Goal: Task Accomplishment & Management: Use online tool/utility

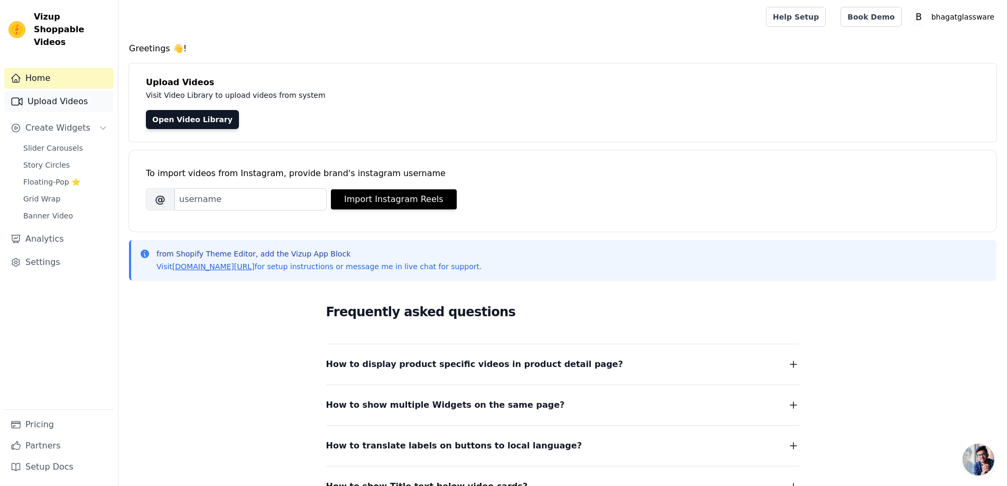
click at [65, 91] on link "Upload Videos" at bounding box center [58, 101] width 109 height 21
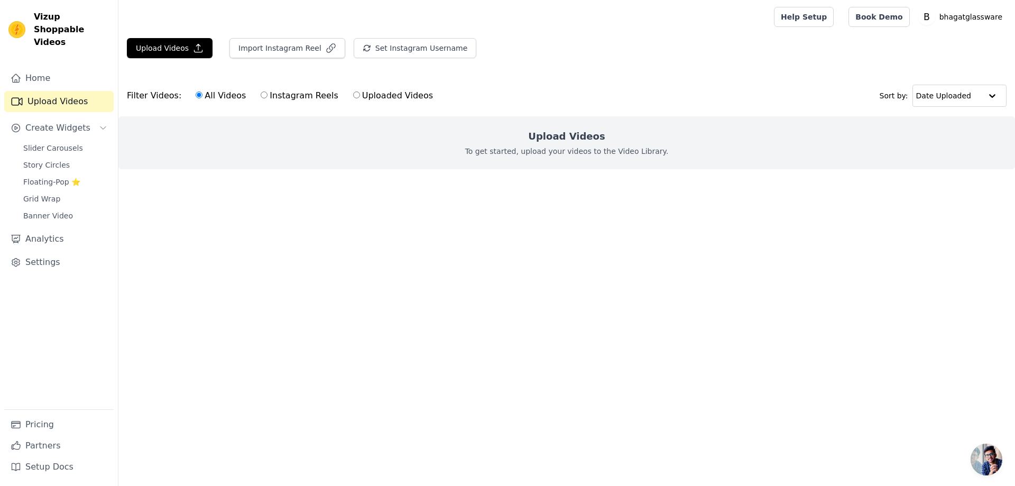
click at [353, 94] on input "Uploaded Videos" at bounding box center [356, 94] width 7 height 7
radio input "true"
click at [578, 142] on h2 "Upload Videos" at bounding box center [566, 136] width 77 height 15
click at [957, 85] on div "Date Uploaded" at bounding box center [960, 96] width 94 height 22
click at [751, 68] on div "Upload Videos Import Instagram Reel Set Instagram Username Import Latest IG Ree…" at bounding box center [566, 112] width 897 height 148
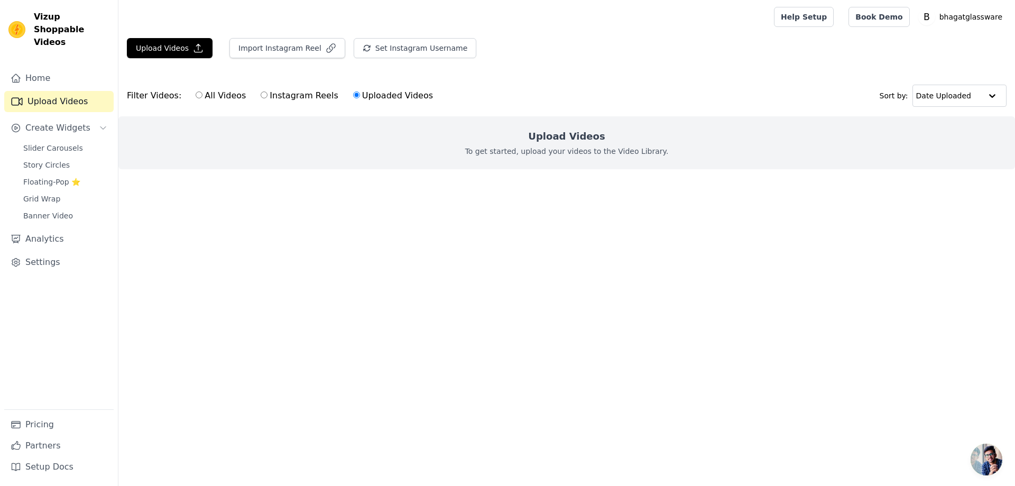
click at [415, 135] on div "Upload Videos To get started, upload your videos to the Video Library." at bounding box center [566, 142] width 897 height 53
click at [421, 142] on div "Upload Videos To get started, upload your videos to the Video Library." at bounding box center [566, 142] width 897 height 53
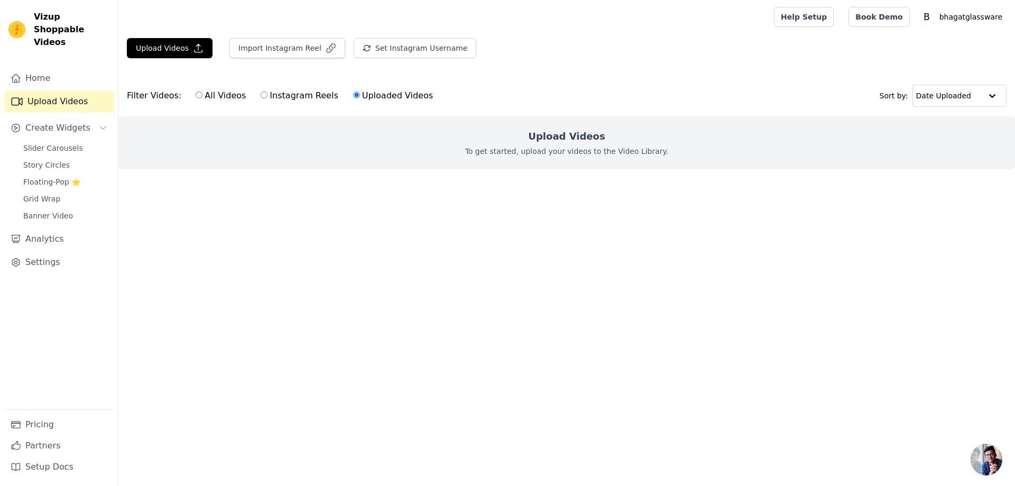
click at [510, 212] on html "Vizup Shoppable Videos Home Upload Videos Create Widgets Slider Carousels Story…" at bounding box center [507, 106] width 1015 height 212
click at [175, 39] on button "Upload Videos" at bounding box center [170, 48] width 86 height 20
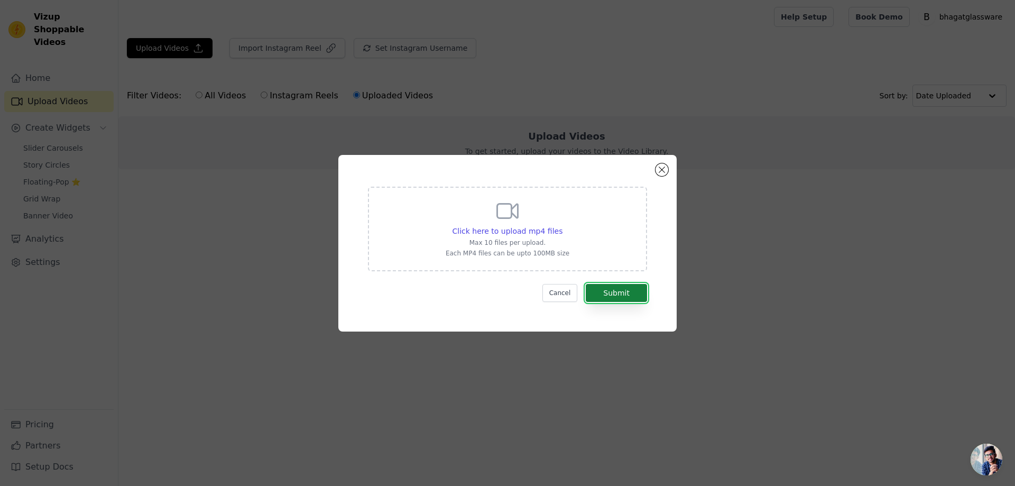
click at [622, 290] on button "Submit" at bounding box center [616, 293] width 61 height 18
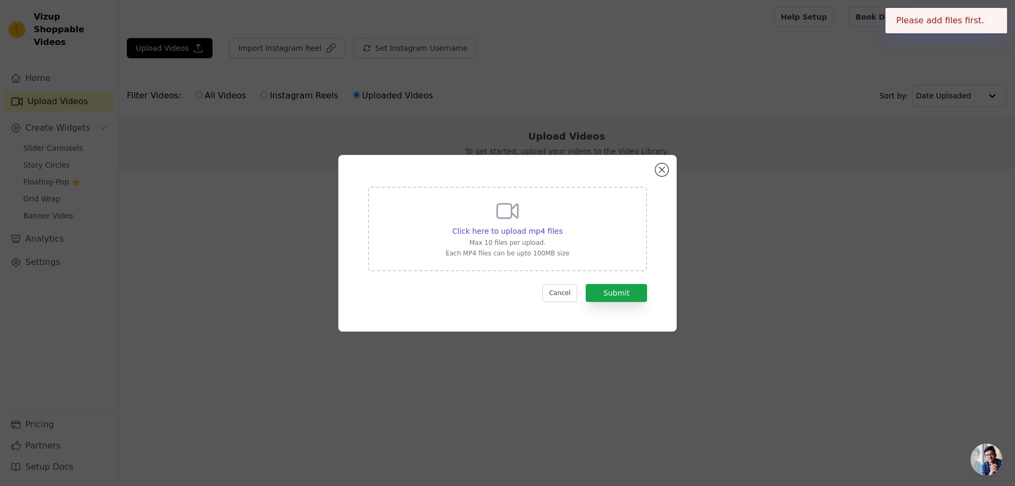
click at [521, 239] on p "Max 10 files per upload." at bounding box center [508, 243] width 124 height 8
click at [562, 226] on input "Click here to upload mp4 files Max 10 files per upload. Each MP4 files can be u…" at bounding box center [562, 225] width 1 height 1
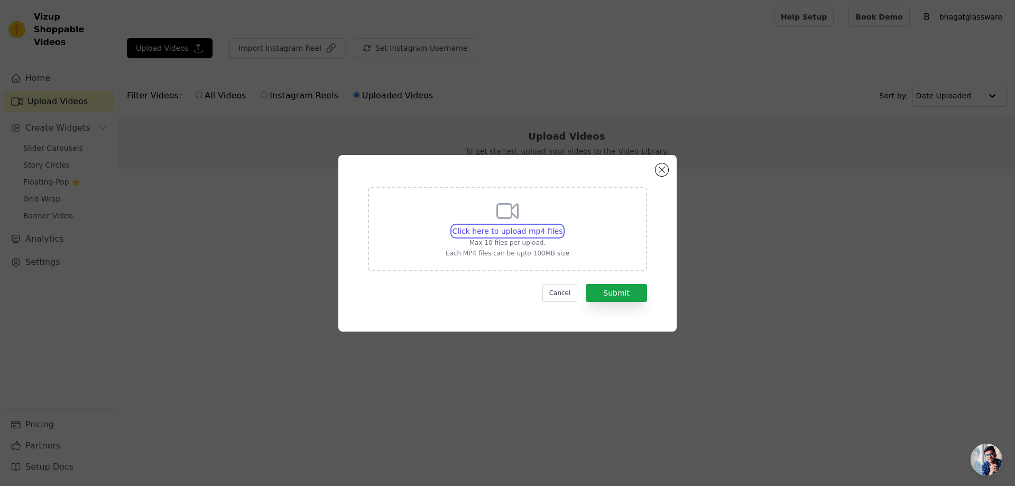
type input "C:\fakepath\Video-751.mp4"
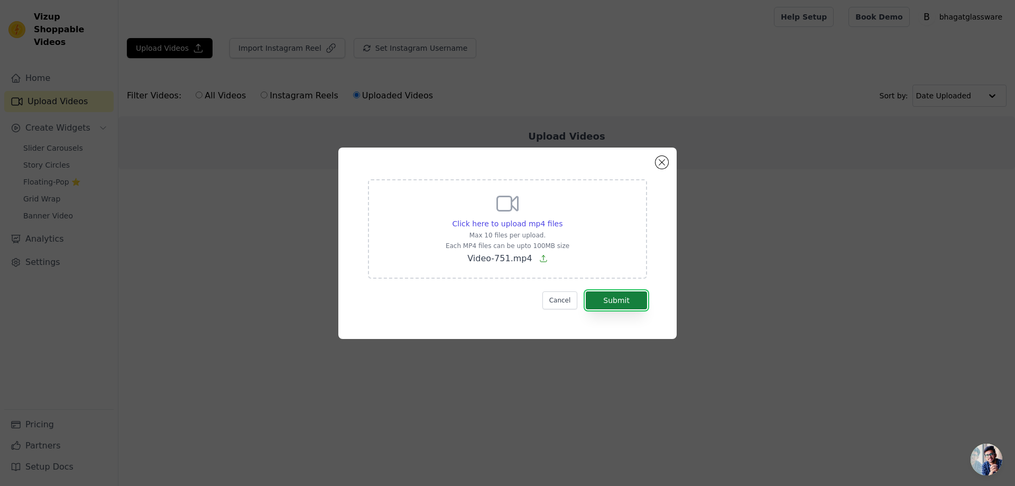
click at [595, 299] on button "Submit" at bounding box center [616, 300] width 61 height 18
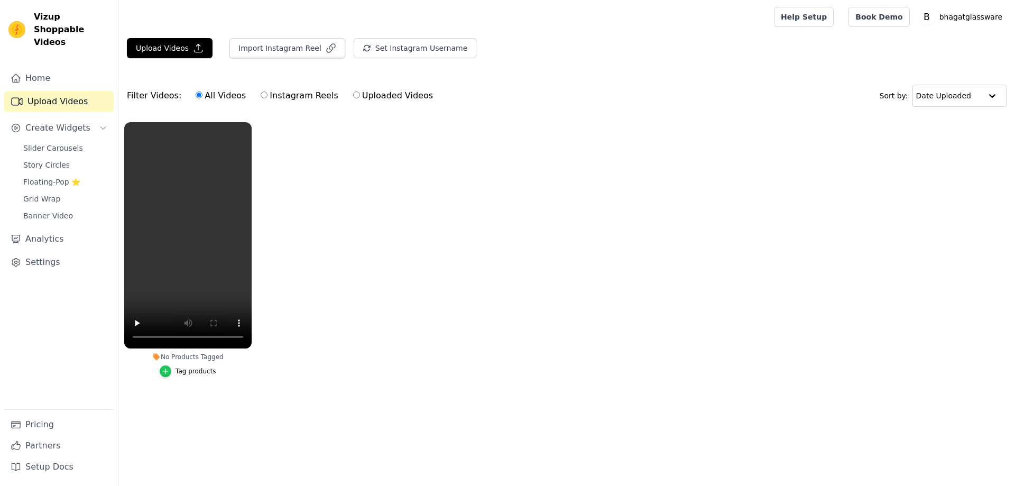
click at [169, 369] on icon "button" at bounding box center [165, 371] width 7 height 7
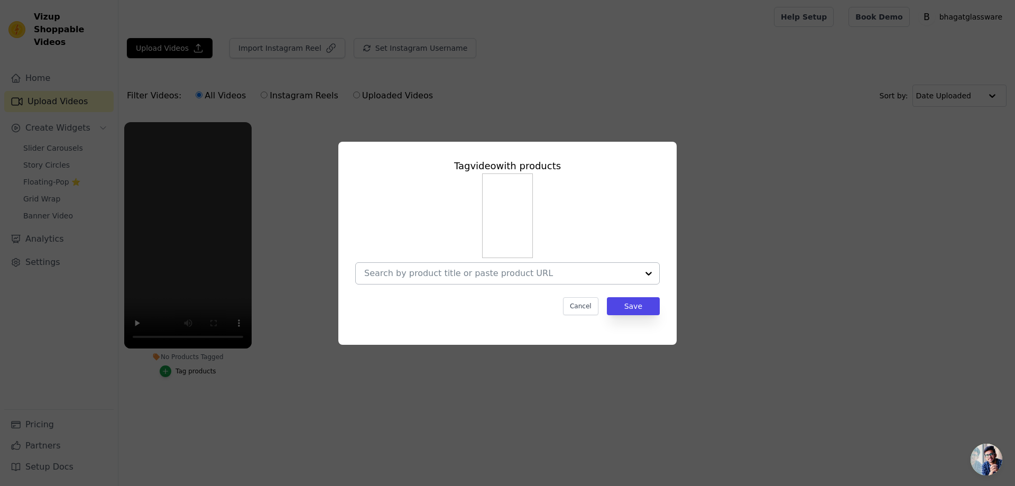
click at [396, 271] on input "No Products Tagged Tag video with products Cancel Save Tag products" at bounding box center [501, 273] width 274 height 10
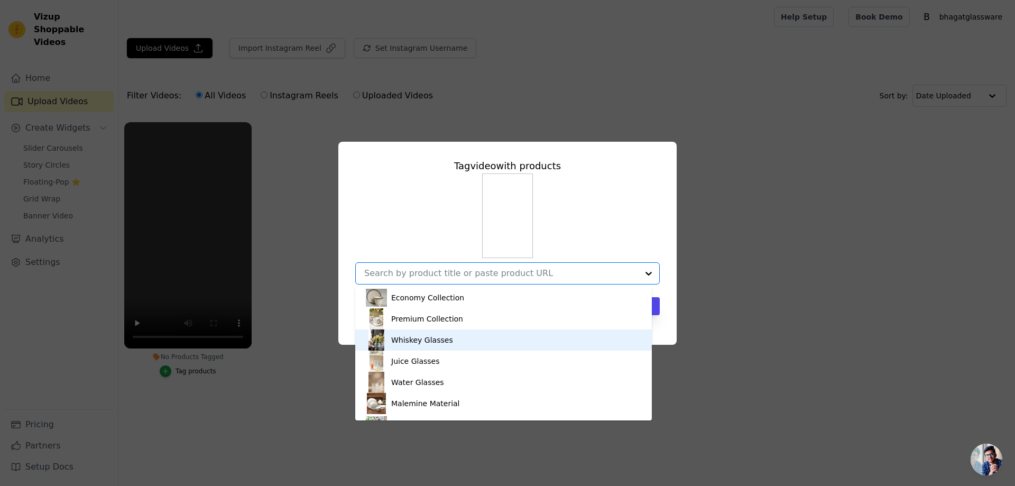
click at [403, 340] on div "Whiskey Glasses" at bounding box center [422, 340] width 62 height 11
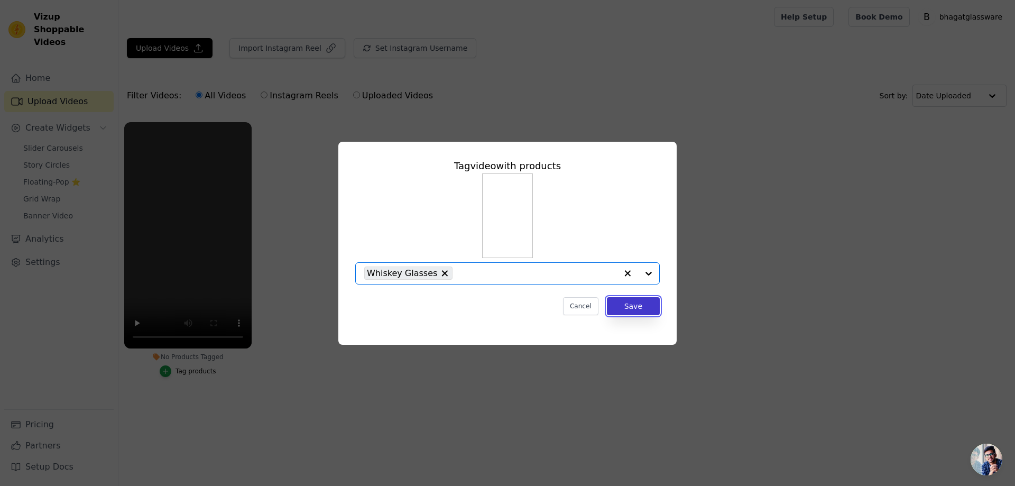
click at [636, 304] on button "Save" at bounding box center [633, 306] width 53 height 18
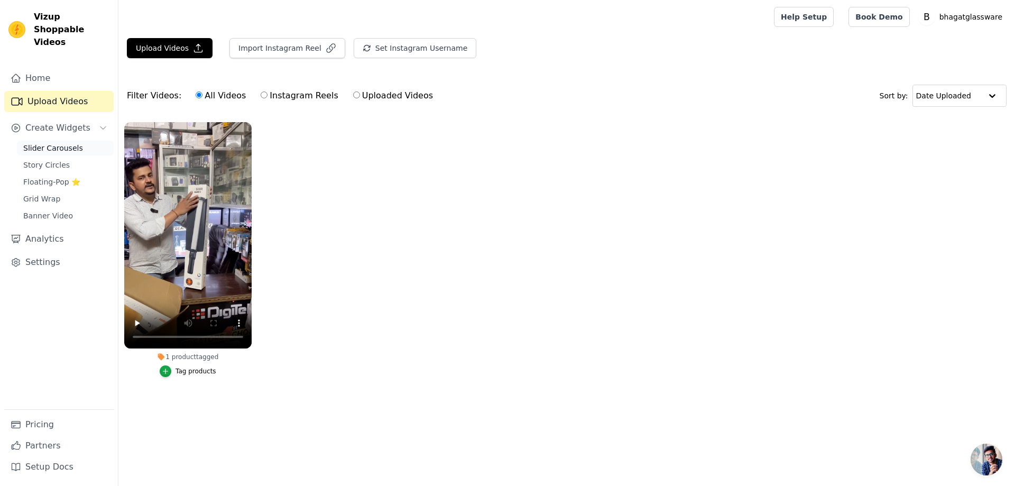
click at [52, 143] on span "Slider Carousels" at bounding box center [53, 148] width 60 height 11
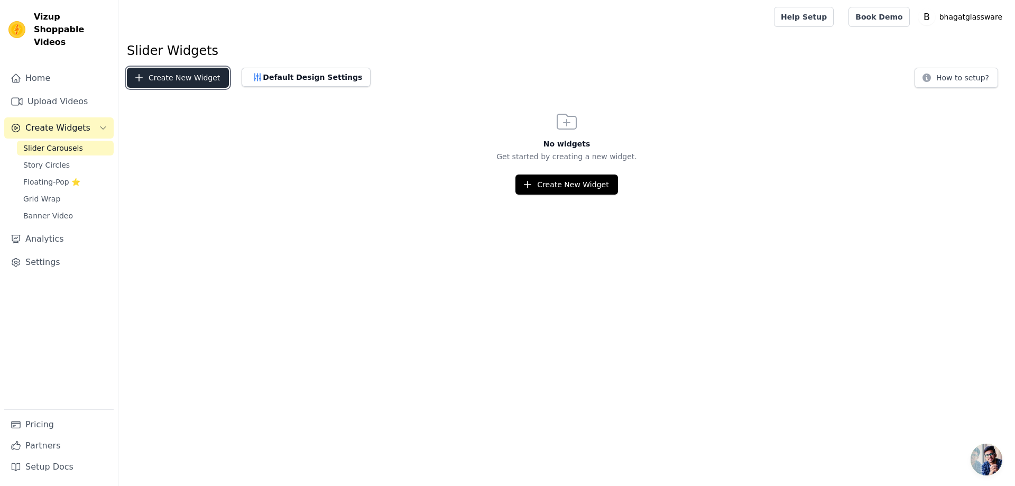
click at [153, 75] on button "Create New Widget" at bounding box center [178, 78] width 102 height 20
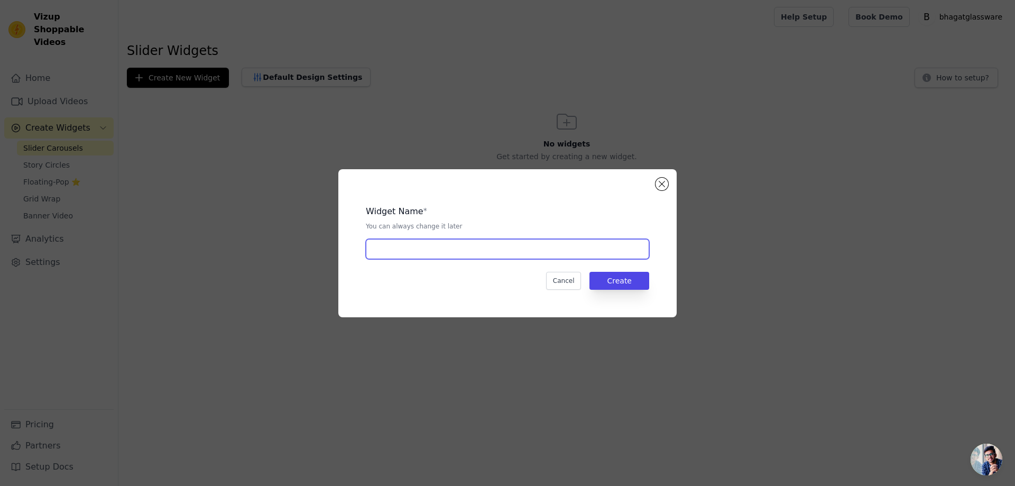
click at [461, 252] on input "text" at bounding box center [507, 249] width 283 height 20
type input "strip"
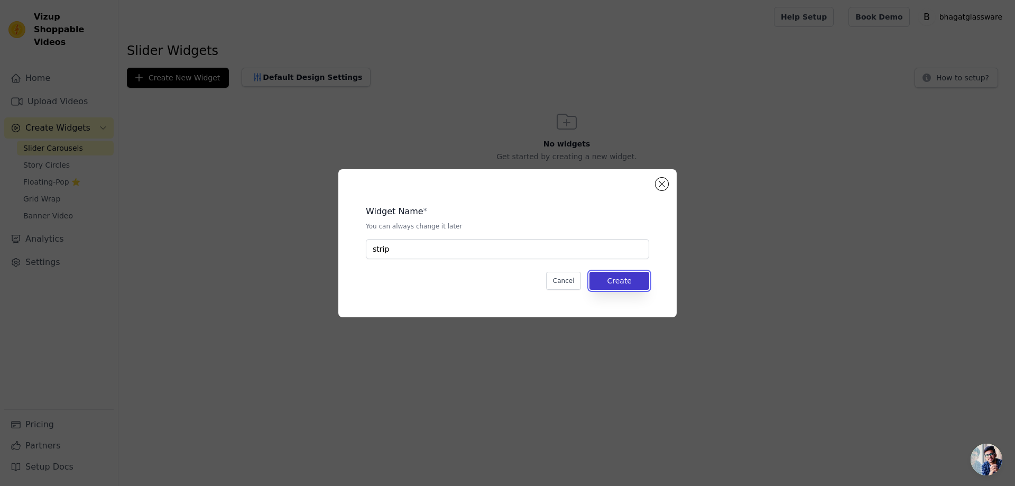
click at [627, 280] on button "Create" at bounding box center [620, 281] width 60 height 18
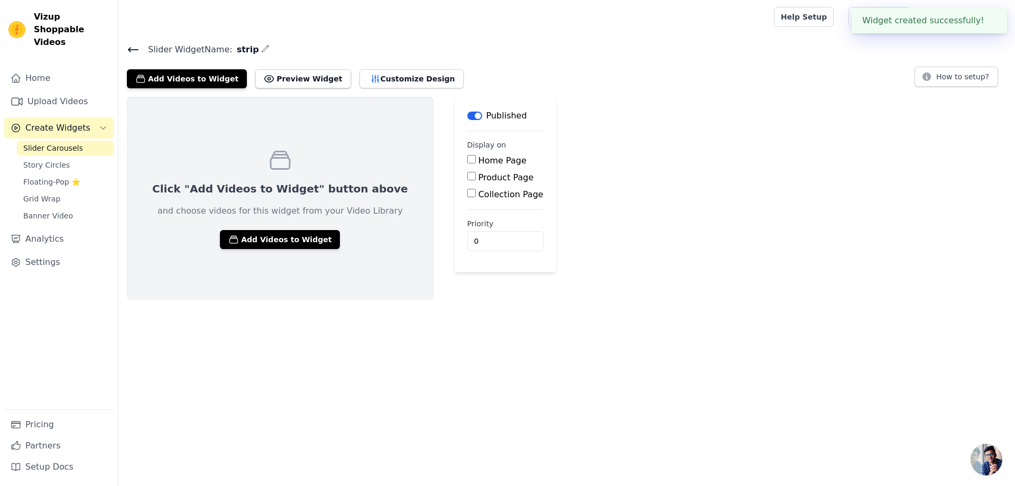
click at [467, 160] on input "Home Page" at bounding box center [471, 159] width 8 height 8
checkbox input "true"
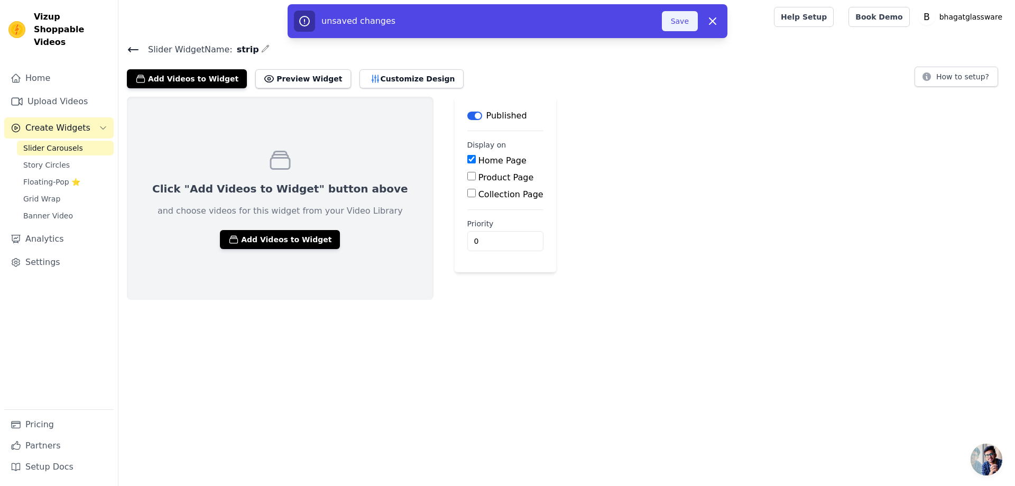
click at [682, 14] on button "Save" at bounding box center [680, 21] width 36 height 20
click at [673, 23] on div at bounding box center [444, 17] width 635 height 34
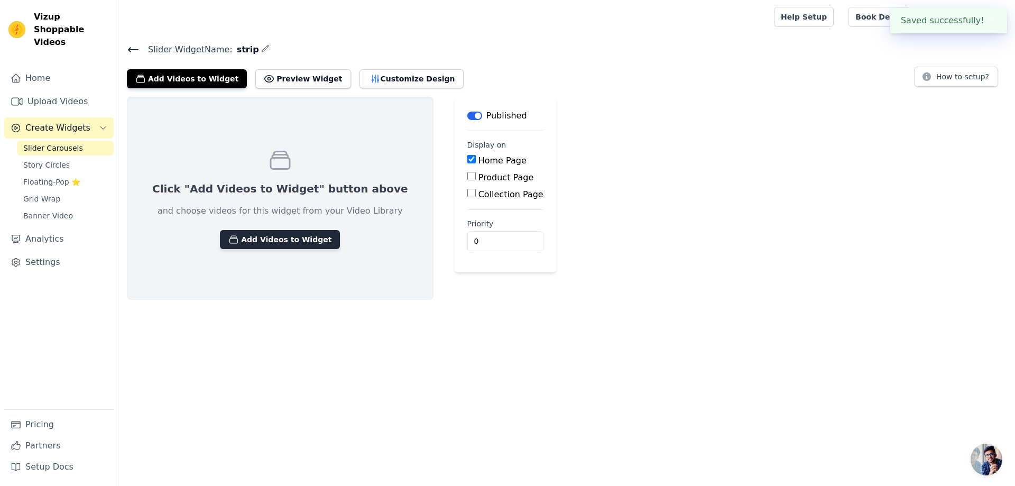
click at [237, 237] on button "Add Videos to Widget" at bounding box center [280, 239] width 120 height 19
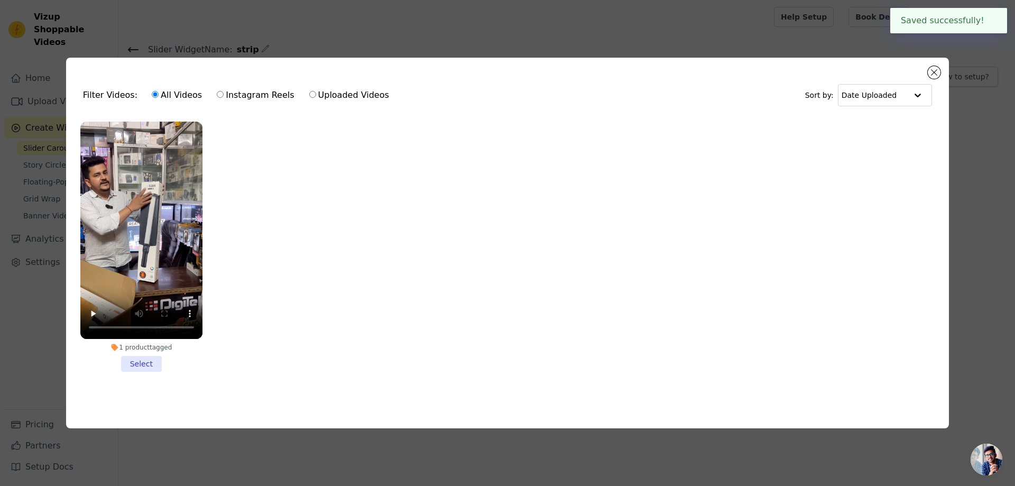
click at [141, 364] on li "1 product tagged Select" at bounding box center [141, 247] width 122 height 250
click at [0, 0] on input "1 product tagged Select" at bounding box center [0, 0] width 0 height 0
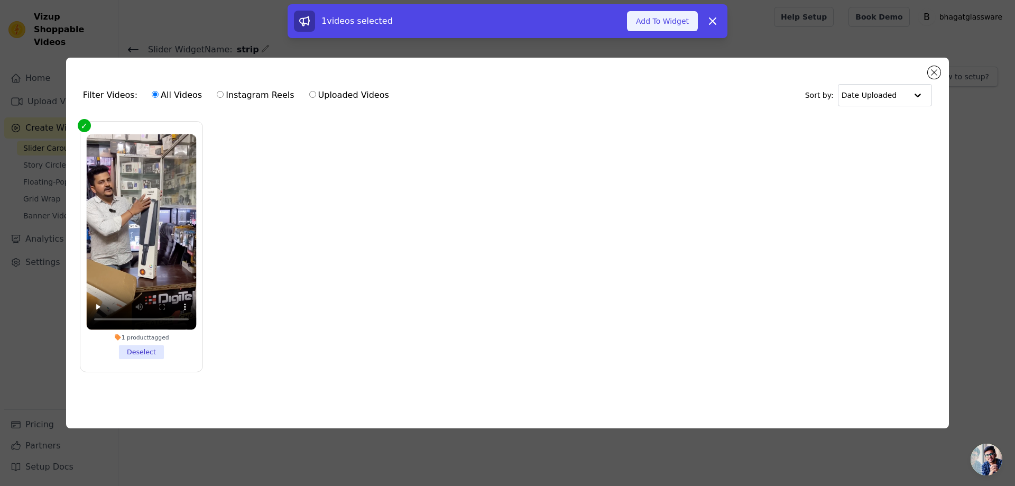
click at [666, 19] on button "Add To Widget" at bounding box center [662, 21] width 71 height 20
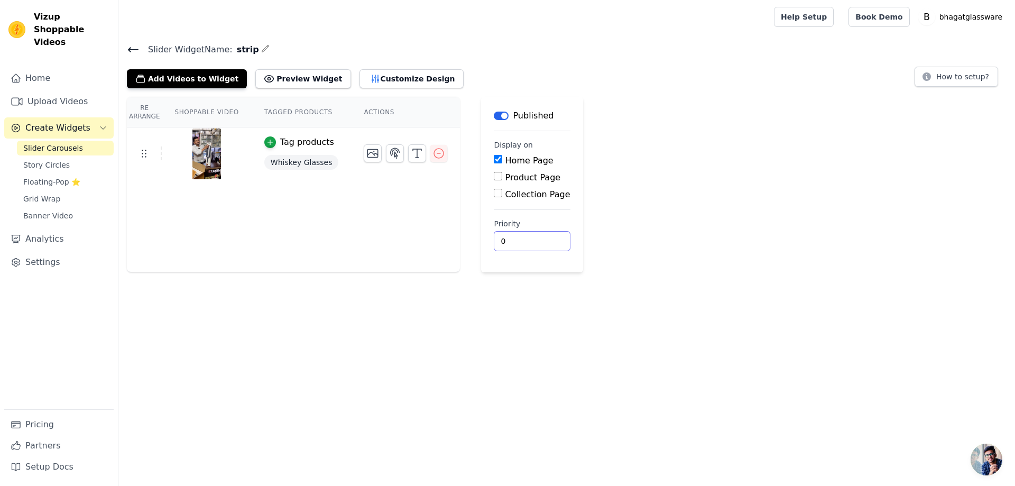
click at [500, 234] on input "0" at bounding box center [532, 241] width 76 height 20
click at [527, 239] on input "1" at bounding box center [532, 241] width 76 height 20
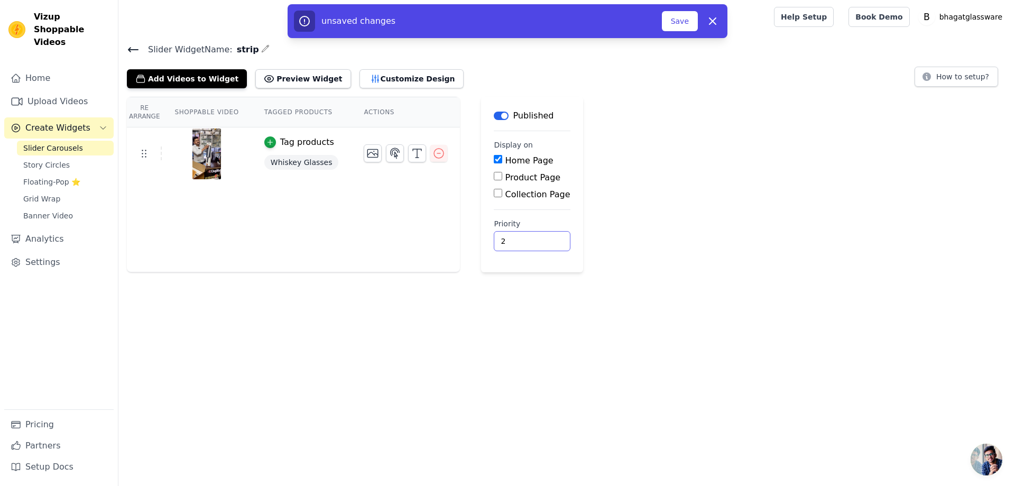
click at [521, 241] on input "2" at bounding box center [532, 241] width 76 height 20
click at [521, 241] on input "1" at bounding box center [532, 241] width 76 height 20
click at [521, 241] on input "0" at bounding box center [532, 241] width 76 height 20
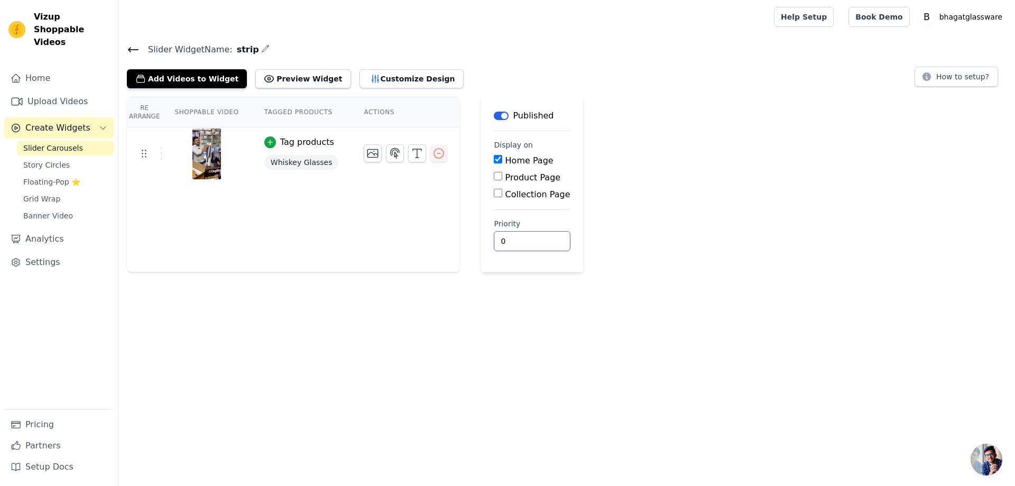
click at [521, 241] on input "0" at bounding box center [532, 241] width 76 height 20
click at [524, 241] on input "0" at bounding box center [532, 241] width 76 height 20
click at [524, 235] on input "1" at bounding box center [532, 241] width 76 height 20
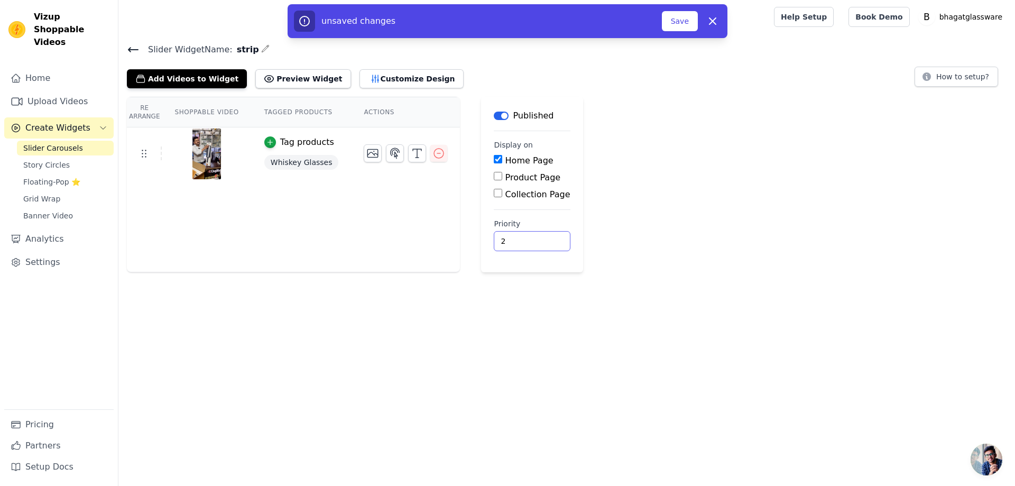
type input "2"
click at [524, 235] on input "2" at bounding box center [532, 241] width 76 height 20
click at [683, 22] on button "Save" at bounding box center [680, 21] width 36 height 20
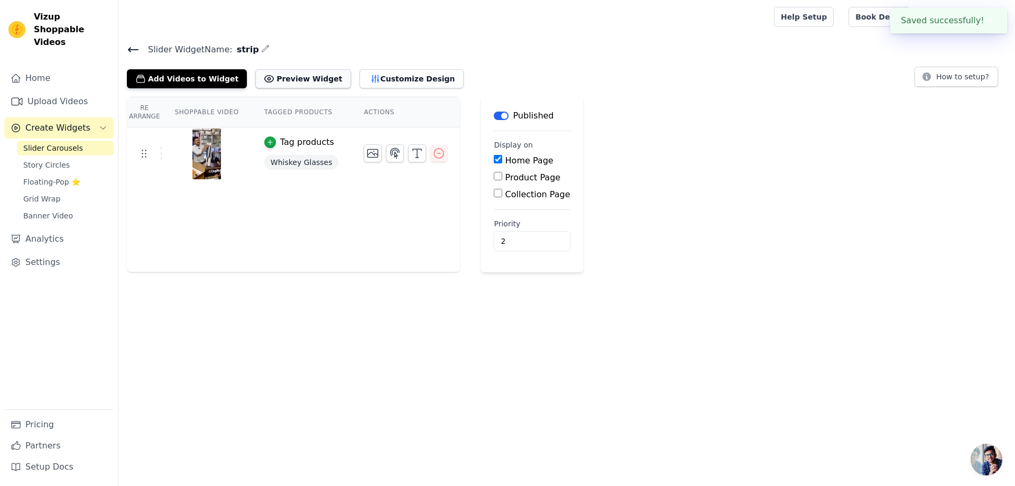
click at [277, 80] on button "Preview Widget" at bounding box center [302, 78] width 95 height 19
click at [248, 272] on html "Vizup Shoppable Videos Home Upload Videos Create Widgets Slider Carousels Story…" at bounding box center [507, 136] width 1015 height 272
click at [36, 194] on span "Grid Wrap" at bounding box center [41, 199] width 37 height 11
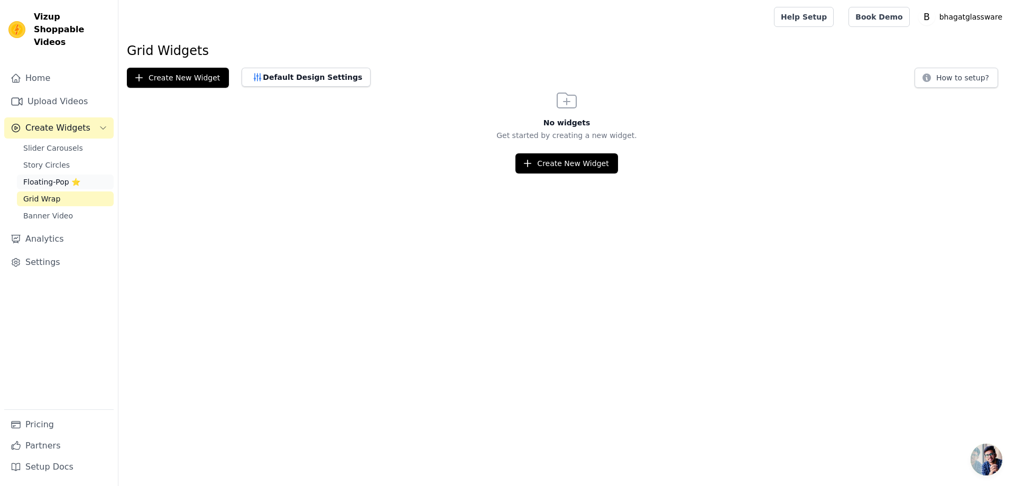
click at [37, 177] on span "Floating-Pop ⭐" at bounding box center [51, 182] width 57 height 11
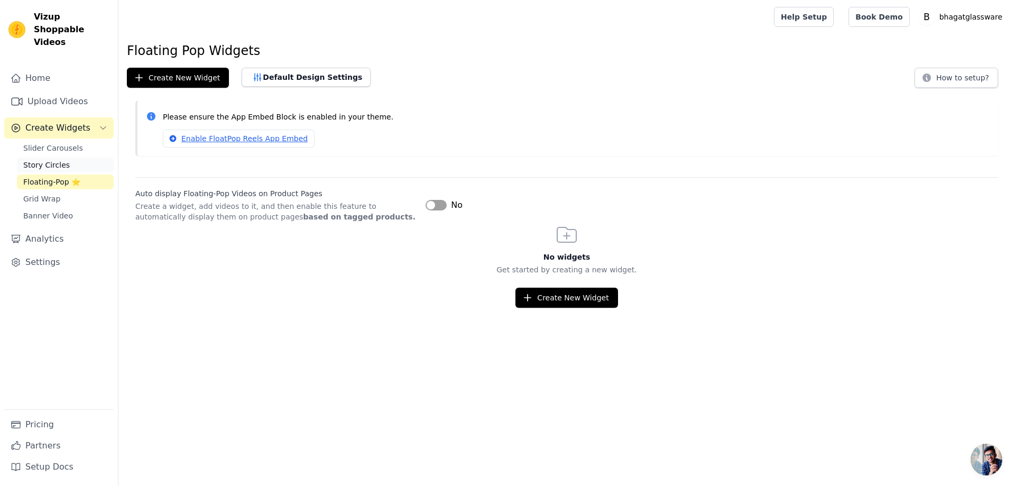
click at [41, 160] on span "Story Circles" at bounding box center [46, 165] width 47 height 11
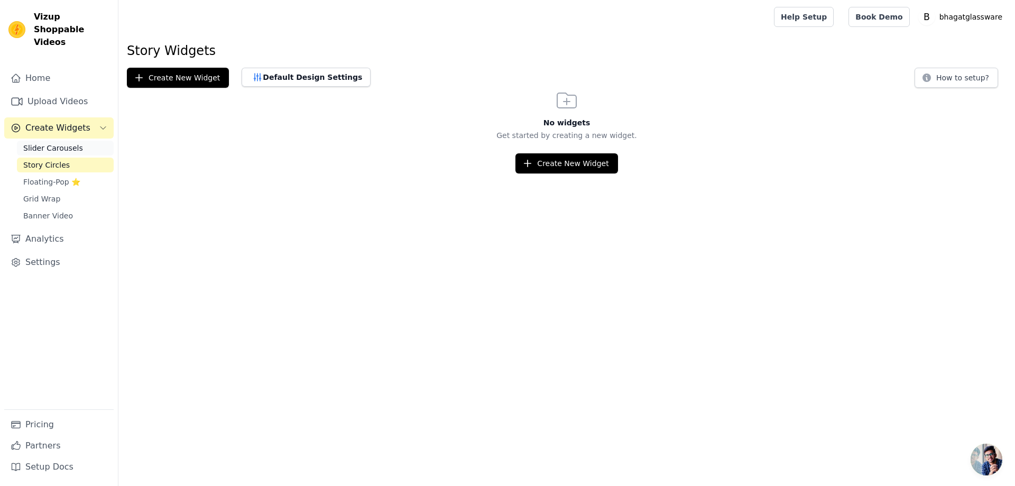
click at [44, 143] on span "Slider Carousels" at bounding box center [53, 148] width 60 height 11
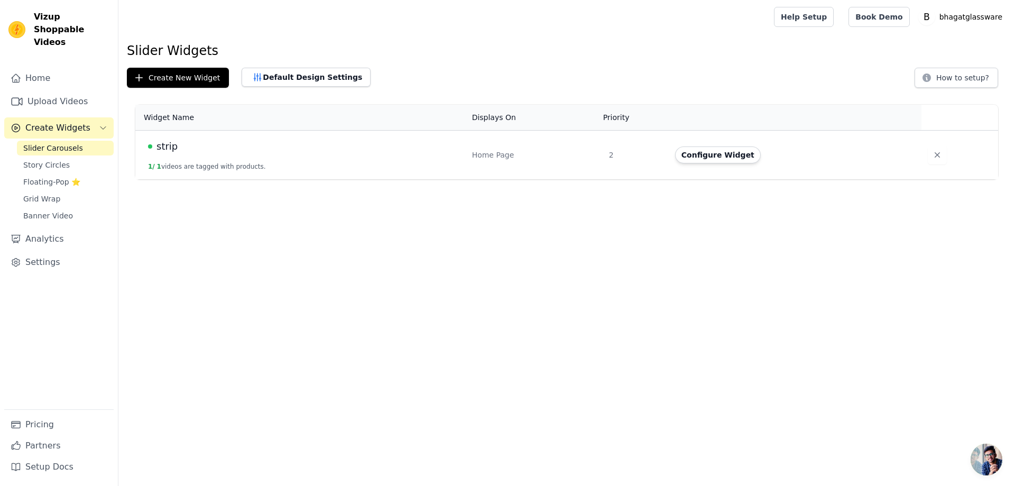
click at [265, 148] on div "strip" at bounding box center [303, 146] width 311 height 15
drag, startPoint x: 282, startPoint y: 144, endPoint x: 205, endPoint y: 251, distance: 131.5
click at [205, 179] on html "Vizup Shoppable Videos Home Upload Videos Create Widgets Slider Carousels Story…" at bounding box center [507, 89] width 1015 height 179
click at [713, 157] on button "Configure Widget" at bounding box center [718, 154] width 86 height 17
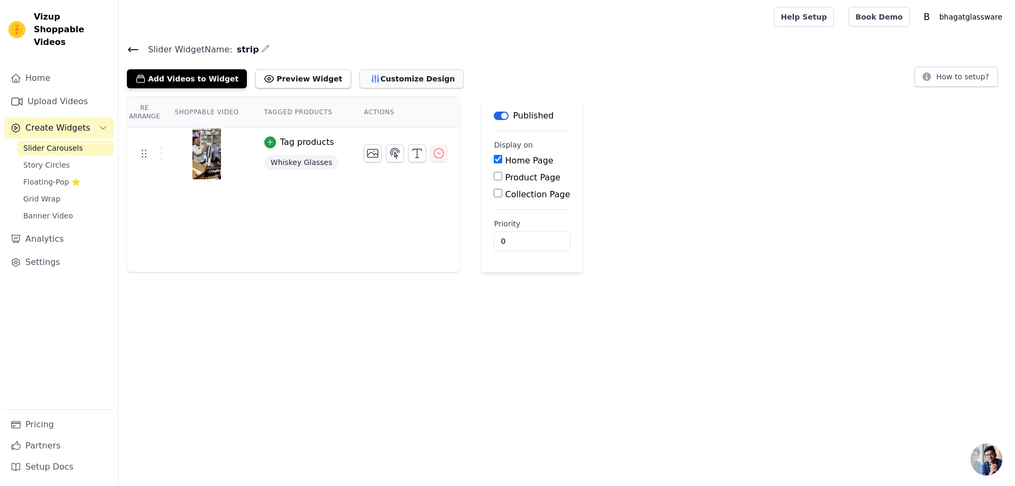
click at [360, 77] on button "Customize Design" at bounding box center [412, 78] width 104 height 19
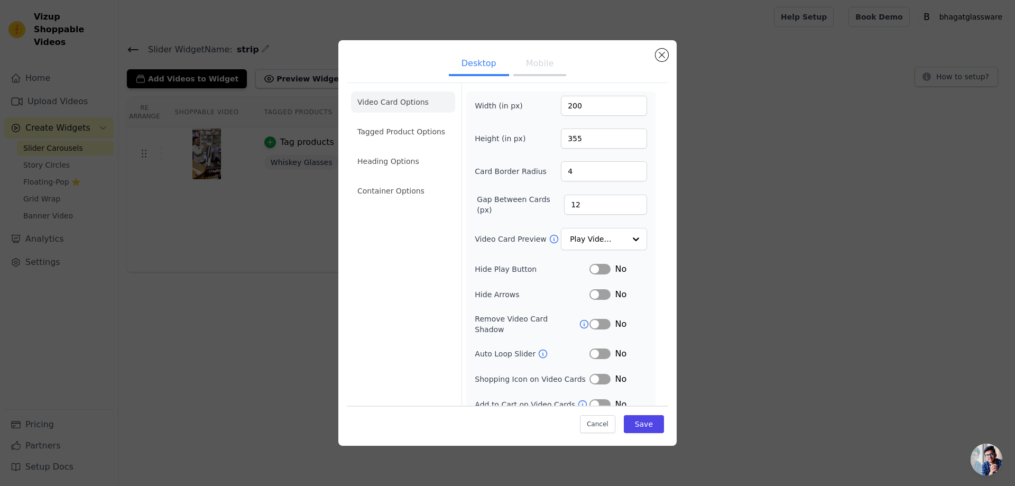
scroll to position [4, 0]
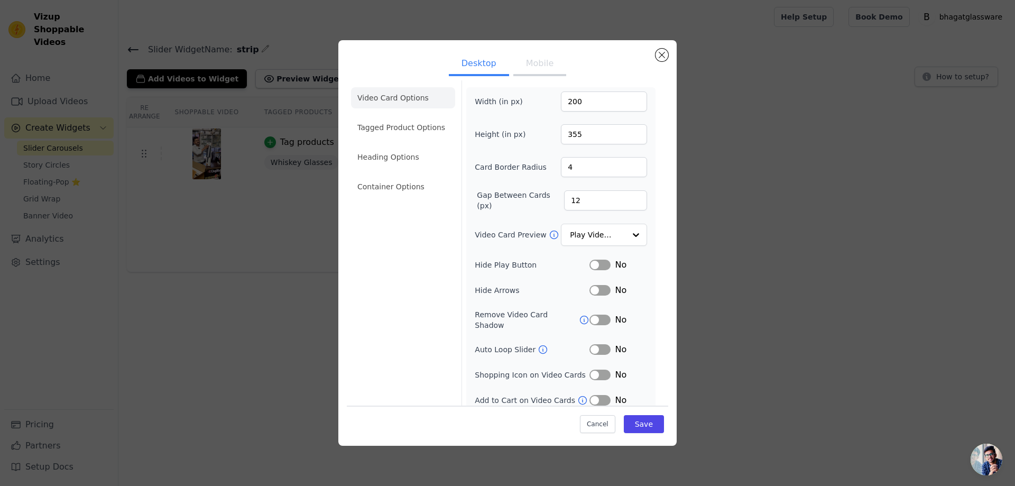
click at [594, 344] on button "Label" at bounding box center [600, 349] width 21 height 11
click at [595, 370] on button "Label" at bounding box center [600, 375] width 21 height 11
click at [406, 153] on li "Heading Options" at bounding box center [403, 156] width 104 height 21
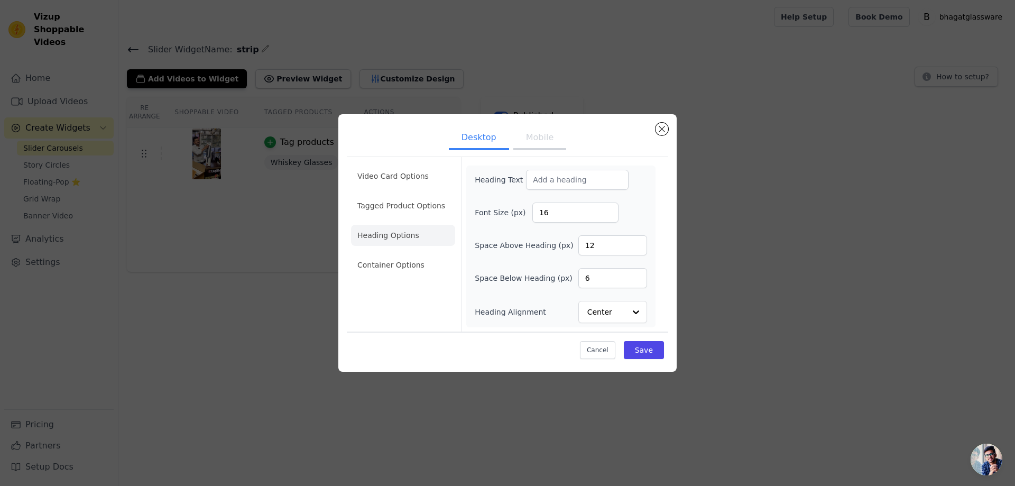
scroll to position [0, 0]
click at [408, 254] on li "Tagged Product Options" at bounding box center [403, 264] width 104 height 21
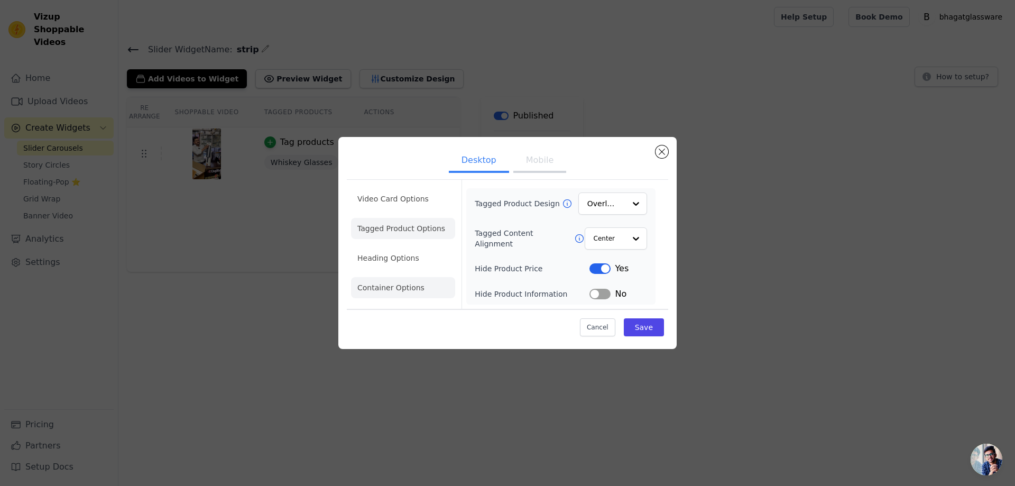
click at [405, 284] on li "Container Options" at bounding box center [403, 287] width 104 height 21
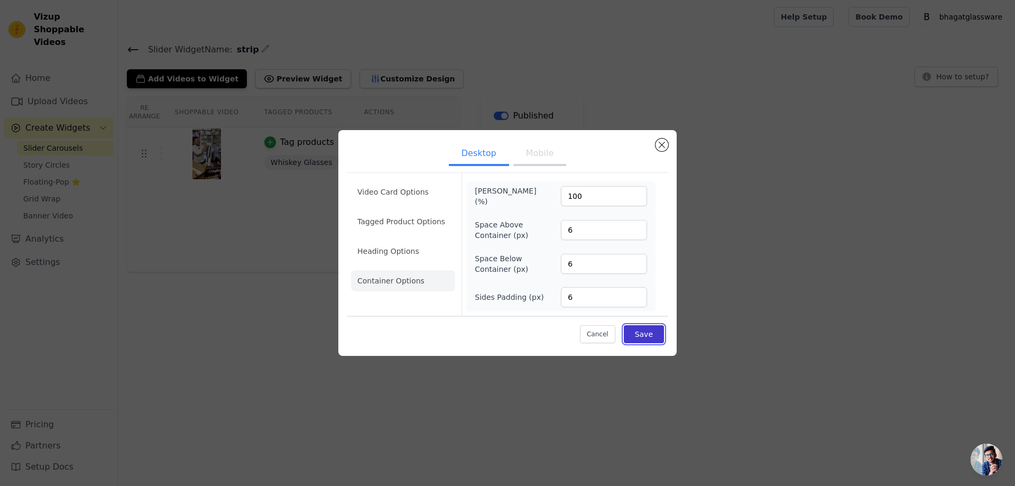
click at [647, 331] on button "Save" at bounding box center [644, 334] width 40 height 18
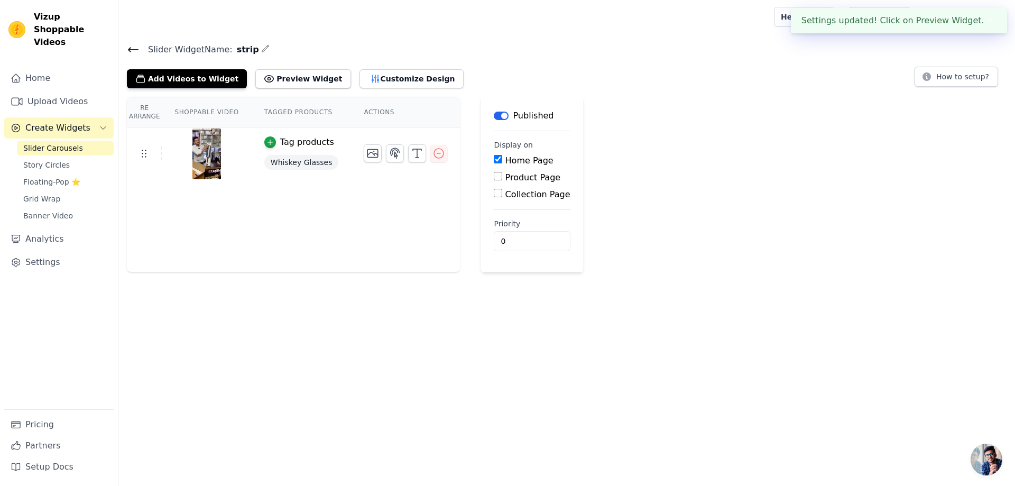
click at [241, 272] on html "Settings updated! Click on Preview Widget. ✖ Vizup Shoppable Videos Home Upload…" at bounding box center [507, 136] width 1015 height 272
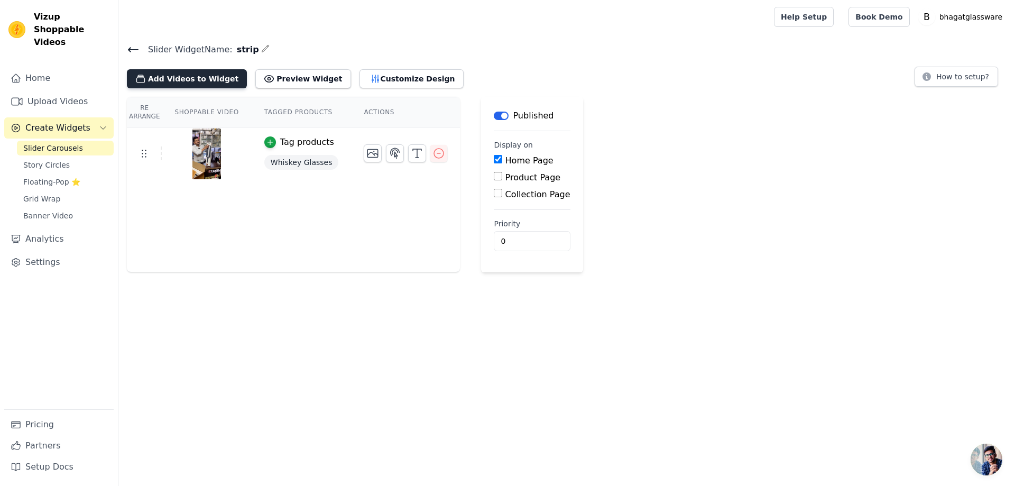
click at [155, 74] on button "Add Videos to Widget" at bounding box center [187, 78] width 120 height 19
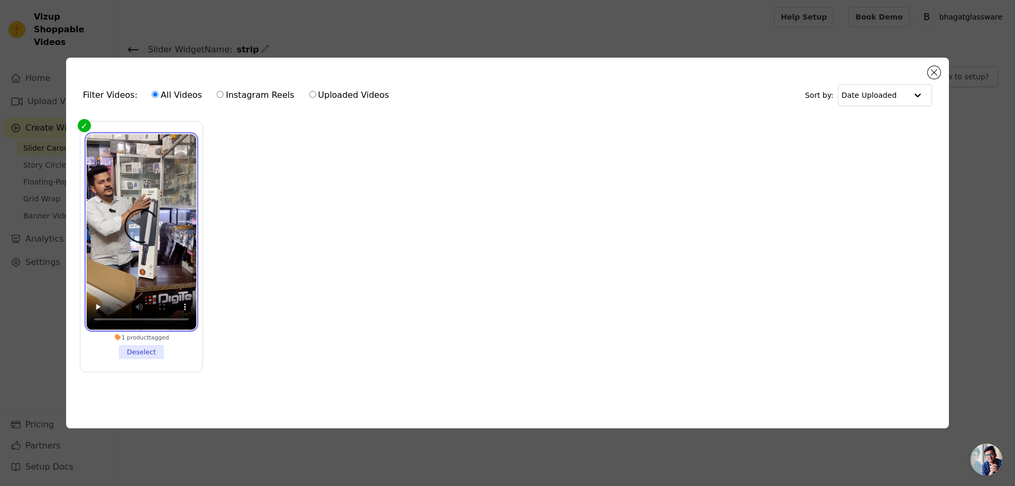
click at [142, 187] on video at bounding box center [141, 232] width 110 height 196
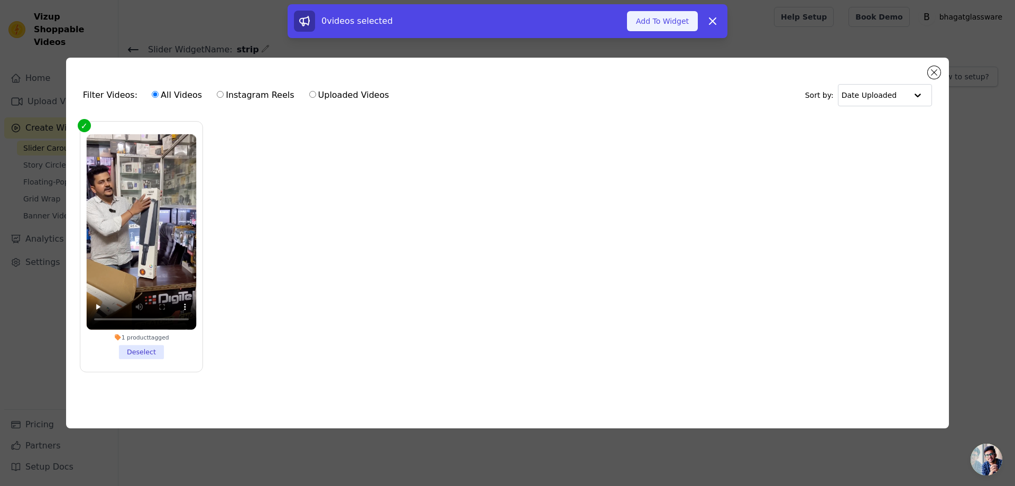
click at [654, 20] on button "Add To Widget" at bounding box center [662, 21] width 71 height 20
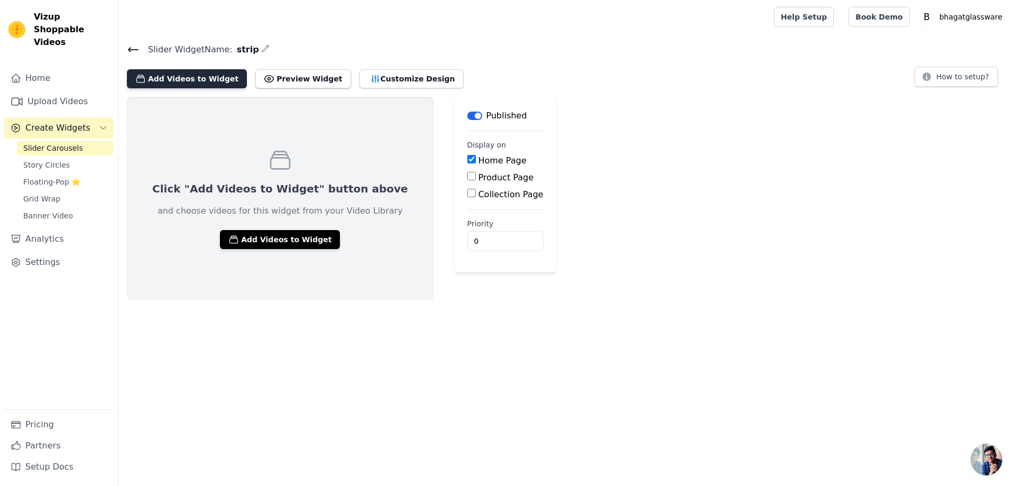
click at [177, 79] on button "Add Videos to Widget" at bounding box center [187, 78] width 120 height 19
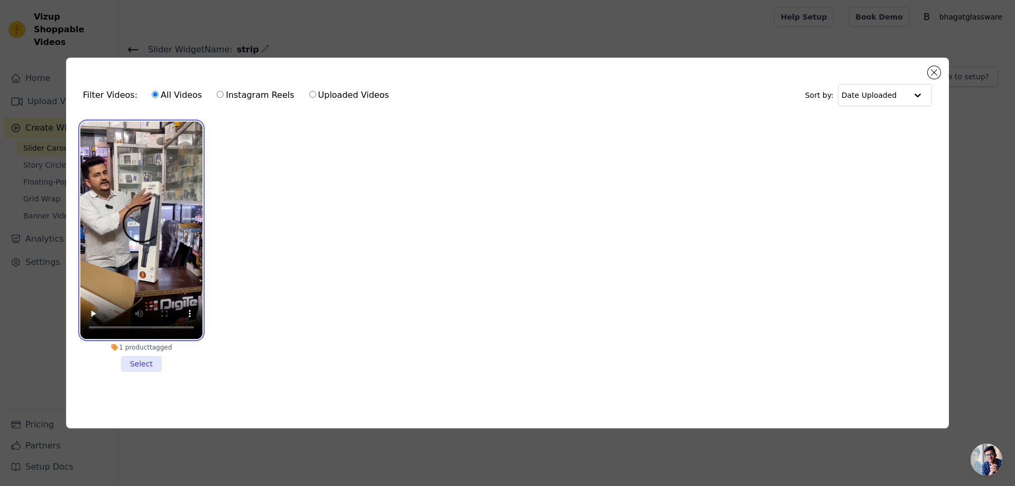
click at [135, 289] on video at bounding box center [141, 230] width 122 height 217
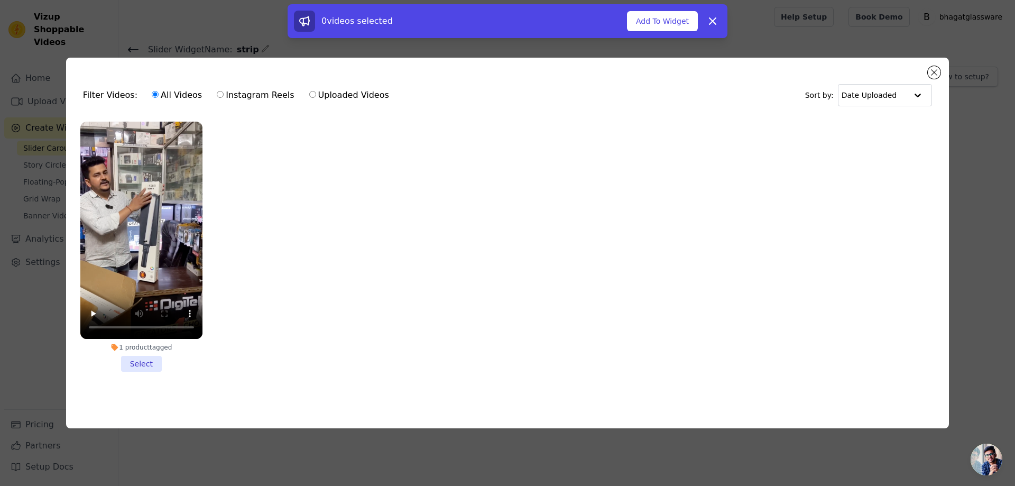
click at [137, 359] on li "1 product tagged Select" at bounding box center [141, 247] width 122 height 250
click at [0, 0] on input "1 product tagged Select" at bounding box center [0, 0] width 0 height 0
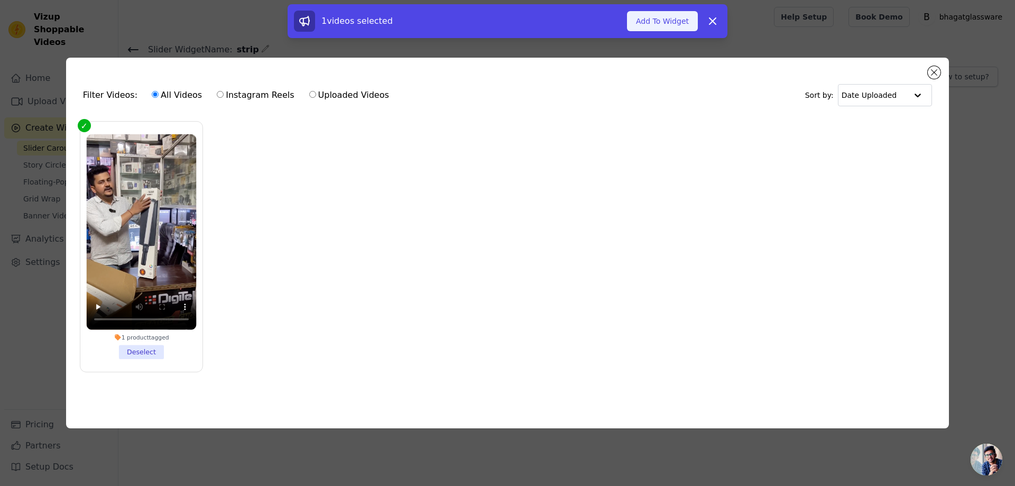
click at [653, 21] on button "Add To Widget" at bounding box center [662, 21] width 71 height 20
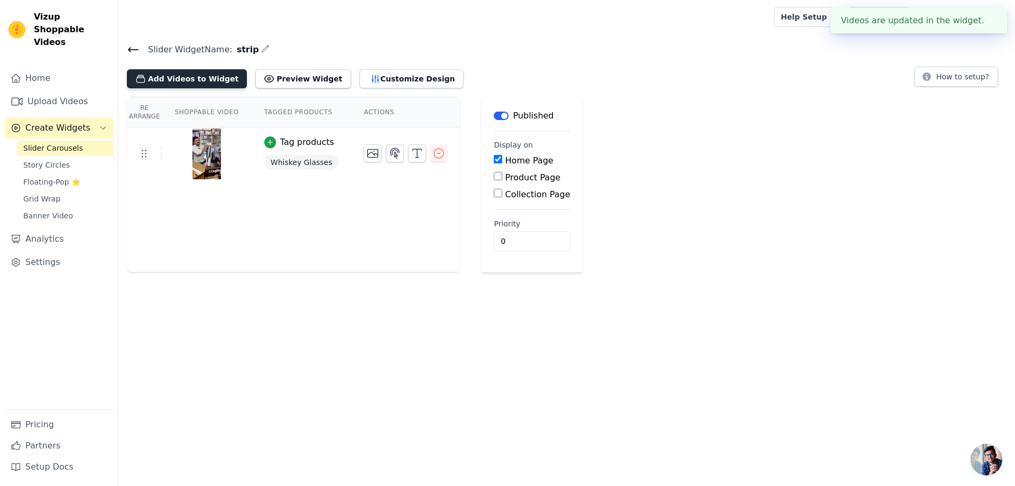
click at [206, 79] on button "Add Videos to Widget" at bounding box center [187, 78] width 120 height 19
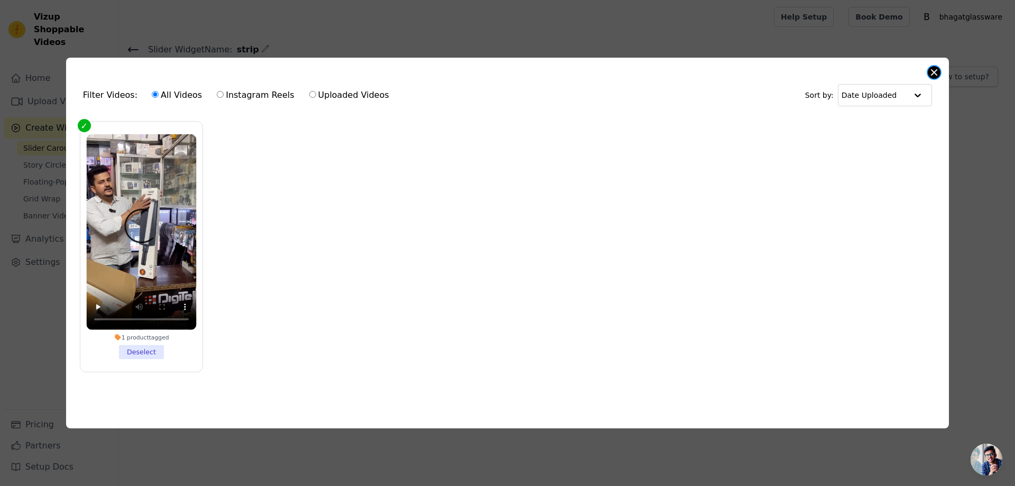
click at [932, 70] on button "Close modal" at bounding box center [934, 72] width 13 height 13
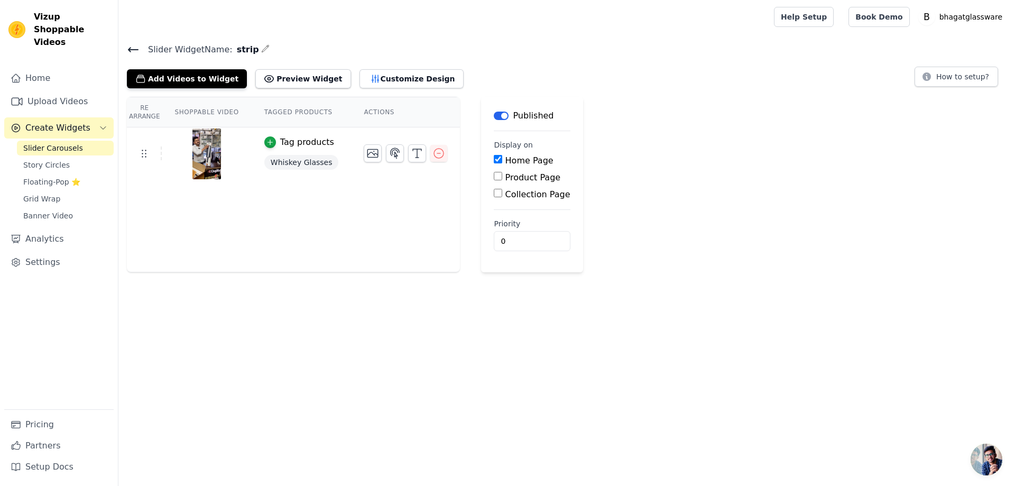
click at [340, 272] on html "Vizup Shoppable Videos Home Upload Videos Create Widgets Slider Carousels Story…" at bounding box center [507, 136] width 1015 height 272
click at [315, 272] on html "Vizup Shoppable Videos Home Upload Videos Create Widgets Slider Carousels Story…" at bounding box center [507, 136] width 1015 height 272
click at [378, 272] on html "Vizup Shoppable Videos Home Upload Videos Create Widgets Slider Carousels Story…" at bounding box center [507, 136] width 1015 height 272
click at [268, 143] on icon "button" at bounding box center [270, 142] width 5 height 5
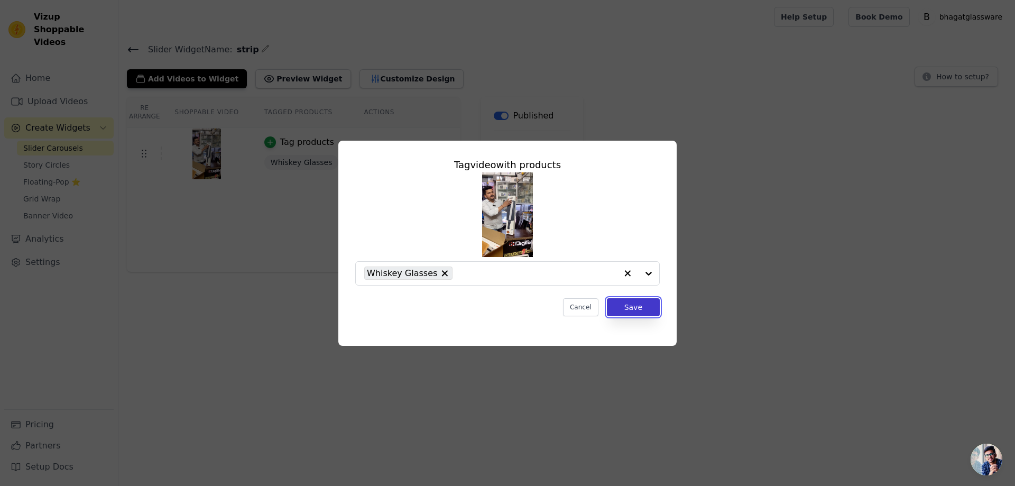
click at [639, 308] on button "Save" at bounding box center [633, 307] width 53 height 18
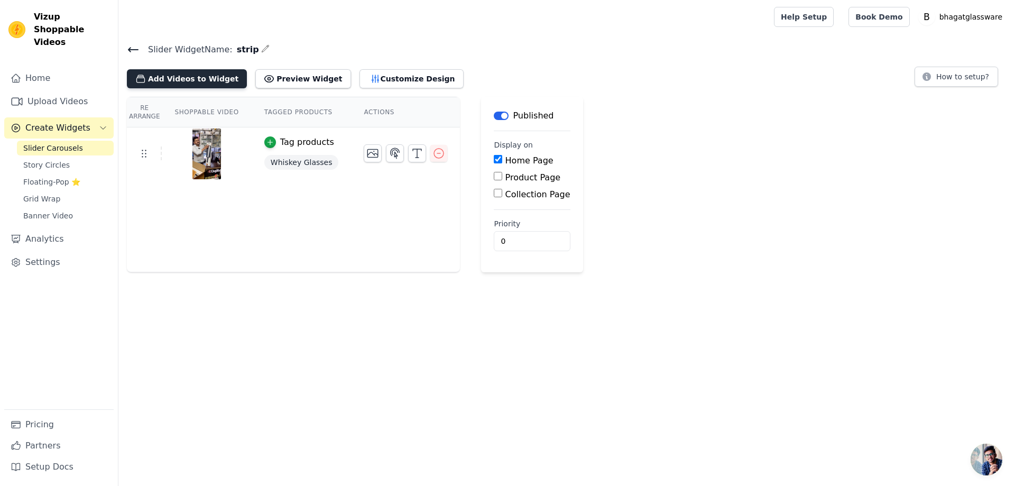
click at [181, 73] on button "Add Videos to Widget" at bounding box center [187, 78] width 120 height 19
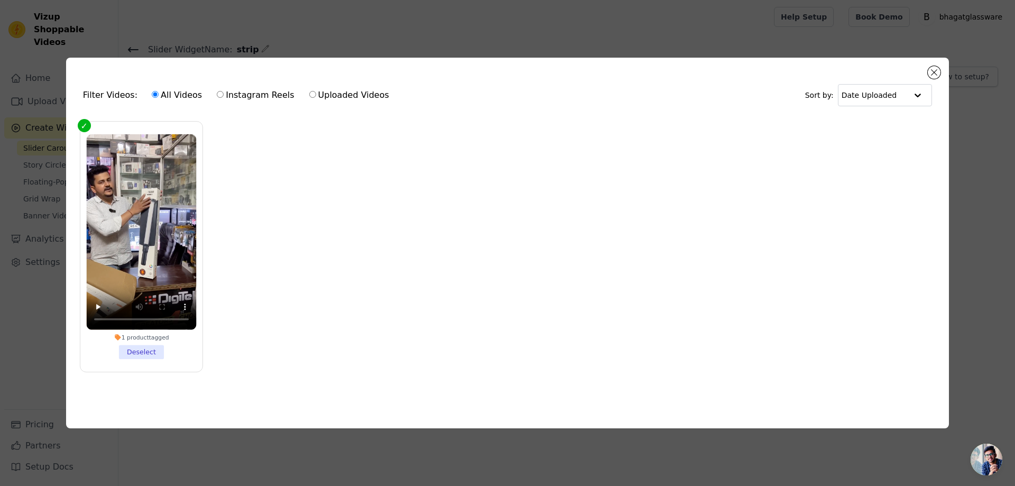
click at [309, 93] on label "Uploaded Videos" at bounding box center [349, 95] width 81 height 14
click at [309, 93] on input "Uploaded Videos" at bounding box center [312, 94] width 7 height 7
radio input "true"
click at [309, 92] on input "Uploaded Videos" at bounding box center [312, 94] width 7 height 7
click at [439, 22] on div "Filter Videos: All Videos Instagram Reels Uploaded Videos Sort by: Date Uploade…" at bounding box center [507, 243] width 1015 height 486
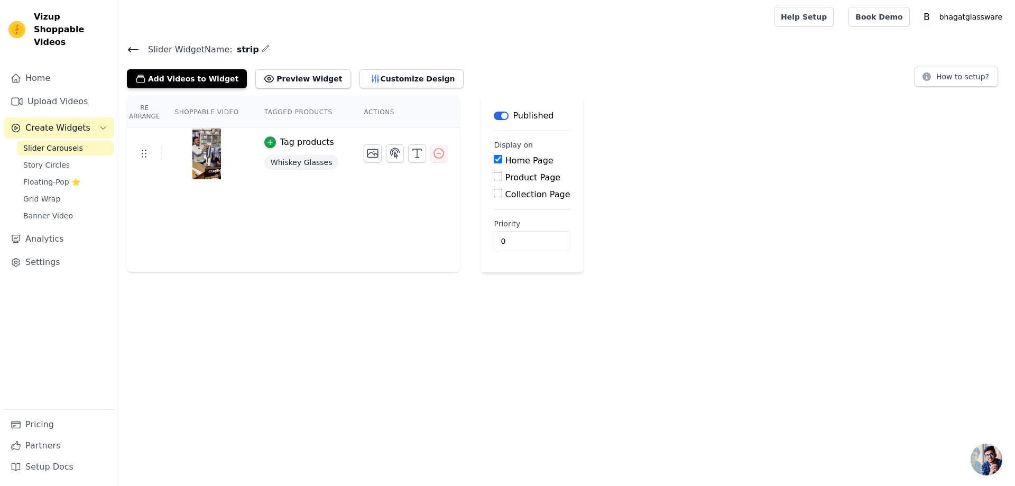
click at [133, 49] on icon at bounding box center [134, 50] width 10 height 4
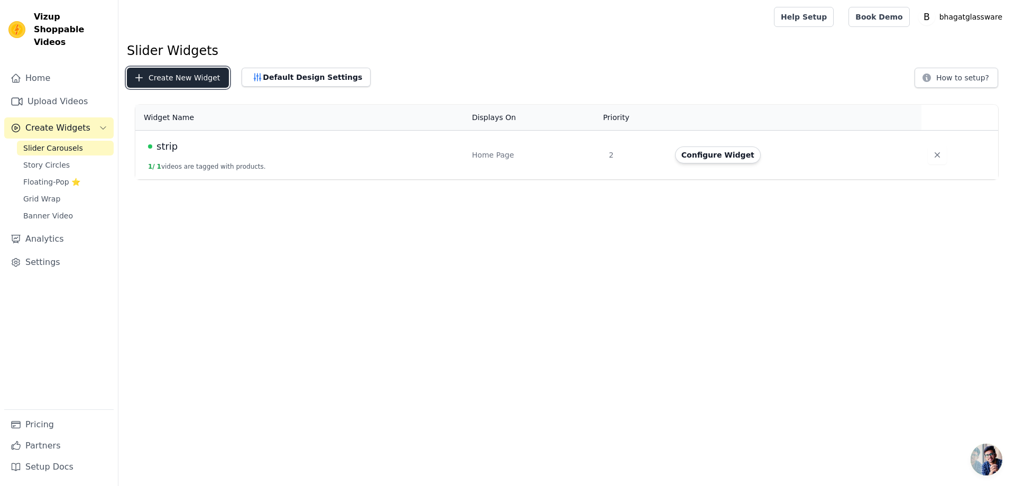
click at [171, 76] on button "Create New Widget" at bounding box center [178, 78] width 102 height 20
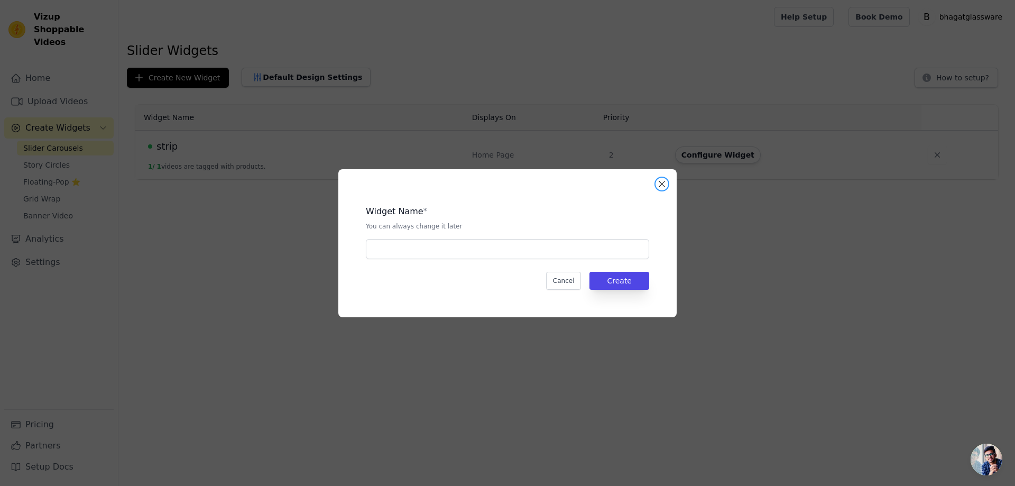
click at [662, 181] on button "Close modal" at bounding box center [662, 184] width 13 height 13
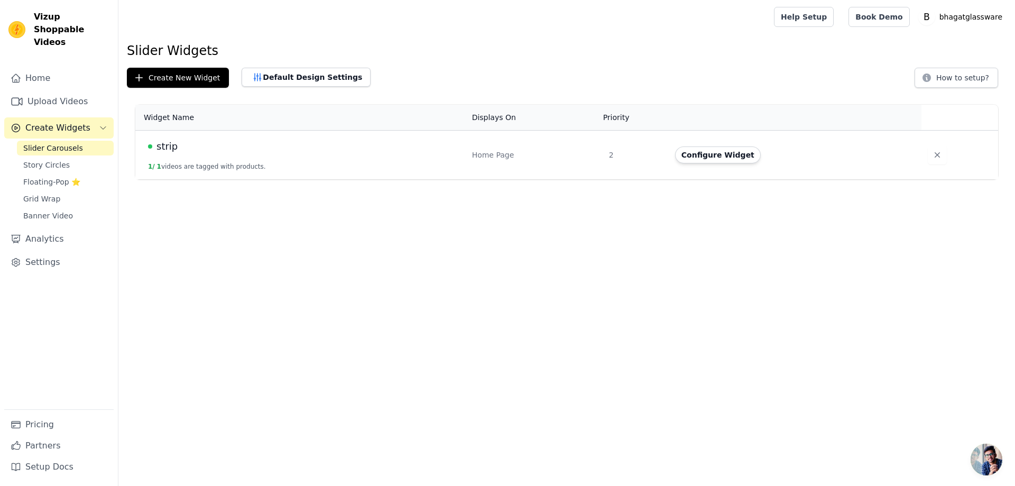
click at [508, 154] on div "Home Page" at bounding box center [534, 155] width 124 height 11
click at [716, 155] on button "Configure Widget" at bounding box center [718, 154] width 86 height 17
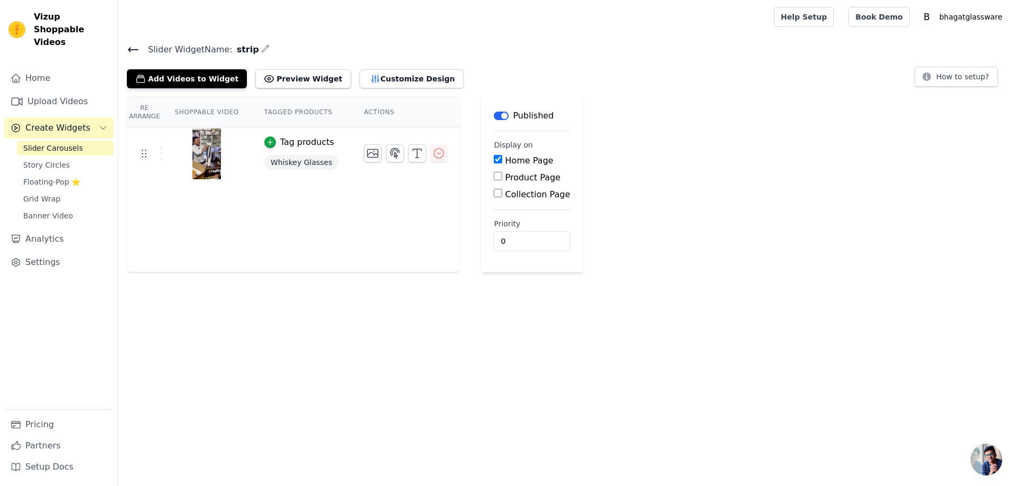
click at [195, 106] on th "Shoppable Video" at bounding box center [206, 112] width 89 height 30
click at [200, 113] on th "Shoppable Video" at bounding box center [206, 112] width 89 height 30
click at [649, 258] on div "Re Arrange Shoppable Video Tagged Products Actions Tag products Whiskey Glasses…" at bounding box center [566, 185] width 897 height 176
click at [130, 46] on icon at bounding box center [133, 49] width 13 height 13
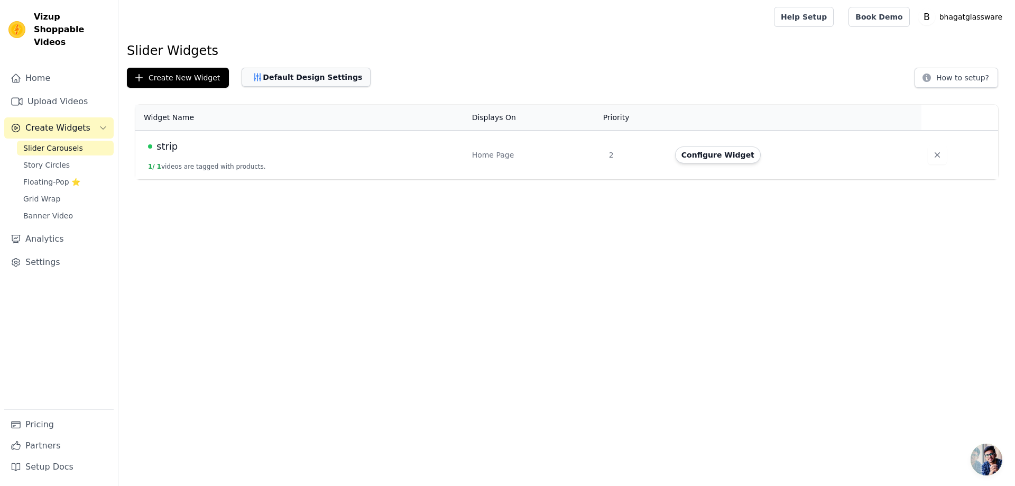
click at [252, 70] on button "Default Design Settings" at bounding box center [306, 77] width 129 height 19
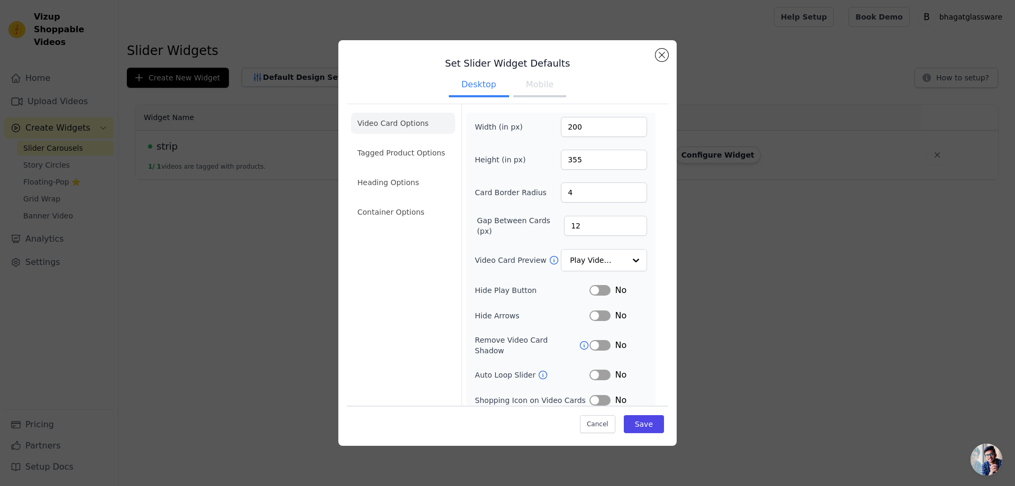
scroll to position [25, 0]
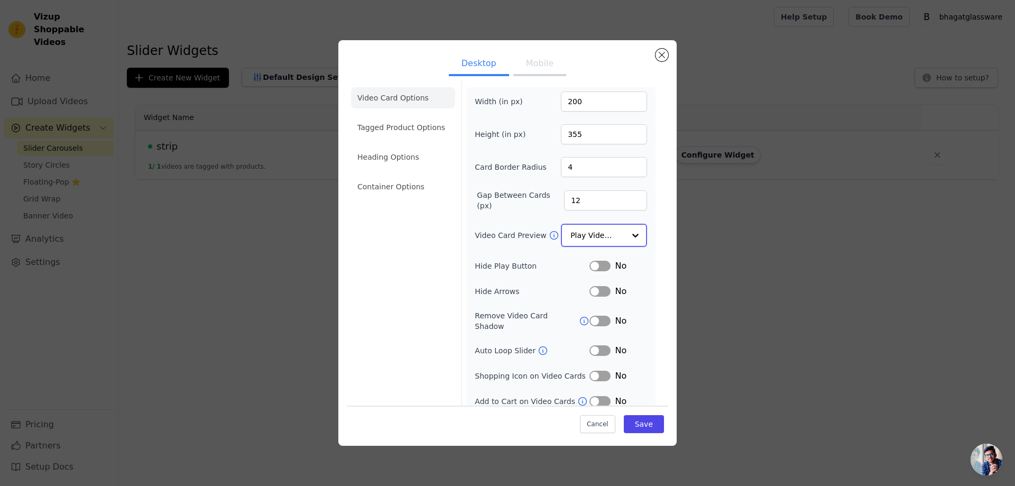
click at [609, 231] on input "Video Card Preview" at bounding box center [598, 235] width 54 height 21
click at [746, 260] on div "Set Slider Widget Defaults Desktop Mobile Video Card Options Tagged Product Opt…" at bounding box center [508, 242] width 982 height 439
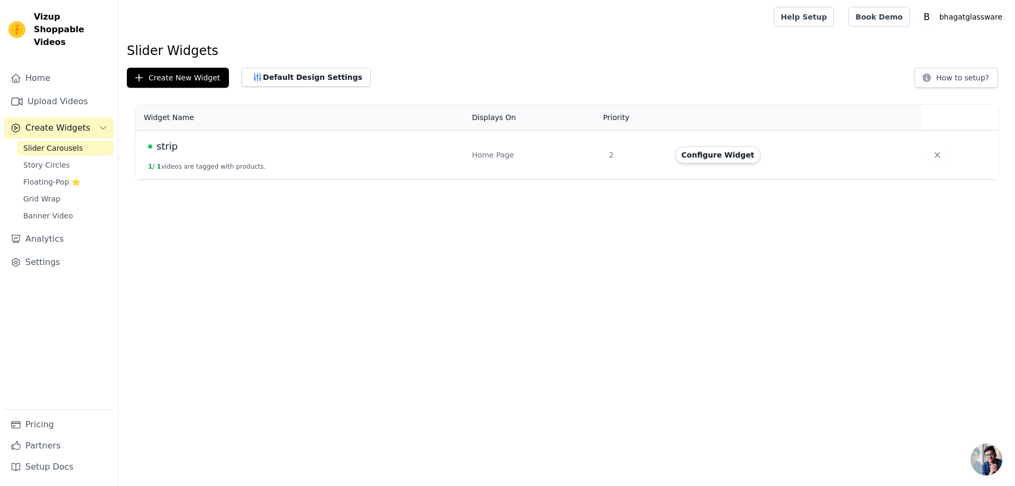
click at [549, 152] on div "Home Page" at bounding box center [534, 155] width 124 height 11
click at [318, 153] on div "strip" at bounding box center [303, 146] width 311 height 15
click at [727, 162] on button "Configure Widget" at bounding box center [718, 154] width 86 height 17
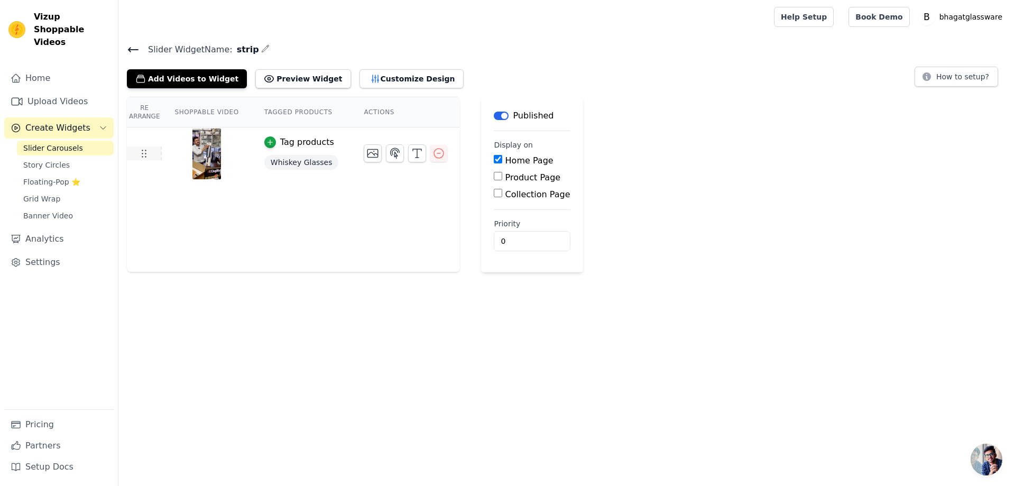
click at [159, 150] on td at bounding box center [144, 153] width 35 height 14
click at [151, 155] on td at bounding box center [144, 153] width 35 height 14
drag, startPoint x: 331, startPoint y: 373, endPoint x: 332, endPoint y: 360, distance: 13.8
click at [331, 272] on html "Vizup Shoppable Videos Home Upload Videos Create Widgets Slider Carousels Story…" at bounding box center [507, 136] width 1015 height 272
click at [127, 48] on icon at bounding box center [133, 49] width 13 height 13
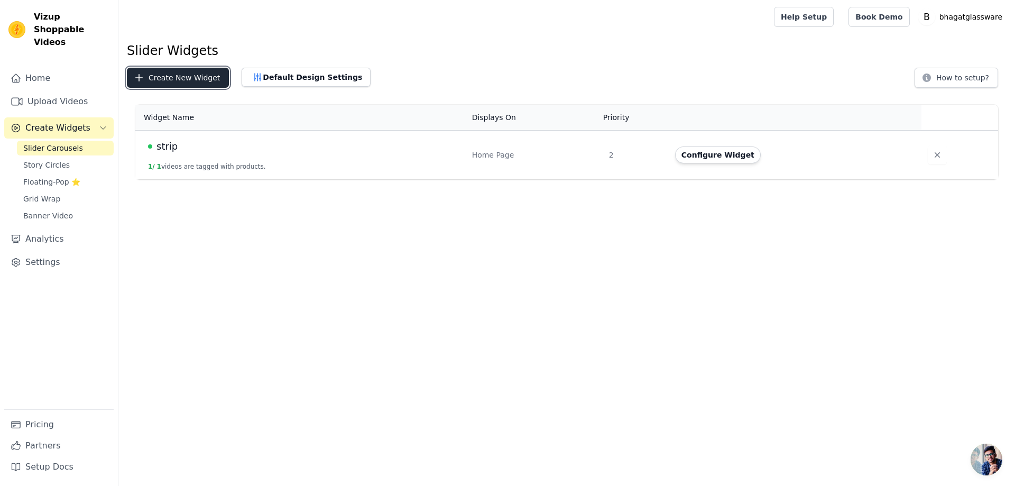
click at [136, 77] on icon "button" at bounding box center [139, 77] width 11 height 11
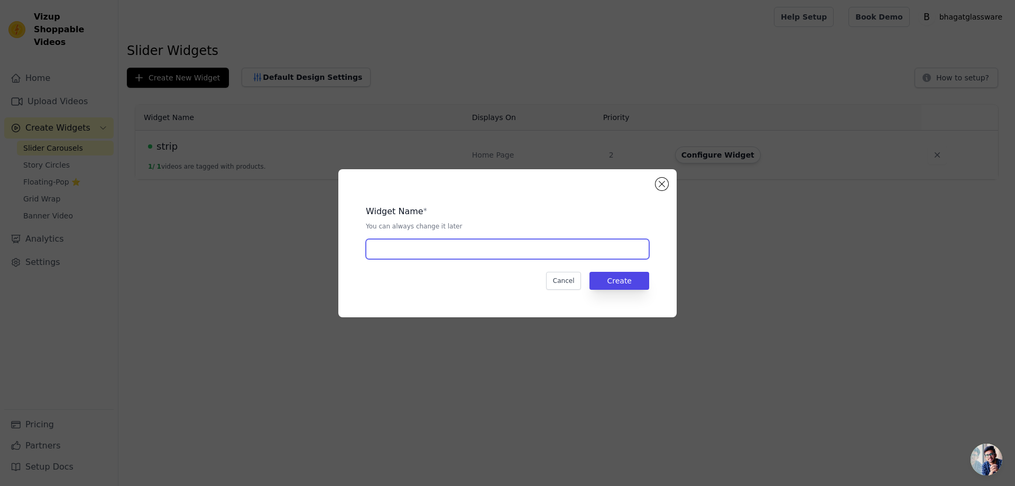
click at [439, 251] on input "text" at bounding box center [507, 249] width 283 height 20
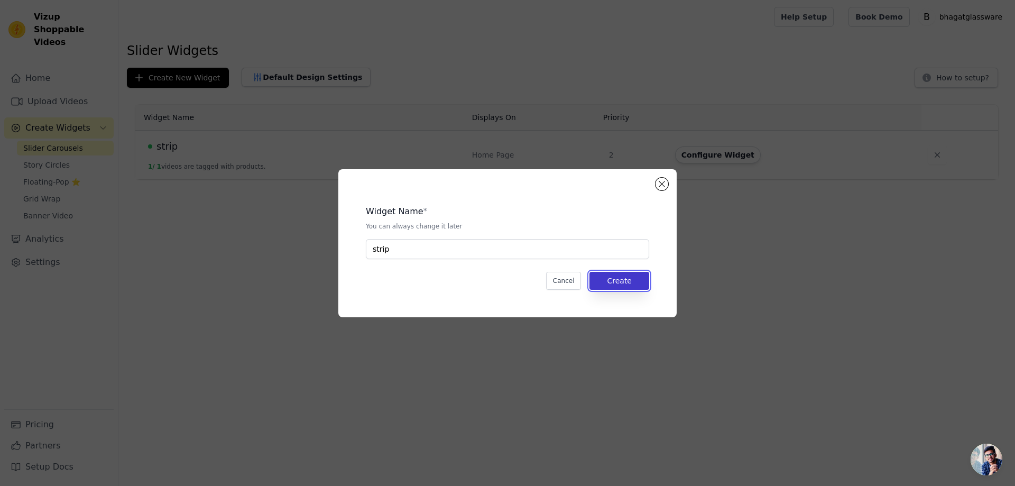
click at [623, 282] on button "Create" at bounding box center [620, 281] width 60 height 18
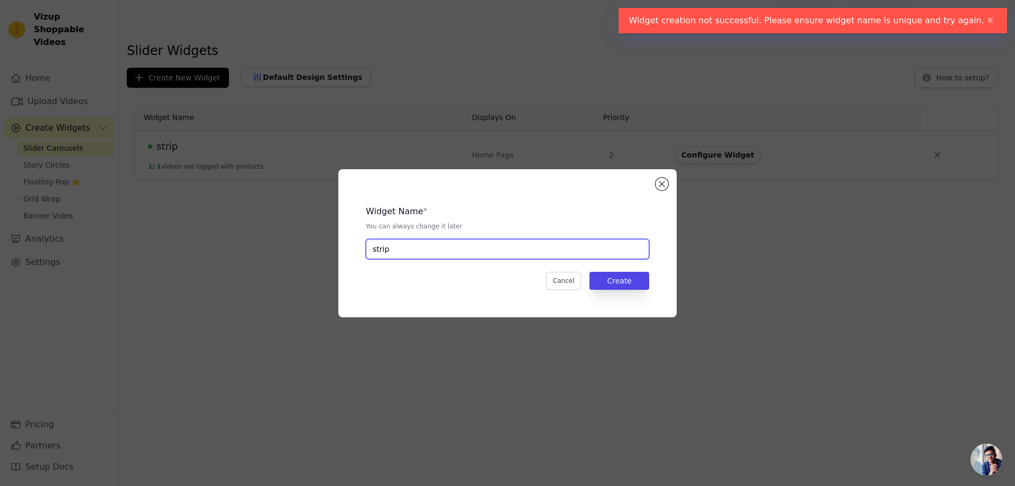
click at [456, 253] on input "strip" at bounding box center [507, 249] width 283 height 20
type input "strip 1"
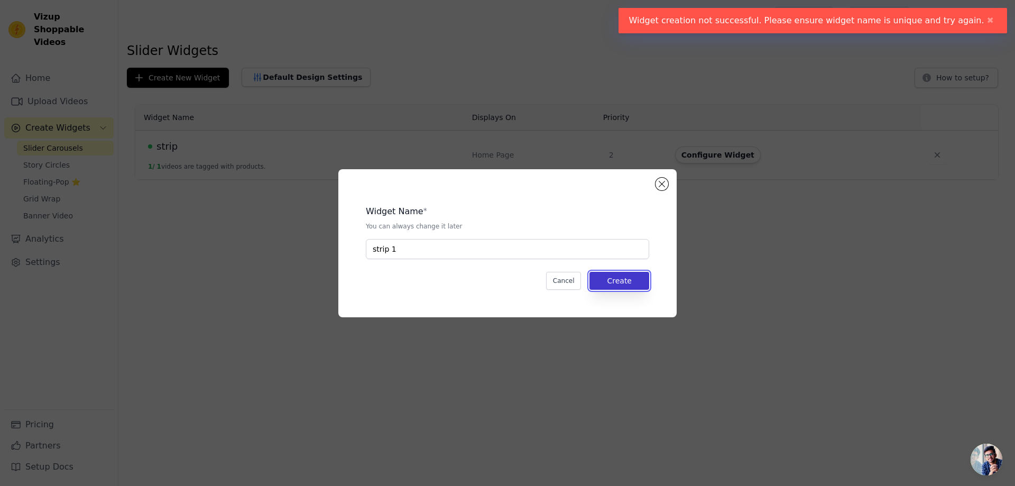
click at [623, 280] on button "Create" at bounding box center [620, 281] width 60 height 18
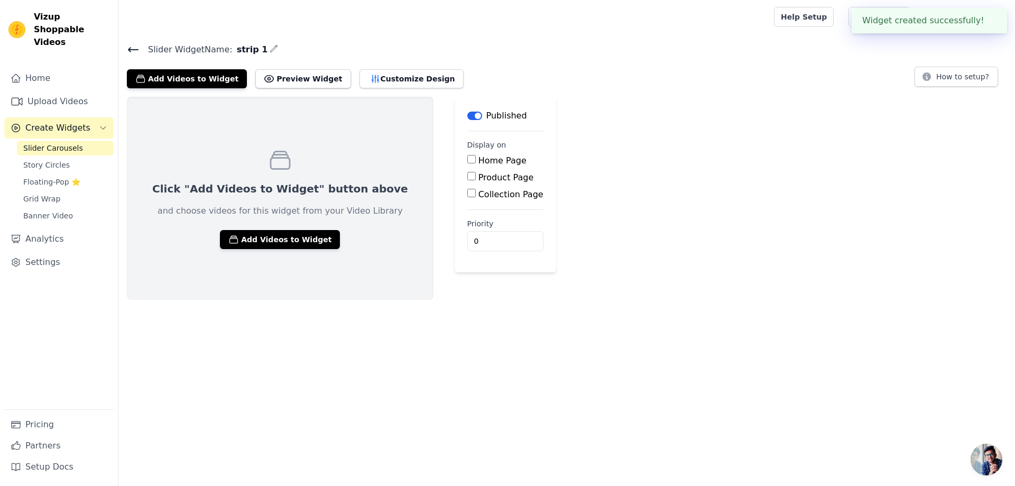
click at [467, 159] on input "Home Page" at bounding box center [471, 159] width 8 height 8
checkbox input "true"
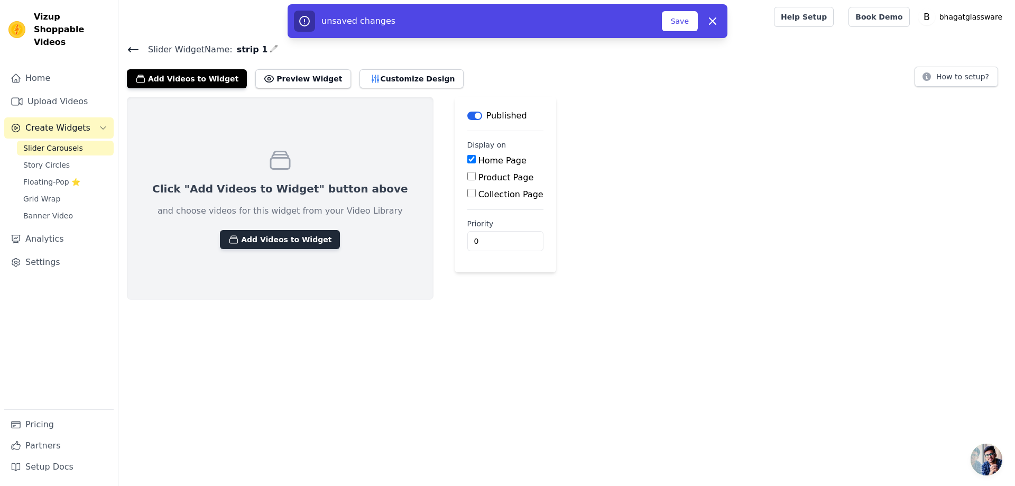
click at [242, 236] on button "Add Videos to Widget" at bounding box center [280, 239] width 120 height 19
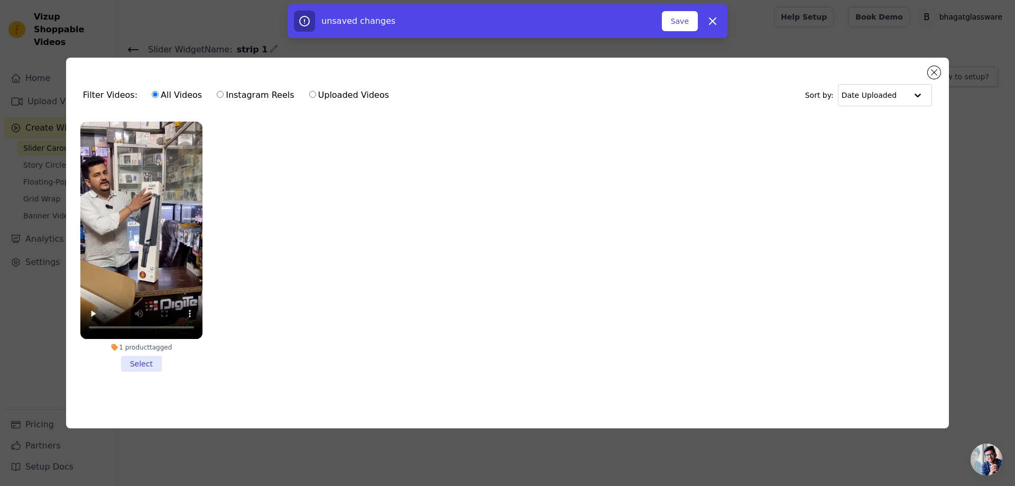
click at [309, 91] on label "Uploaded Videos" at bounding box center [349, 95] width 81 height 14
click at [309, 91] on input "Uploaded Videos" at bounding box center [312, 94] width 7 height 7
radio input "true"
click at [152, 90] on label "All Videos" at bounding box center [176, 95] width 51 height 14
click at [152, 91] on input "All Videos" at bounding box center [155, 94] width 7 height 7
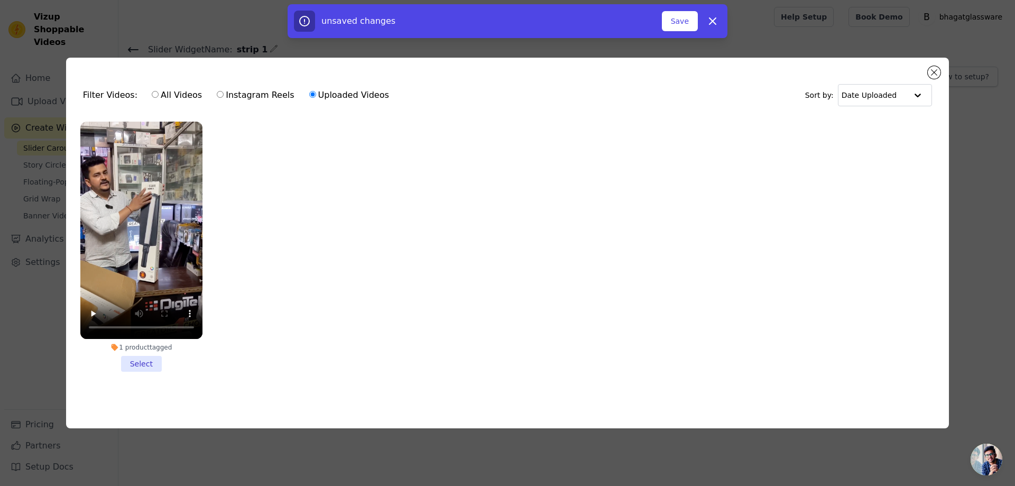
radio input "true"
click at [145, 360] on li "1 product tagged Select" at bounding box center [141, 247] width 122 height 250
click at [0, 0] on input "1 product tagged Select" at bounding box center [0, 0] width 0 height 0
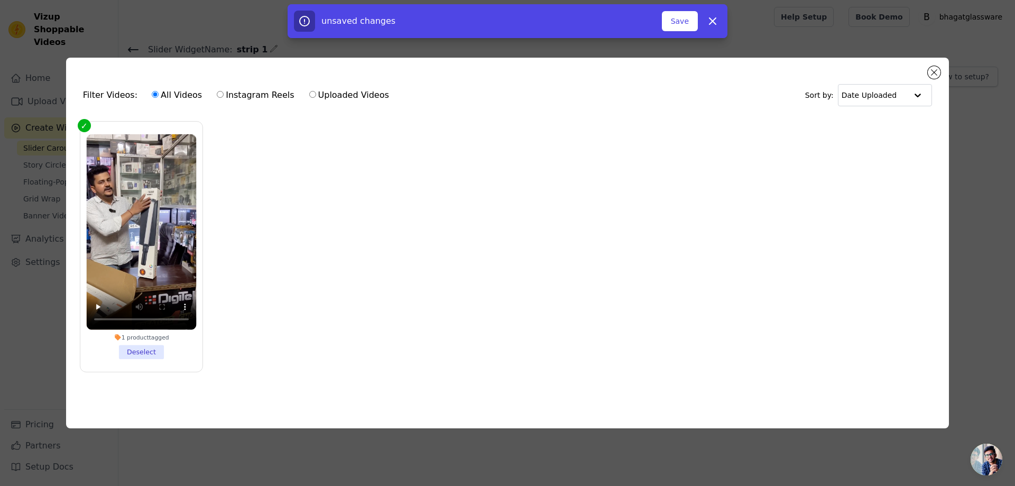
drag, startPoint x: 144, startPoint y: 361, endPoint x: 784, endPoint y: 310, distance: 641.3
click at [763, 338] on ul "1 product tagged Deselect" at bounding box center [508, 255] width 866 height 279
click at [932, 69] on button "Close modal" at bounding box center [934, 72] width 13 height 13
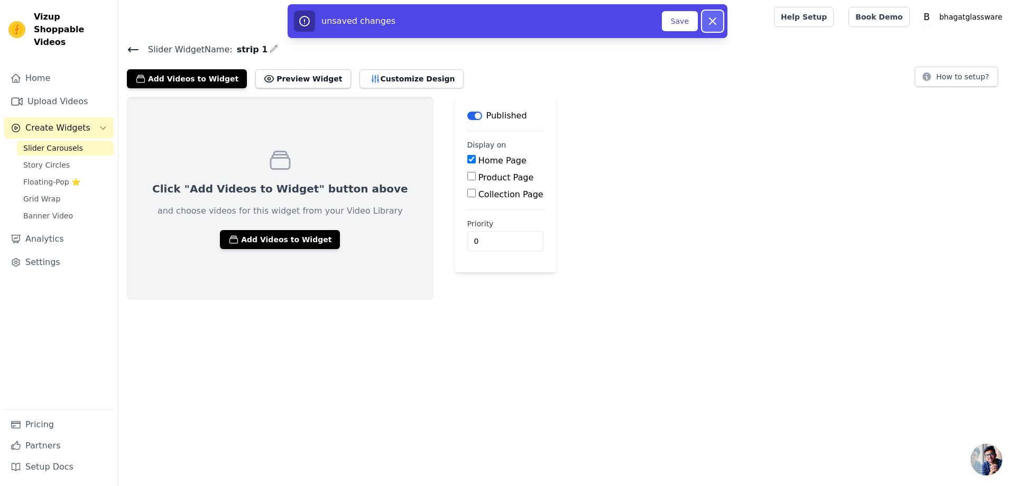
click at [712, 16] on icon "button" at bounding box center [713, 21] width 13 height 13
checkbox input "false"
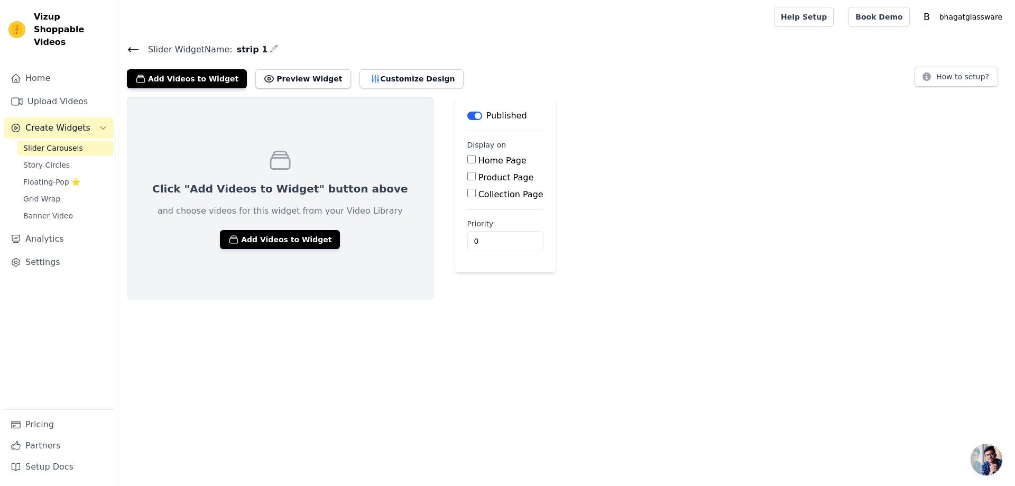
click at [51, 122] on span "Create Widgets" at bounding box center [57, 128] width 65 height 13
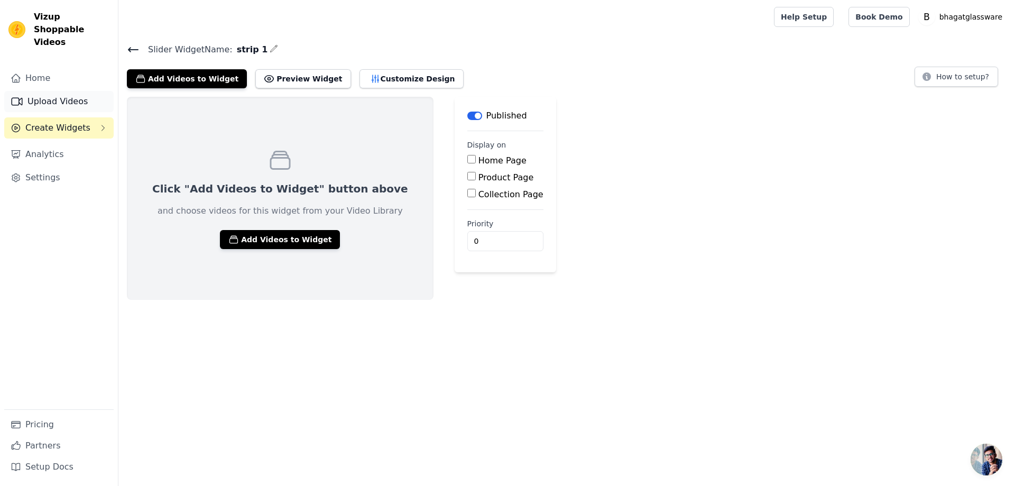
click at [44, 91] on link "Upload Videos" at bounding box center [58, 101] width 109 height 21
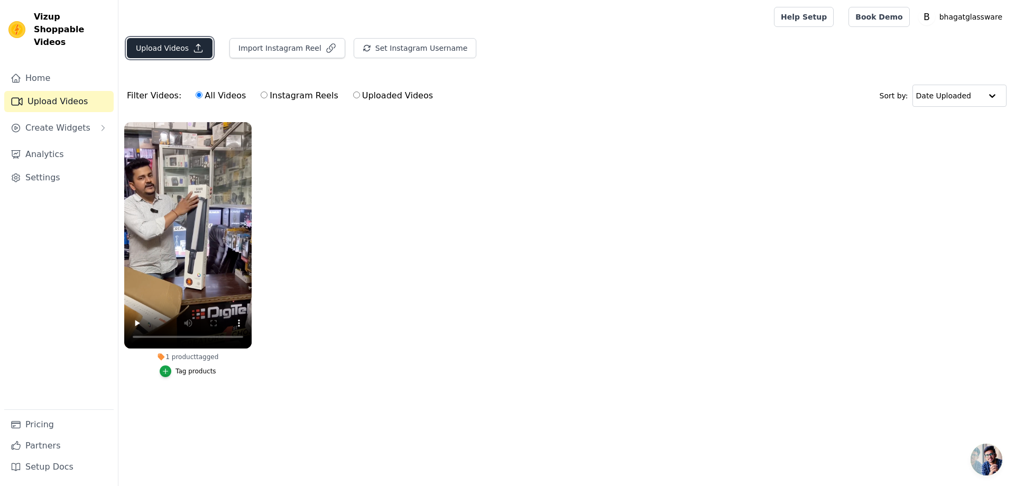
click at [183, 49] on button "Upload Videos" at bounding box center [170, 48] width 86 height 20
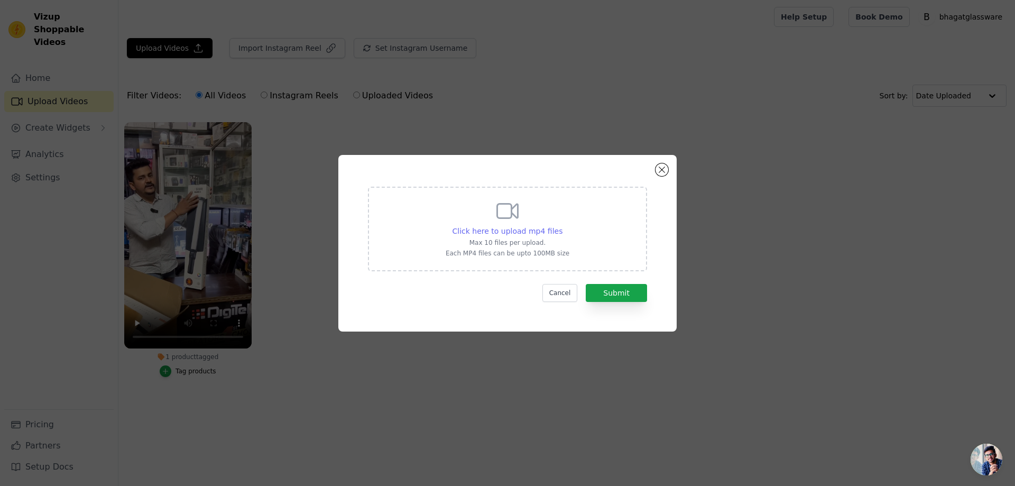
click at [508, 230] on span "Click here to upload mp4 files" at bounding box center [508, 231] width 111 height 8
click at [461, 229] on span "Click here to upload mp4 files" at bounding box center [508, 231] width 111 height 8
click at [562, 226] on input "Click here to upload mp4 files Max 10 files per upload. Each MP4 files can be u…" at bounding box center [562, 225] width 1 height 1
type input "C:\fakepath\Video-63.mp4"
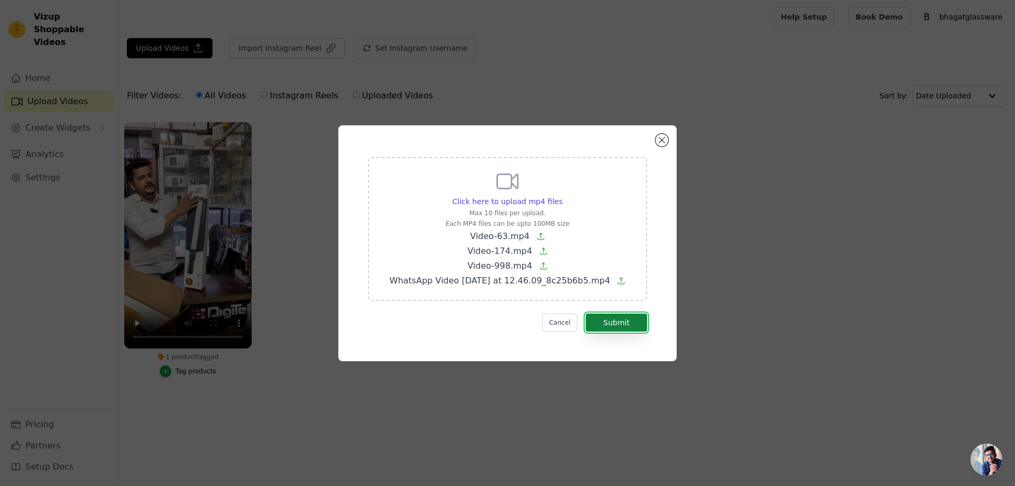
click at [609, 319] on button "Submit" at bounding box center [616, 323] width 61 height 18
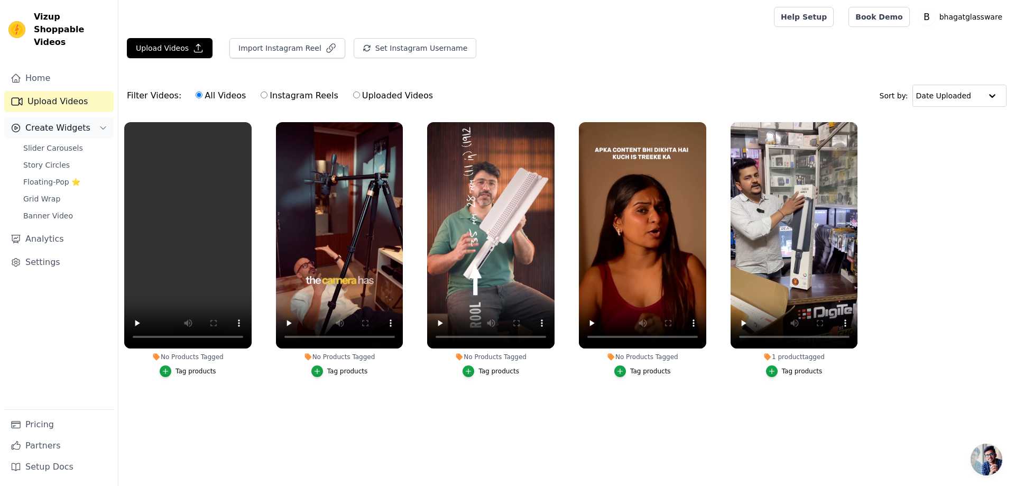
click at [85, 117] on button "Create Widgets" at bounding box center [58, 127] width 109 height 21
click at [77, 122] on span "Create Widgets" at bounding box center [57, 128] width 65 height 13
click at [62, 143] on span "Slider Carousels" at bounding box center [53, 148] width 60 height 11
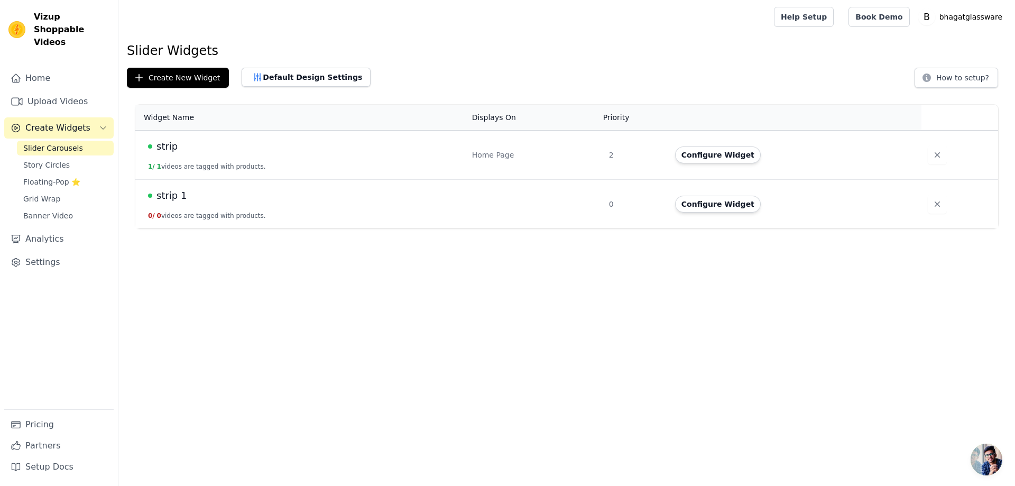
click at [251, 154] on td "strip 1 / 1 videos are tagged with products." at bounding box center [300, 155] width 331 height 49
click at [705, 199] on button "Configure Widget" at bounding box center [718, 204] width 86 height 17
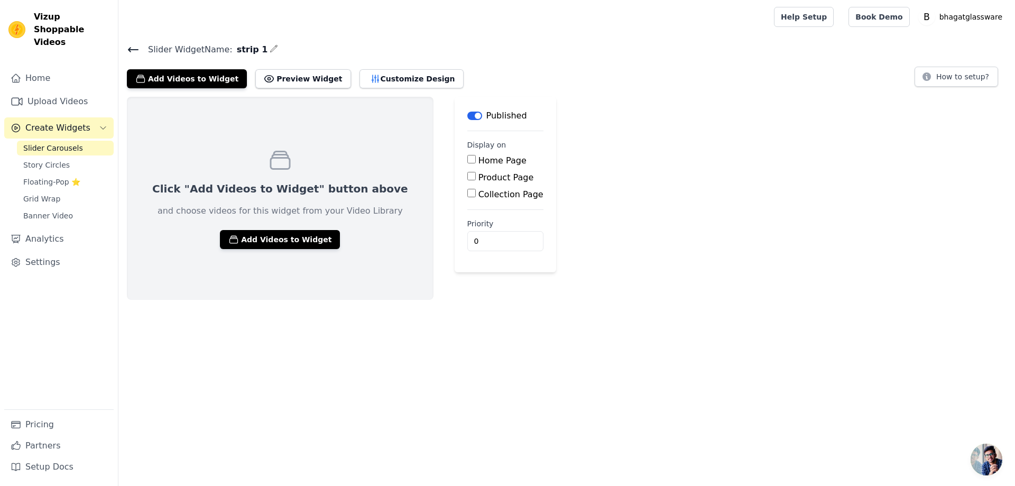
click at [467, 158] on input "Home Page" at bounding box center [471, 159] width 8 height 8
checkbox input "true"
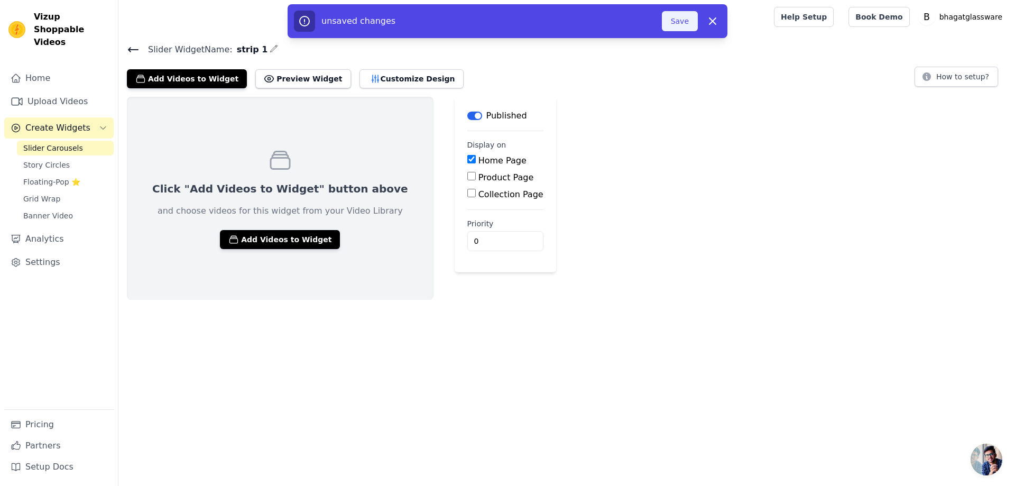
click at [673, 19] on button "Save" at bounding box center [680, 21] width 36 height 20
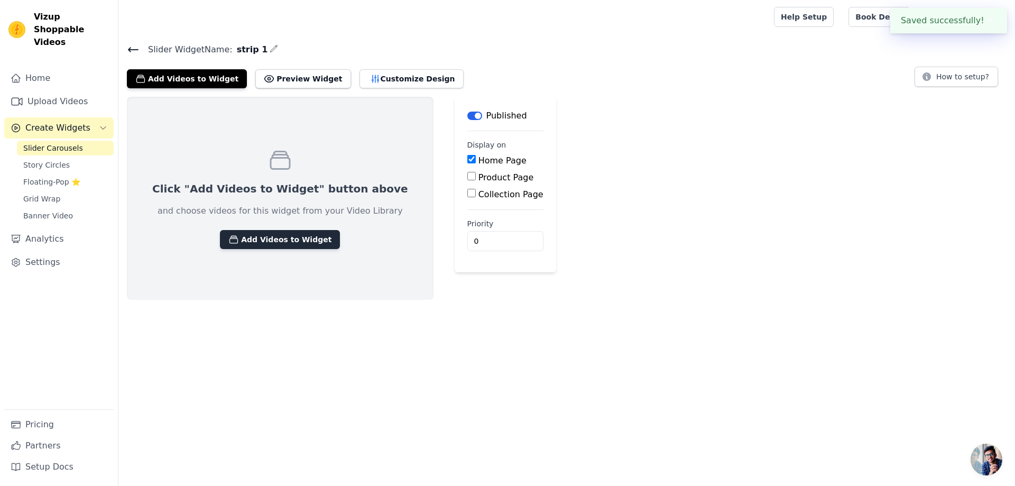
click at [283, 230] on button "Add Videos to Widget" at bounding box center [280, 239] width 120 height 19
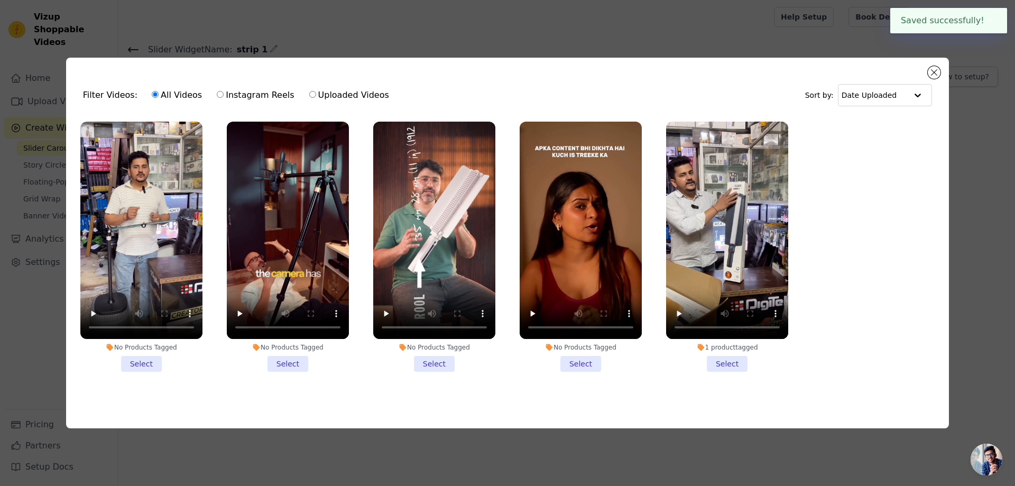
click at [142, 368] on li "No Products Tagged Select" at bounding box center [141, 247] width 122 height 250
click at [0, 0] on input "No Products Tagged Select" at bounding box center [0, 0] width 0 height 0
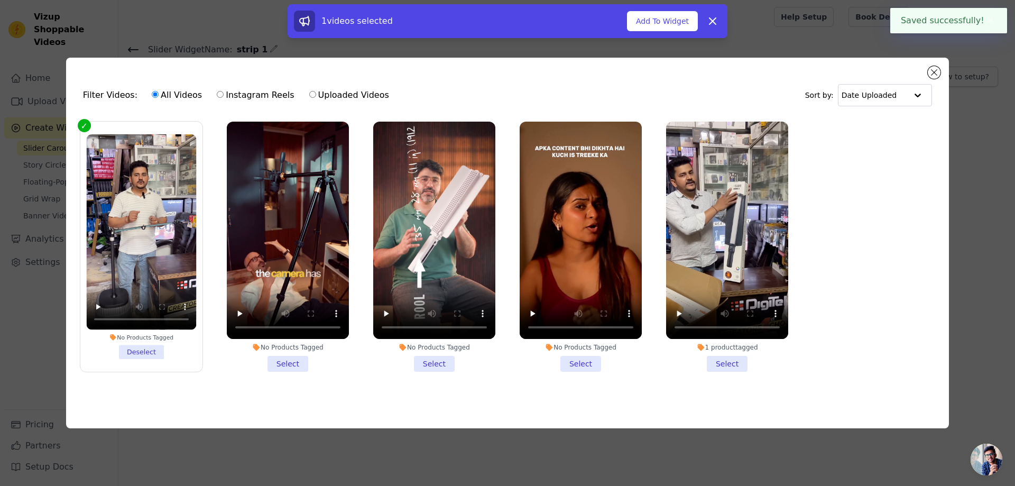
click at [291, 360] on li "No Products Tagged Select" at bounding box center [288, 247] width 122 height 250
click at [0, 0] on input "No Products Tagged Select" at bounding box center [0, 0] width 0 height 0
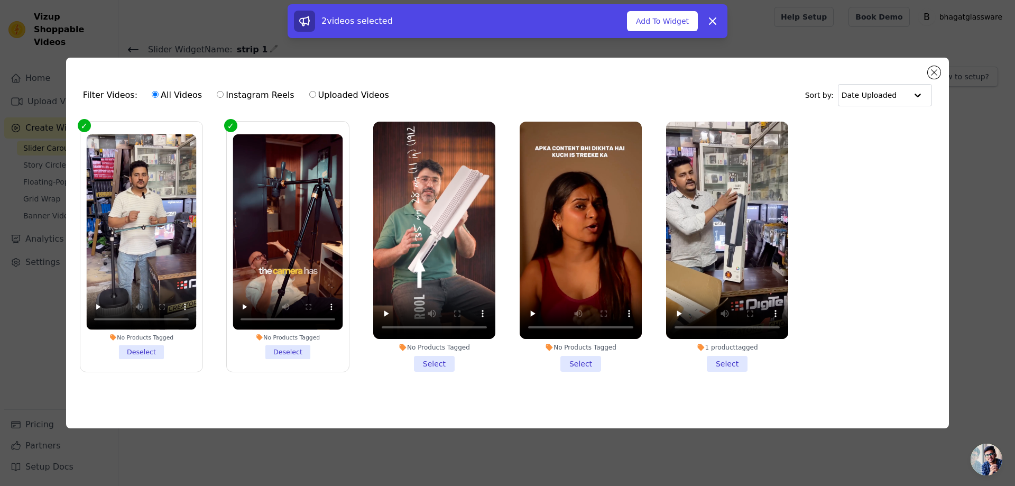
click at [432, 360] on li "No Products Tagged Select" at bounding box center [434, 247] width 122 height 250
click at [0, 0] on input "No Products Tagged Select" at bounding box center [0, 0] width 0 height 0
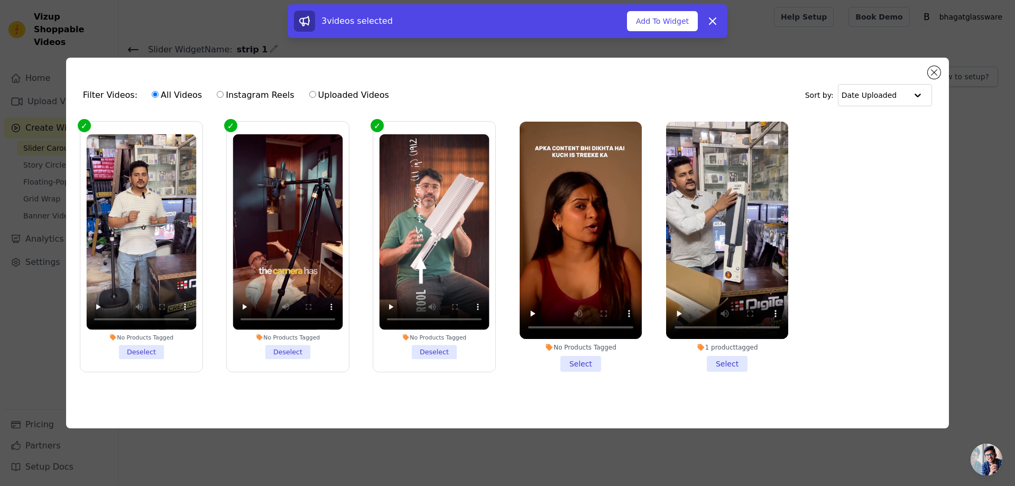
click at [585, 361] on li "No Products Tagged Select" at bounding box center [581, 247] width 122 height 250
click at [0, 0] on input "No Products Tagged Select" at bounding box center [0, 0] width 0 height 0
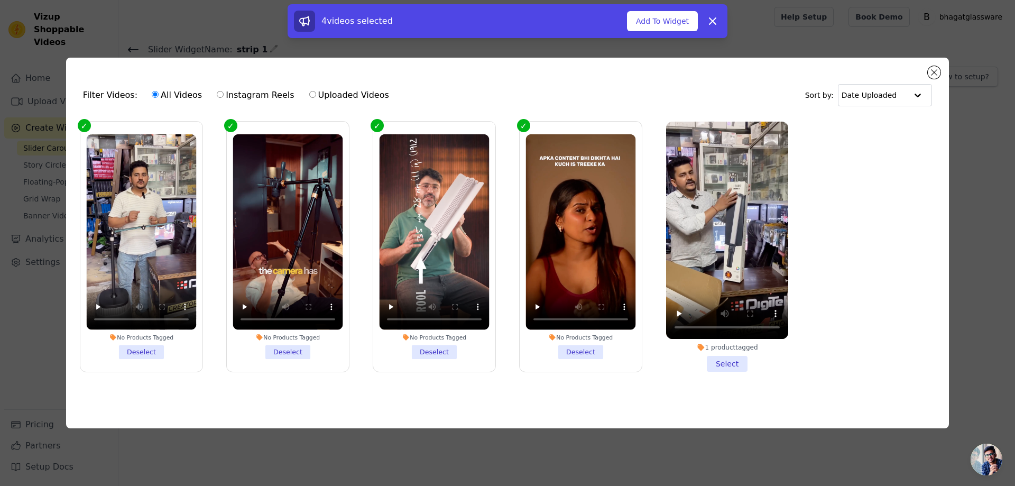
click at [721, 357] on li "1 product tagged Select" at bounding box center [727, 247] width 122 height 250
click at [0, 0] on input "1 product tagged Select" at bounding box center [0, 0] width 0 height 0
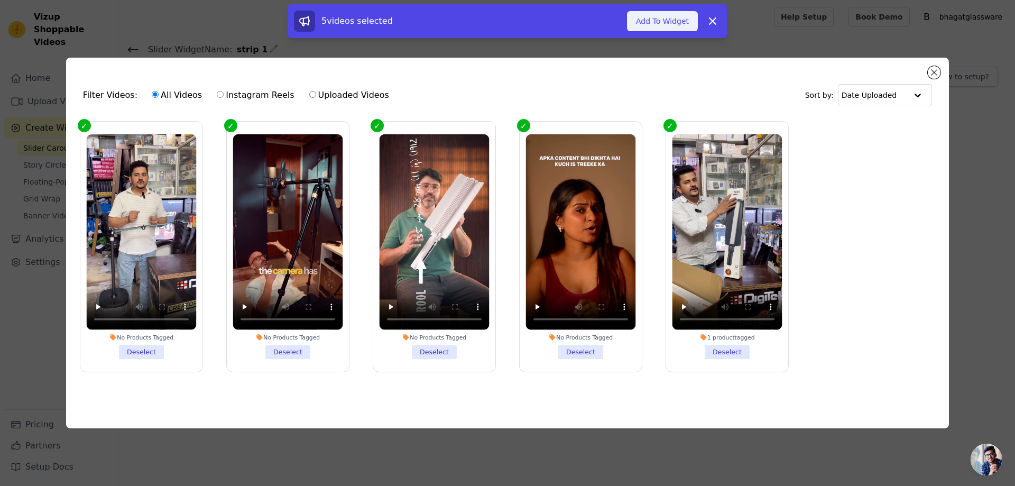
click at [663, 17] on button "Add To Widget" at bounding box center [662, 21] width 71 height 20
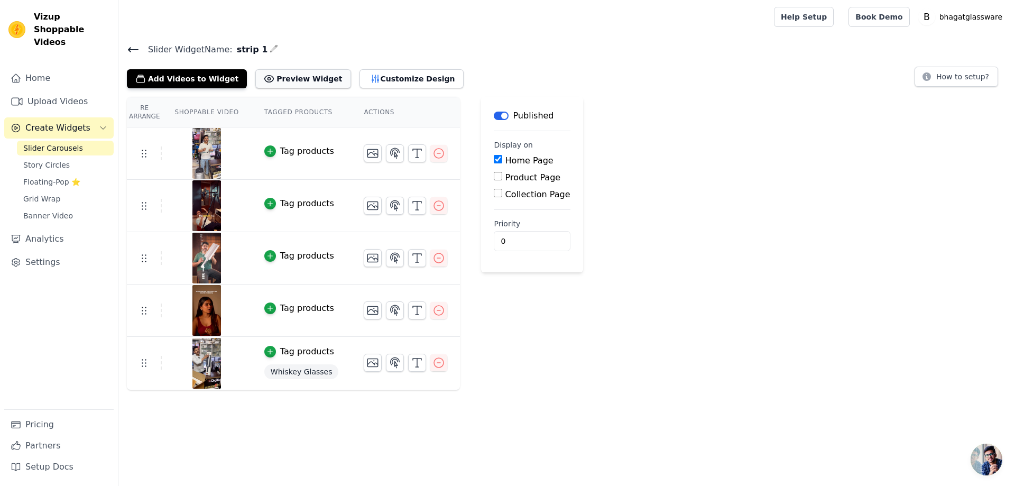
click at [271, 80] on button "Preview Widget" at bounding box center [302, 78] width 95 height 19
click at [125, 44] on div "Slider Widget Name: strip 1 Add Videos to Widget Preview Widget Customize Desig…" at bounding box center [566, 65] width 897 height 46
click at [494, 235] on input "0" at bounding box center [532, 241] width 76 height 20
click at [522, 242] on input "0" at bounding box center [532, 241] width 76 height 20
click at [521, 242] on input "0" at bounding box center [532, 241] width 76 height 20
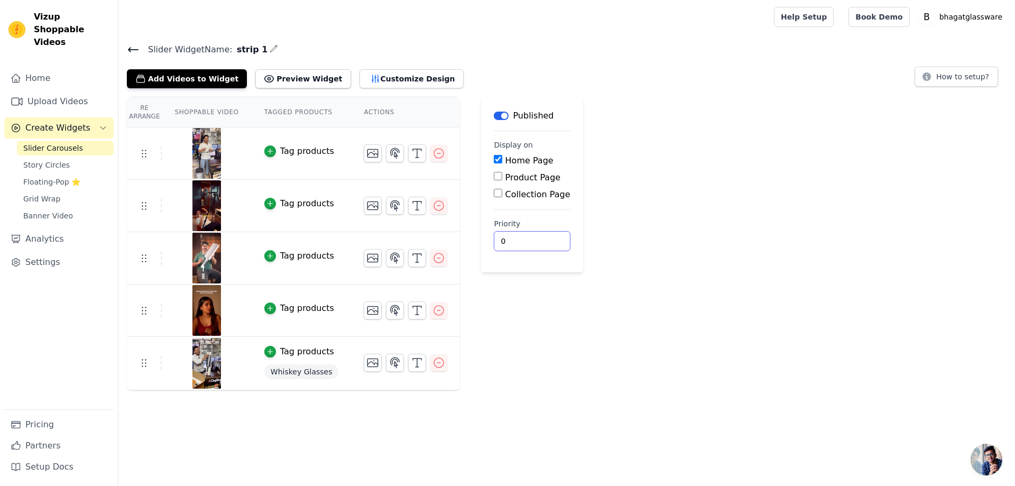
click at [521, 242] on input "0" at bounding box center [532, 241] width 76 height 20
click at [525, 234] on input "0" at bounding box center [532, 241] width 76 height 20
type input "1"
click at [523, 238] on input "1" at bounding box center [532, 241] width 76 height 20
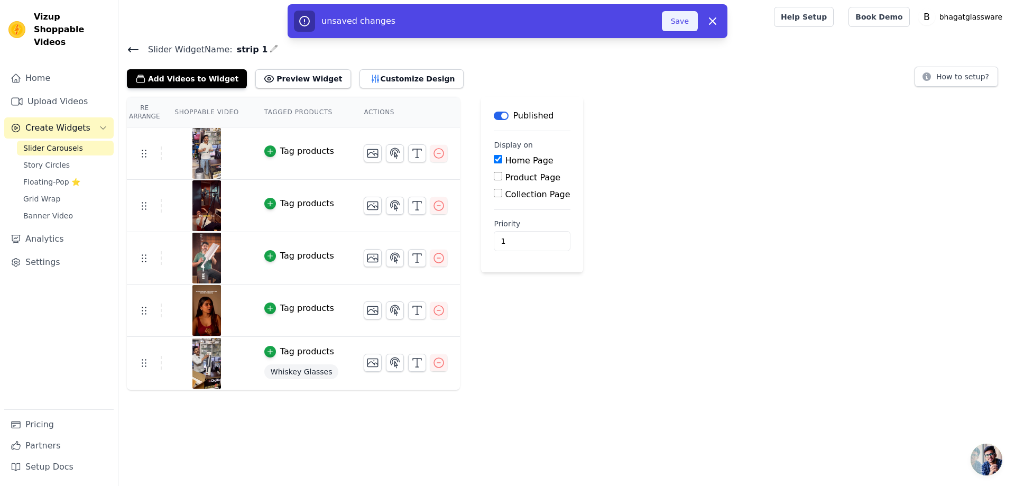
click at [688, 22] on button "Save" at bounding box center [680, 21] width 36 height 20
click at [671, 19] on button "Save" at bounding box center [680, 21] width 36 height 20
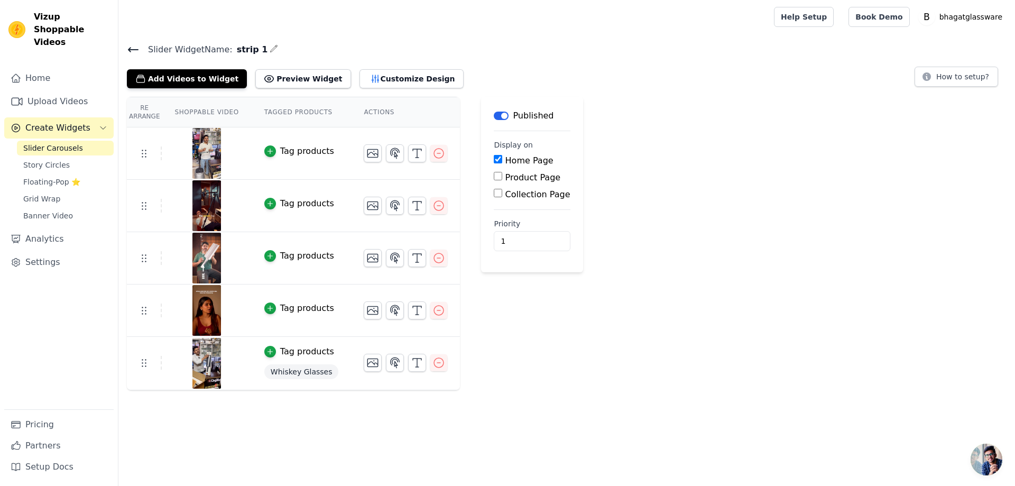
click at [130, 49] on icon at bounding box center [134, 50] width 10 height 4
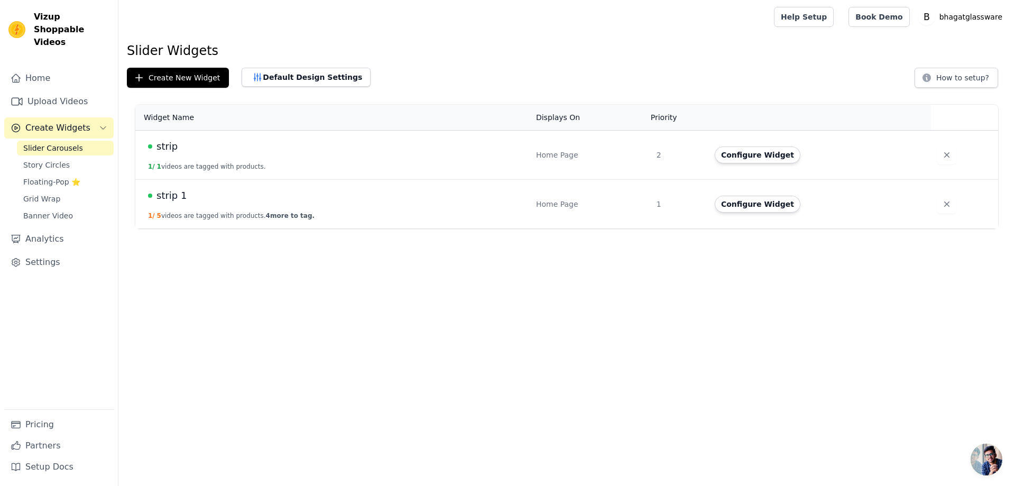
click at [600, 159] on div "Home Page" at bounding box center [590, 155] width 108 height 11
click at [942, 155] on icon "button" at bounding box center [947, 155] width 11 height 11
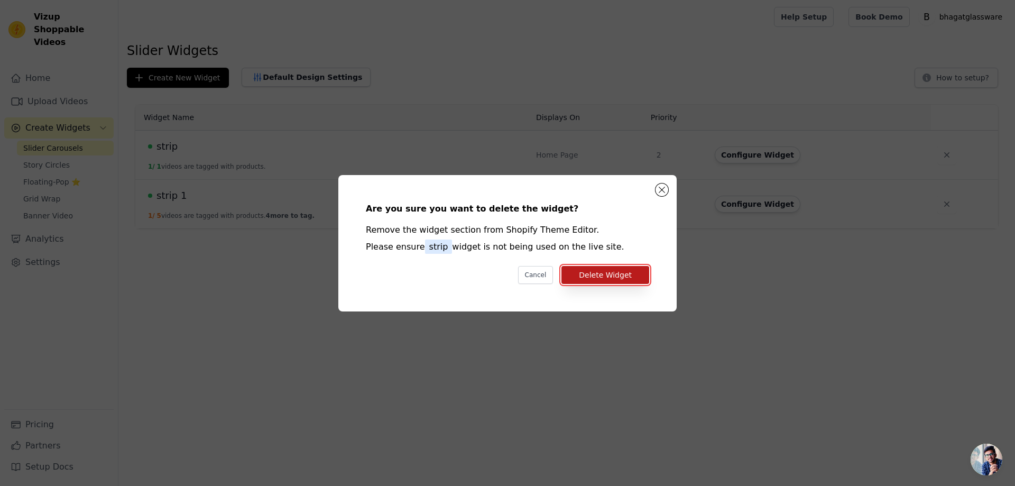
click at [608, 277] on button "Delete Widget" at bounding box center [606, 275] width 88 height 18
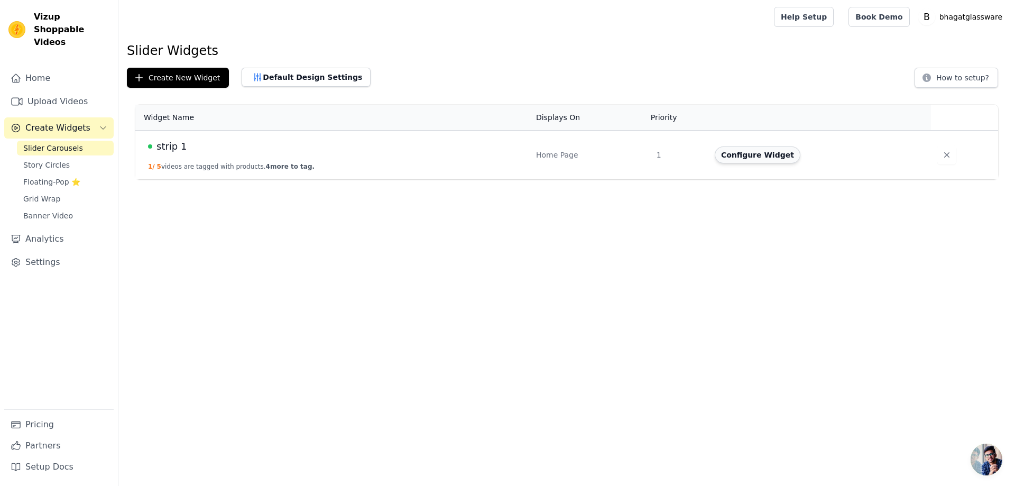
click at [746, 155] on button "Configure Widget" at bounding box center [758, 154] width 86 height 17
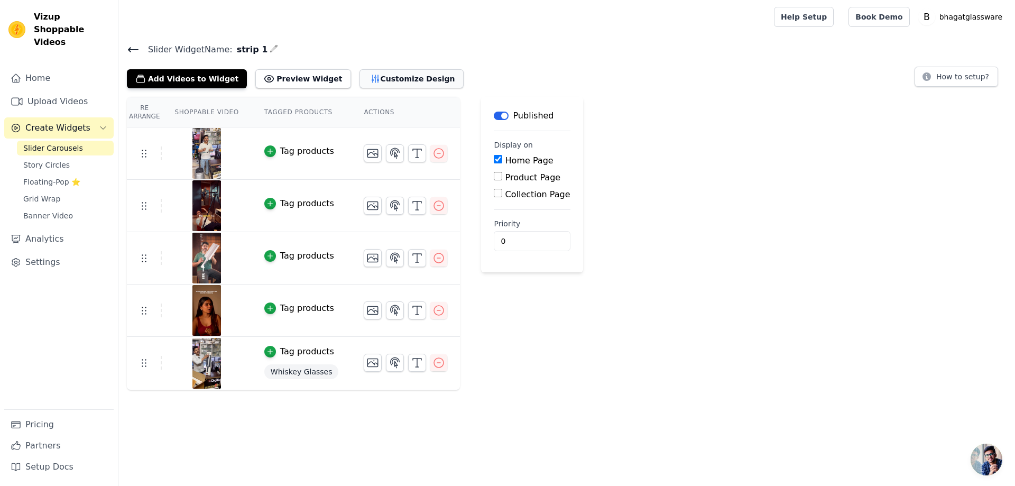
click at [382, 74] on button "Customize Design" at bounding box center [412, 78] width 104 height 19
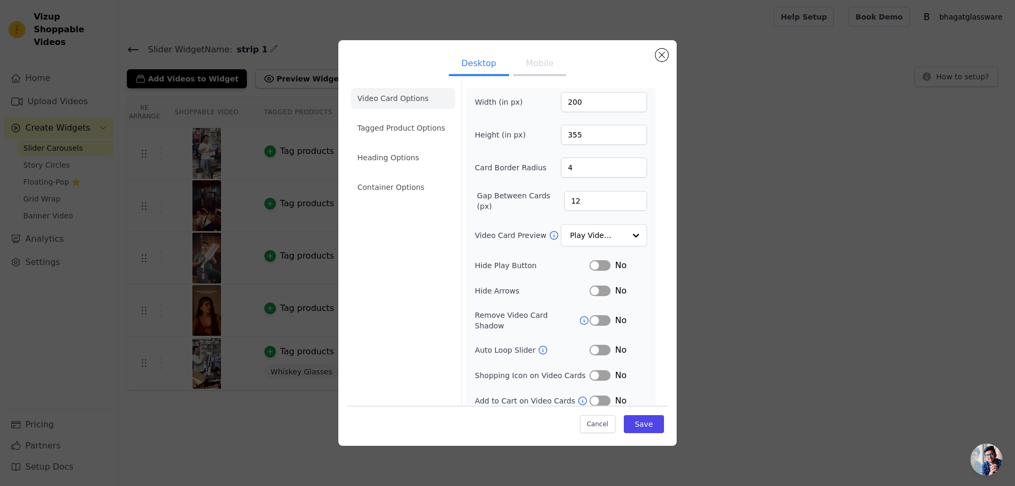
scroll to position [4, 0]
click at [598, 395] on button "Label" at bounding box center [600, 400] width 21 height 11
click at [597, 370] on button "Label" at bounding box center [600, 375] width 21 height 11
click at [599, 344] on button "Label" at bounding box center [600, 349] width 21 height 11
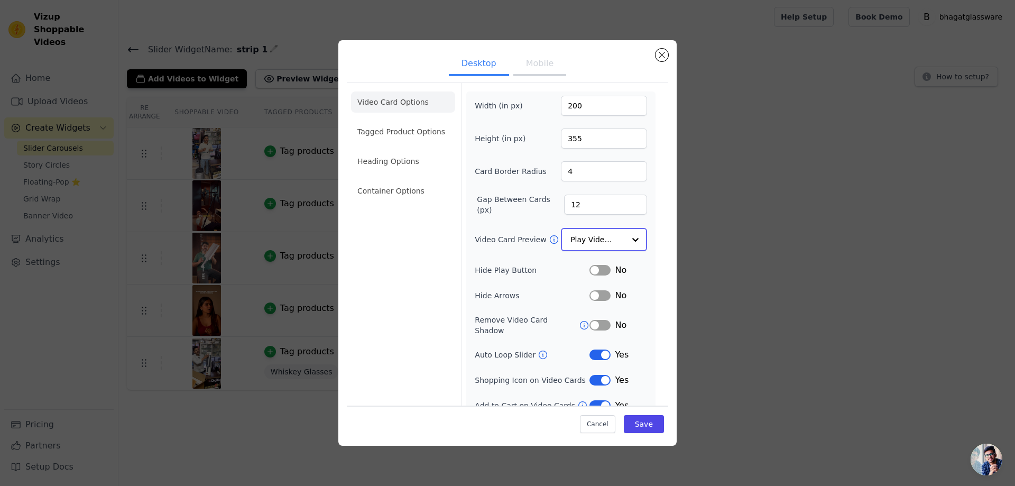
click at [594, 233] on input "Video Card Preview" at bounding box center [598, 239] width 54 height 21
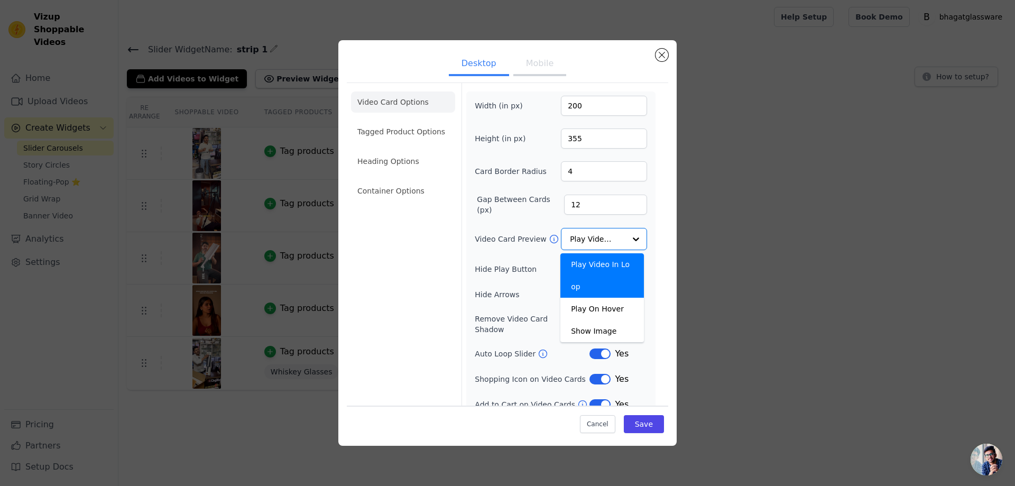
click at [436, 230] on div "Video Card Options Tagged Product Options Heading Options Container Options" at bounding box center [403, 251] width 104 height 336
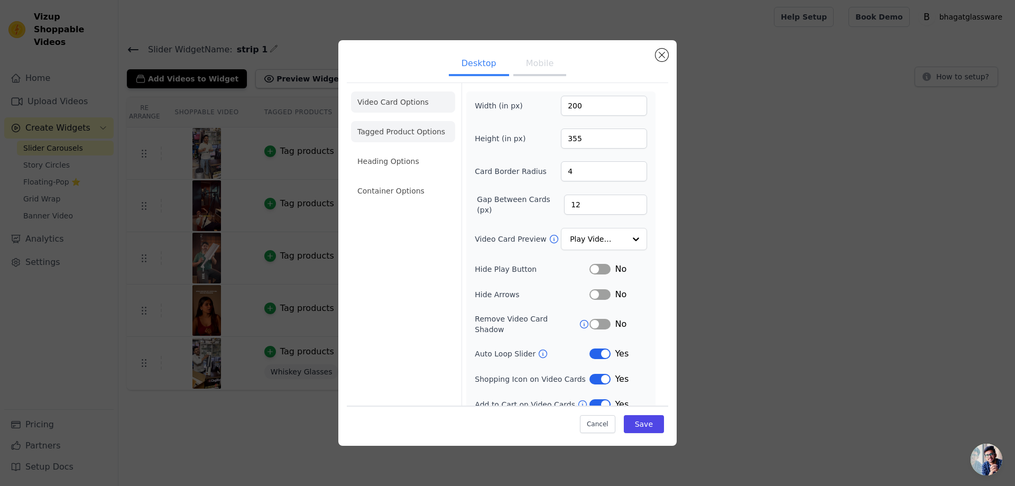
click at [405, 180] on li "Tagged Product Options" at bounding box center [403, 190] width 104 height 21
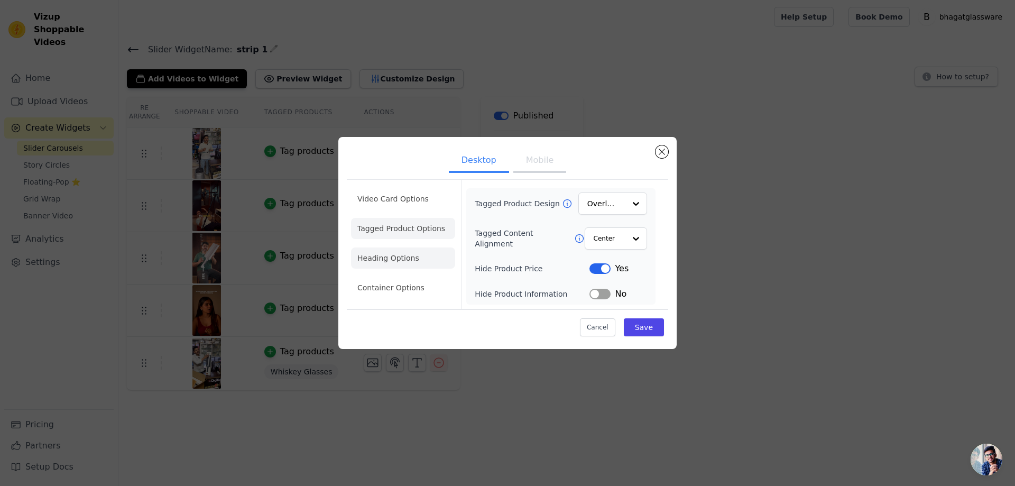
click at [389, 262] on li "Heading Options" at bounding box center [403, 257] width 104 height 21
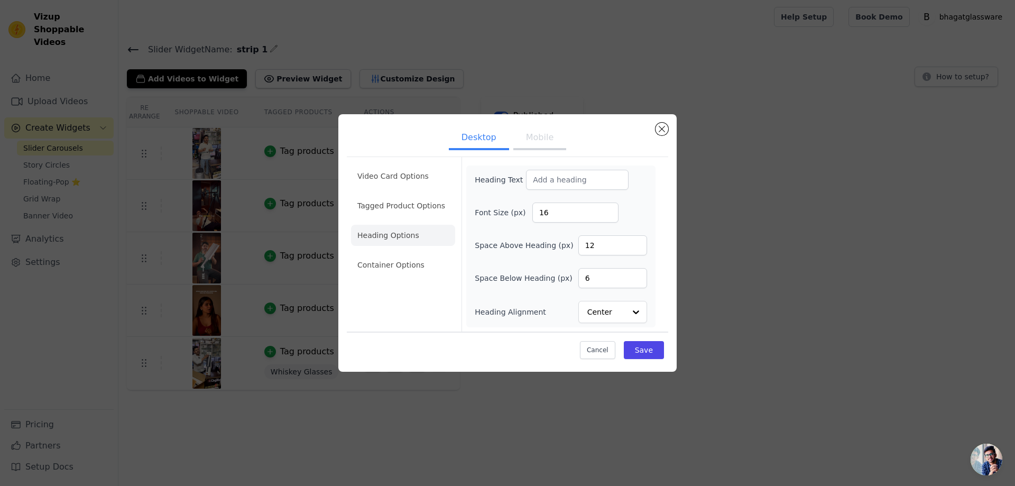
click at [370, 262] on li "Container Options" at bounding box center [403, 264] width 104 height 21
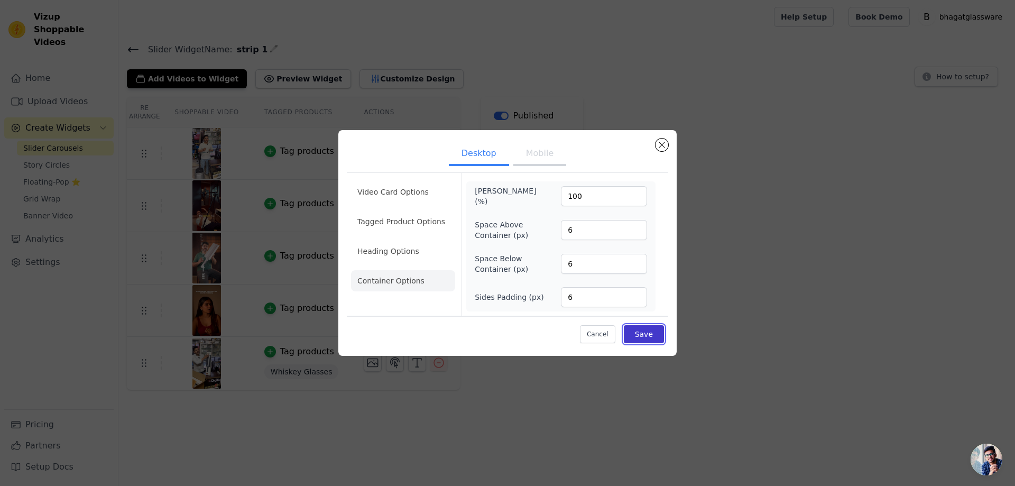
click at [637, 333] on button "Save" at bounding box center [644, 334] width 40 height 18
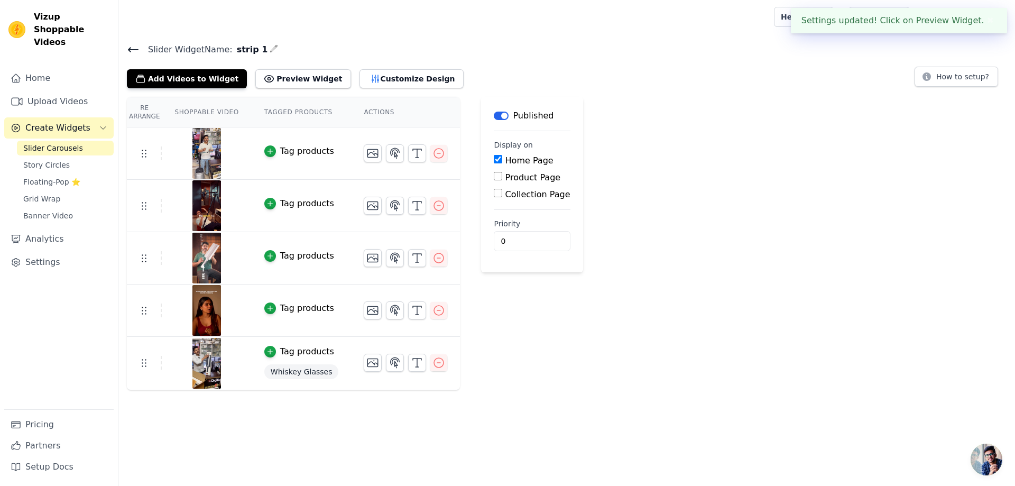
click at [641, 158] on div "Re Arrange Shoppable Video Tagged Products Actions Tag products Tag products Ta…" at bounding box center [566, 244] width 897 height 294
click at [55, 252] on link "Settings" at bounding box center [58, 262] width 109 height 21
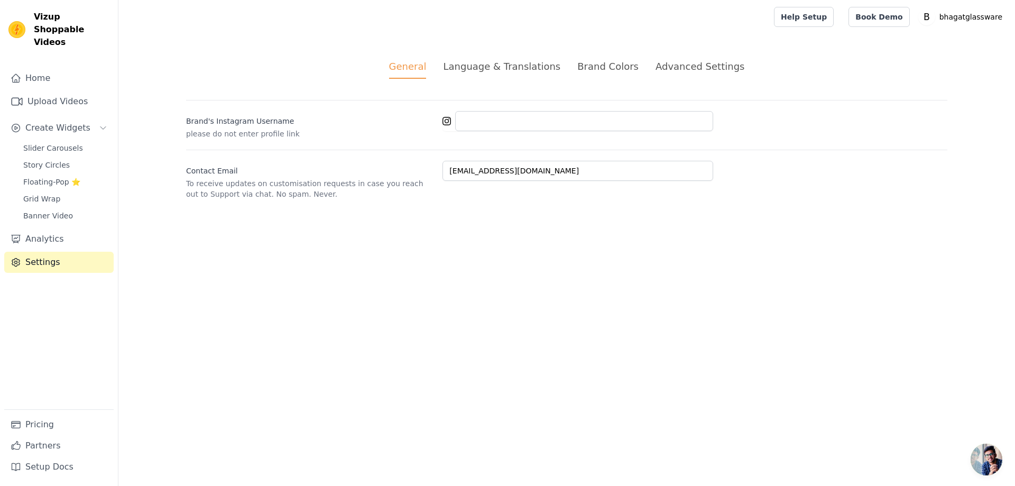
click at [526, 62] on div "Language & Translations" at bounding box center [501, 66] width 117 height 14
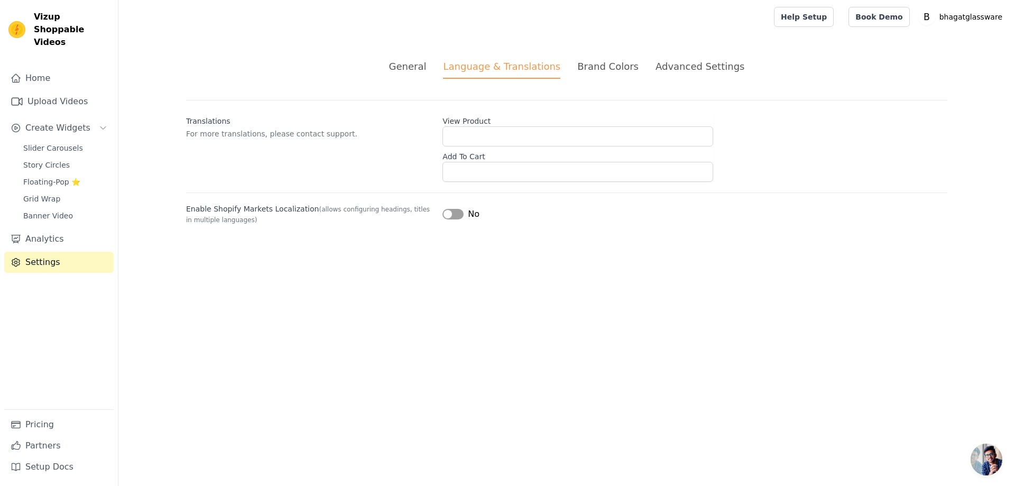
drag, startPoint x: 607, startPoint y: 61, endPoint x: 616, endPoint y: 61, distance: 9.5
click at [607, 61] on div "Brand Colors" at bounding box center [607, 66] width 61 height 14
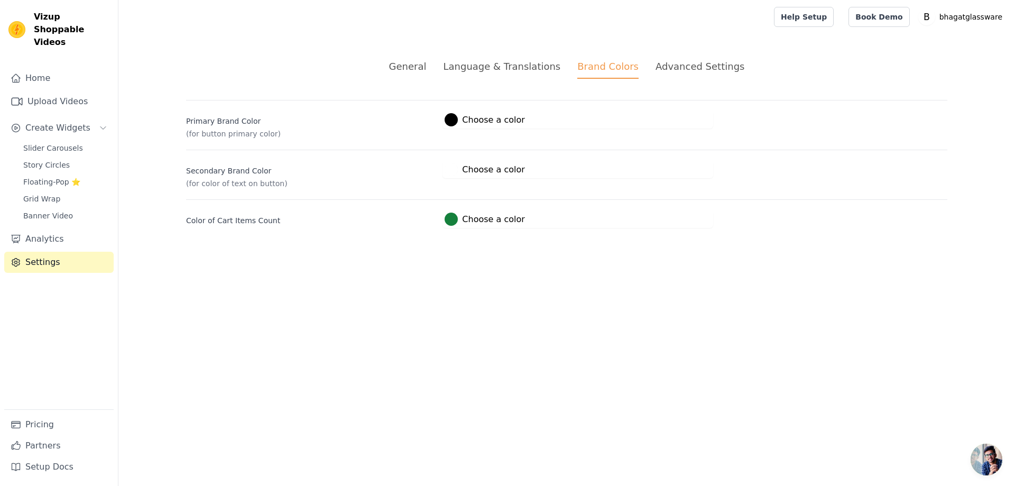
click at [681, 64] on div "Advanced Settings" at bounding box center [700, 66] width 89 height 14
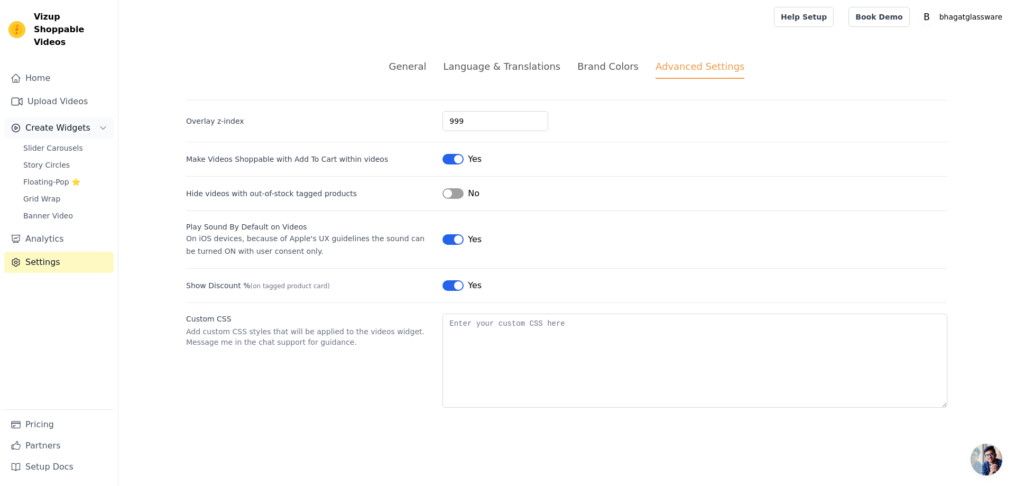
click at [38, 122] on span "Create Widgets" at bounding box center [57, 128] width 65 height 13
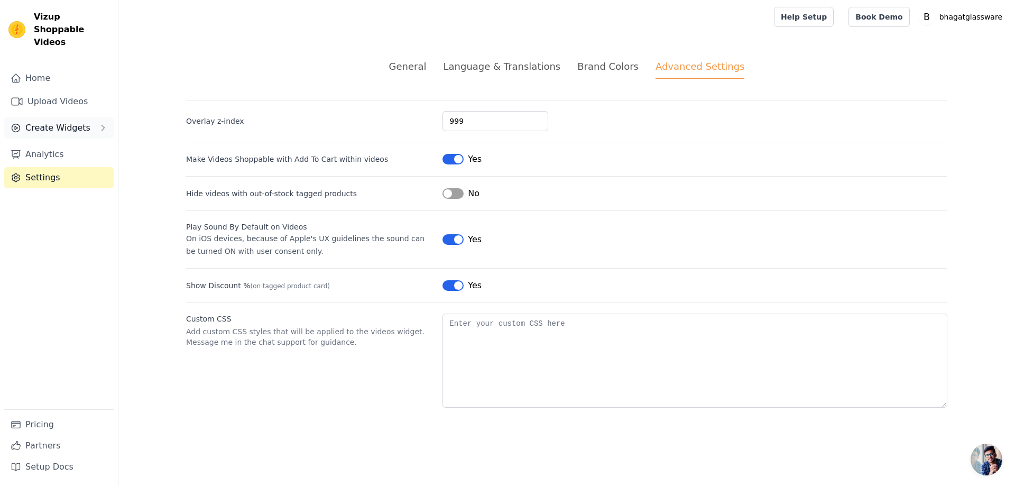
click at [60, 122] on span "Create Widgets" at bounding box center [57, 128] width 65 height 13
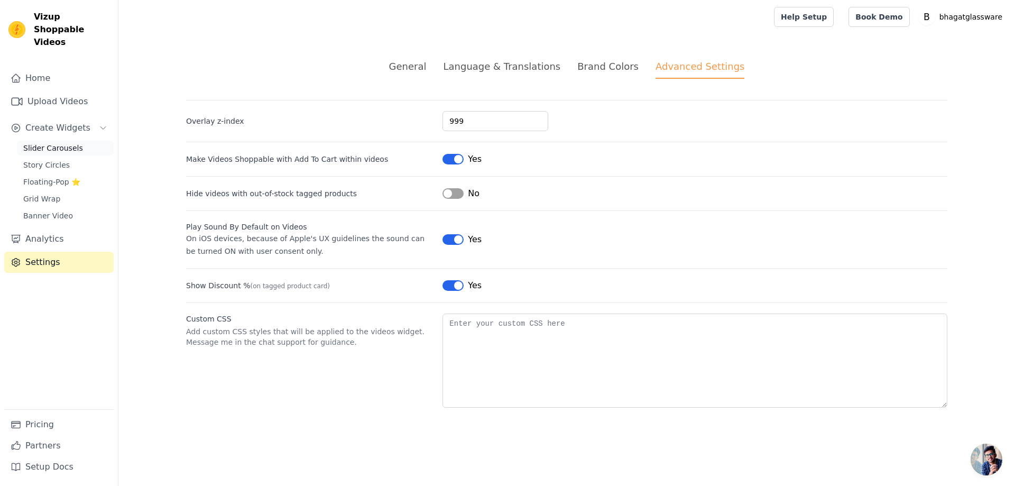
click at [48, 143] on span "Slider Carousels" at bounding box center [53, 148] width 60 height 11
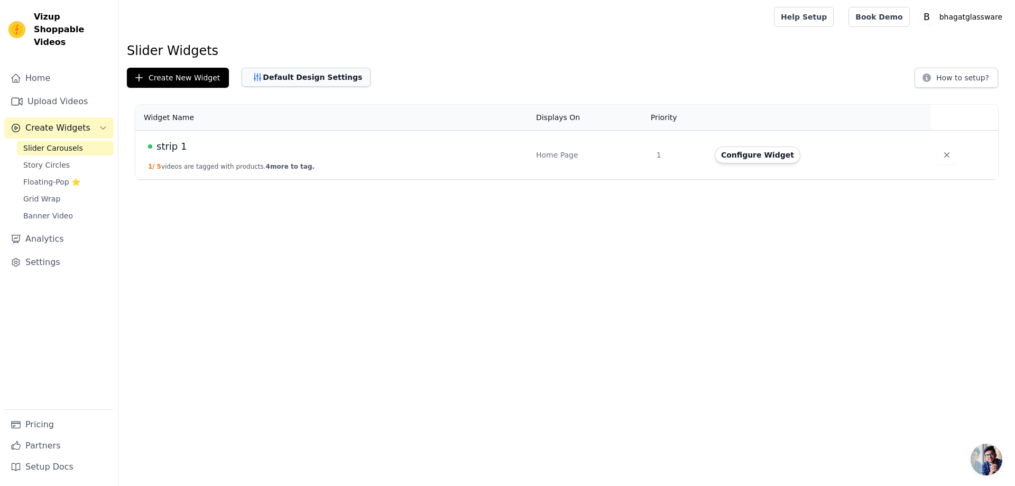
click at [324, 82] on button "Default Design Settings" at bounding box center [306, 77] width 129 height 19
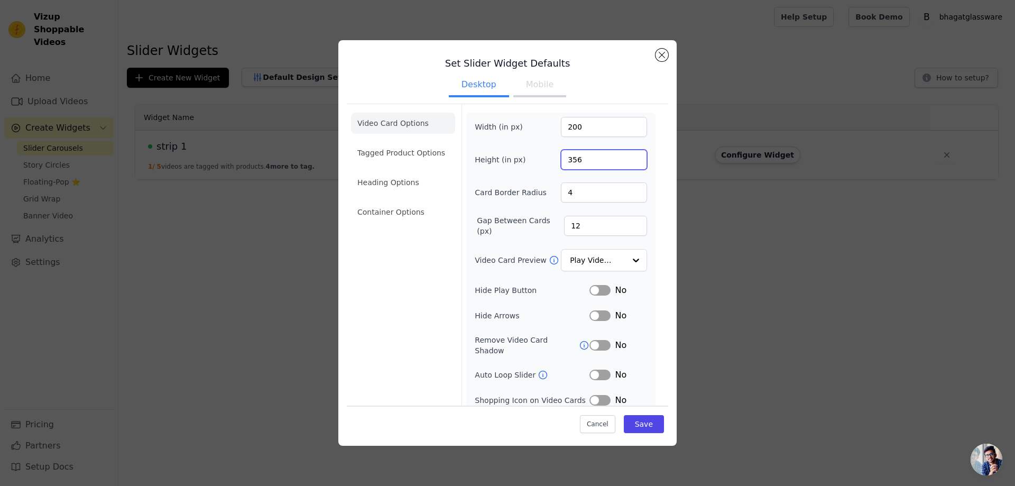
click at [627, 157] on input "356" at bounding box center [604, 160] width 86 height 20
click at [628, 155] on input "357" at bounding box center [604, 160] width 86 height 20
click at [629, 163] on input "356" at bounding box center [604, 160] width 86 height 20
click at [629, 163] on input "355" at bounding box center [604, 160] width 86 height 20
click at [629, 163] on input "354" at bounding box center [604, 160] width 86 height 20
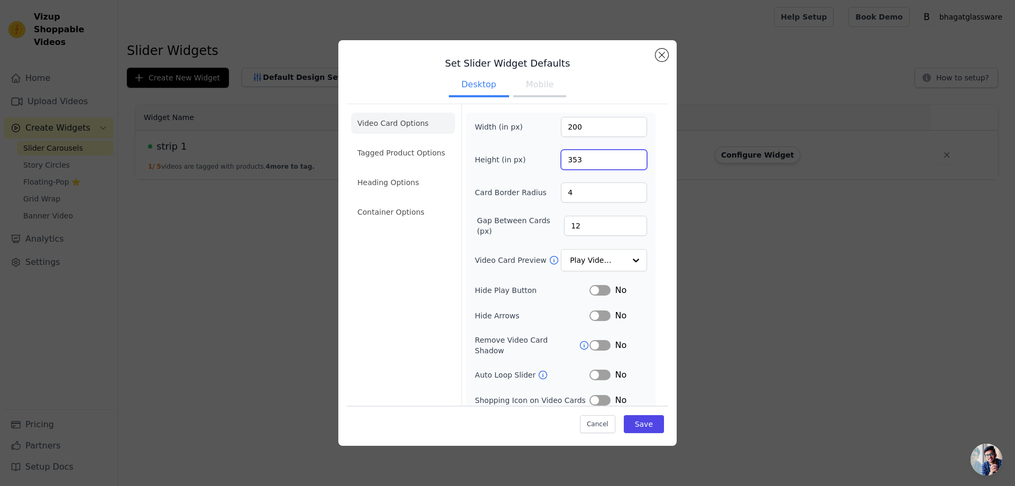
click at [629, 163] on input "353" at bounding box center [604, 160] width 86 height 20
click at [629, 163] on input "352" at bounding box center [604, 160] width 86 height 20
click at [629, 163] on input "351" at bounding box center [604, 160] width 86 height 20
click at [629, 163] on input "350" at bounding box center [604, 160] width 86 height 20
click at [629, 163] on input "349" at bounding box center [604, 160] width 86 height 20
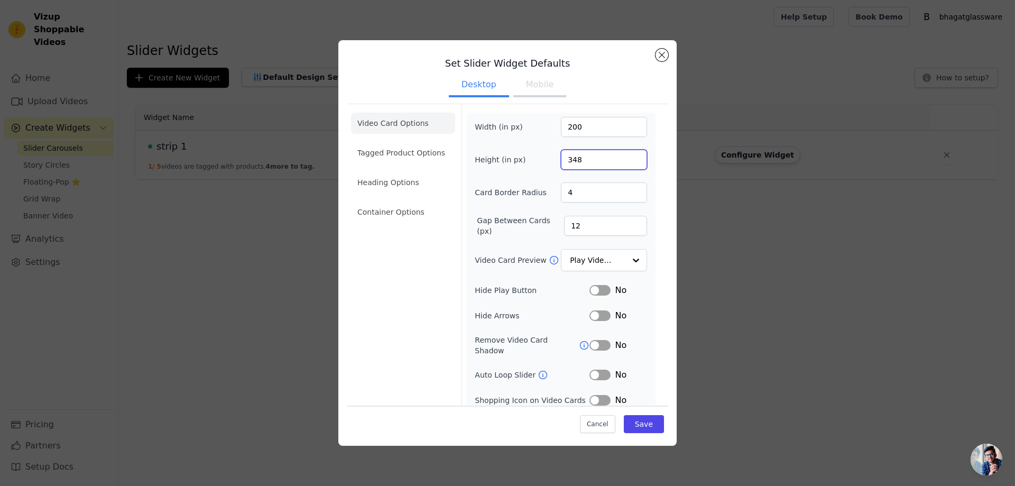
click at [629, 163] on input "348" at bounding box center [604, 160] width 86 height 20
click at [629, 163] on input "347" at bounding box center [604, 160] width 86 height 20
click at [629, 163] on input "346" at bounding box center [604, 160] width 86 height 20
click at [629, 163] on input "345" at bounding box center [604, 160] width 86 height 20
click at [629, 163] on input "344" at bounding box center [604, 160] width 86 height 20
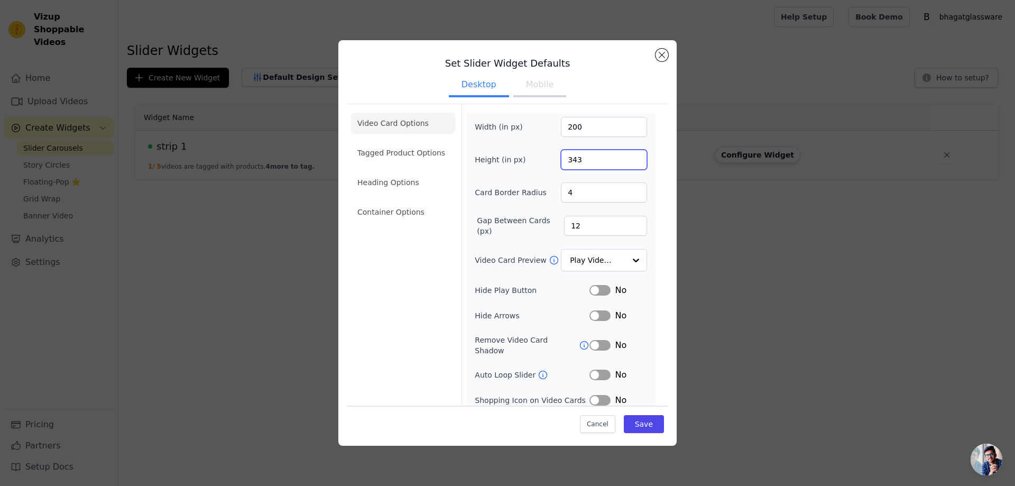
click at [629, 163] on input "343" at bounding box center [604, 160] width 86 height 20
click at [629, 163] on input "342" at bounding box center [604, 160] width 86 height 20
click at [629, 163] on input "341" at bounding box center [604, 160] width 86 height 20
click at [629, 163] on input "340" at bounding box center [604, 160] width 86 height 20
click at [629, 163] on input "339" at bounding box center [604, 160] width 86 height 20
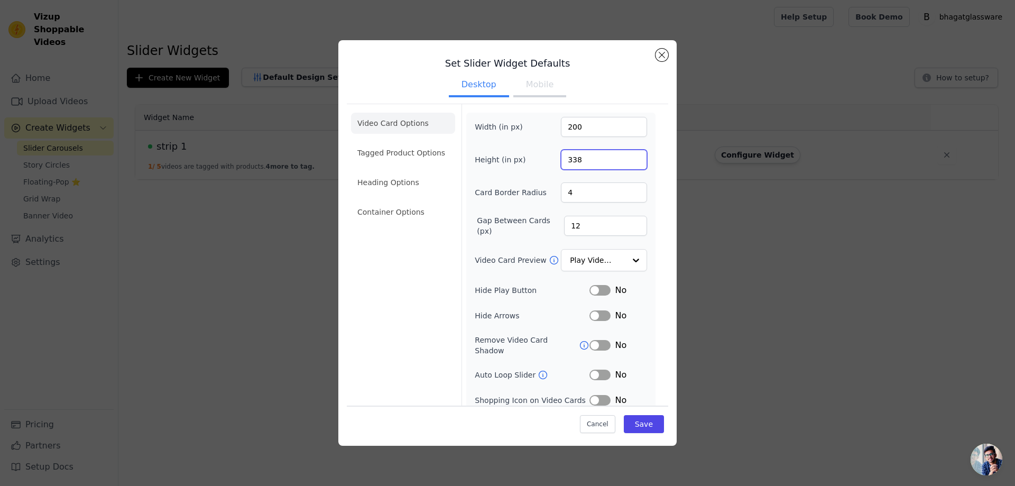
click at [629, 163] on input "338" at bounding box center [604, 160] width 86 height 20
click at [629, 163] on input "337" at bounding box center [604, 160] width 86 height 20
click at [629, 163] on input "336" at bounding box center [604, 160] width 86 height 20
click at [629, 163] on input "335" at bounding box center [604, 160] width 86 height 20
click at [629, 163] on input "334" at bounding box center [604, 160] width 86 height 20
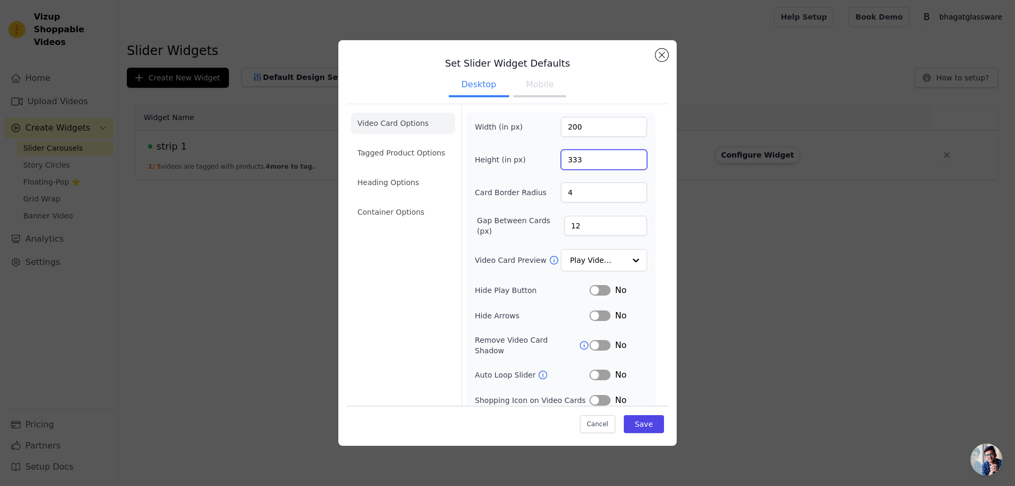
click at [629, 163] on input "333" at bounding box center [604, 160] width 86 height 20
click at [629, 163] on input "332" at bounding box center [604, 160] width 86 height 20
click at [629, 163] on input "331" at bounding box center [604, 160] width 86 height 20
click at [629, 163] on input "330" at bounding box center [604, 160] width 86 height 20
click at [629, 163] on input "329" at bounding box center [604, 160] width 86 height 20
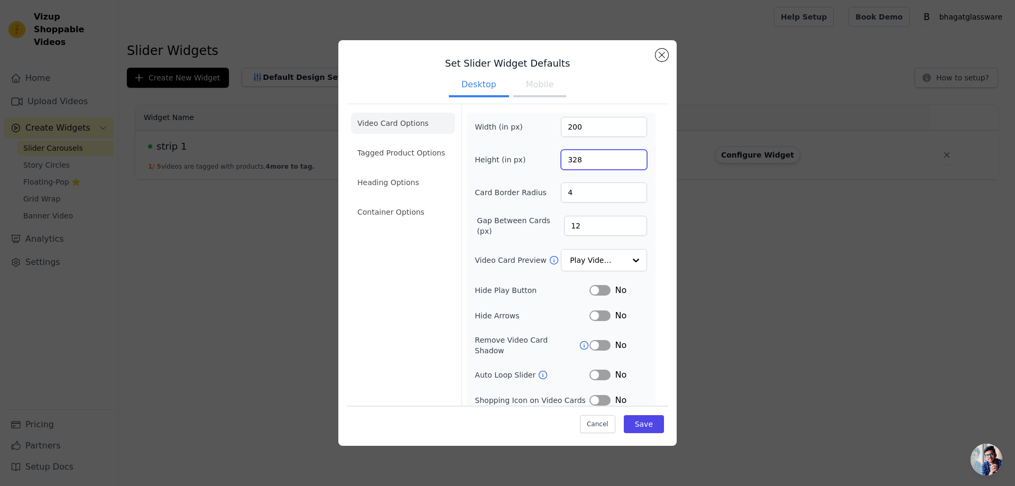
click at [629, 163] on input "328" at bounding box center [604, 160] width 86 height 20
click at [629, 163] on input "327" at bounding box center [604, 160] width 86 height 20
click at [629, 163] on input "326" at bounding box center [604, 160] width 86 height 20
click at [629, 163] on input "325" at bounding box center [604, 160] width 86 height 20
click at [629, 164] on input "324" at bounding box center [604, 160] width 86 height 20
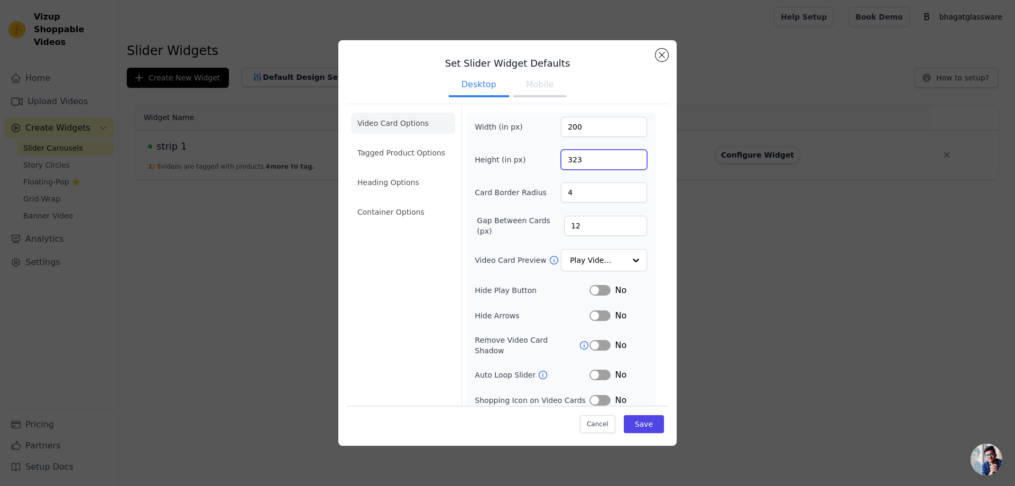
click at [629, 164] on input "323" at bounding box center [604, 160] width 86 height 20
click at [629, 164] on input "322" at bounding box center [604, 160] width 86 height 20
click at [629, 164] on input "321" at bounding box center [604, 160] width 86 height 20
click at [629, 164] on input "320" at bounding box center [604, 160] width 86 height 20
click at [629, 164] on input "319" at bounding box center [604, 160] width 86 height 20
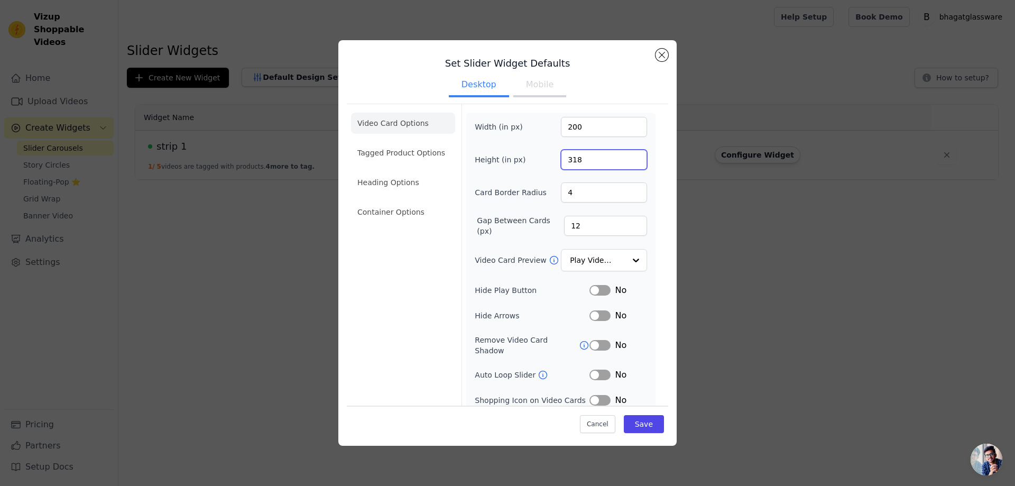
click at [629, 164] on input "318" at bounding box center [604, 160] width 86 height 20
click at [629, 164] on input "317" at bounding box center [604, 160] width 86 height 20
click at [629, 164] on input "316" at bounding box center [604, 160] width 86 height 20
click at [629, 164] on input "315" at bounding box center [604, 160] width 86 height 20
click at [629, 164] on input "314" at bounding box center [604, 160] width 86 height 20
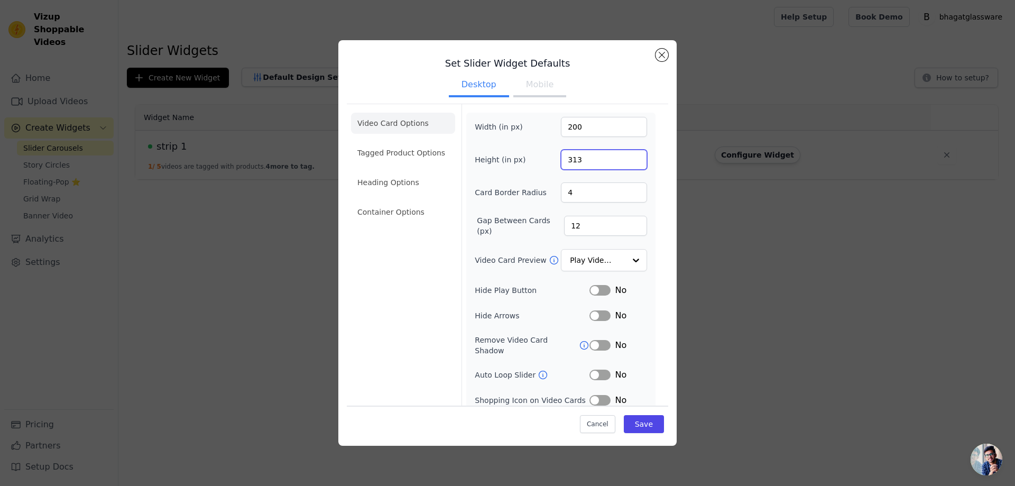
click at [629, 164] on input "313" at bounding box center [604, 160] width 86 height 20
click at [629, 164] on input "312" at bounding box center [604, 160] width 86 height 20
click at [629, 164] on input "311" at bounding box center [604, 160] width 86 height 20
click at [629, 164] on input "310" at bounding box center [604, 160] width 86 height 20
click at [629, 164] on input "309" at bounding box center [604, 160] width 86 height 20
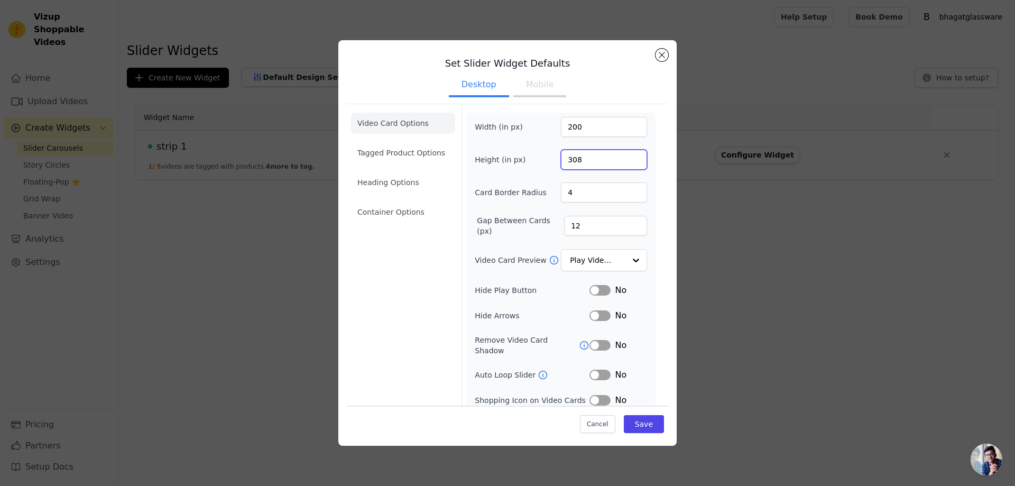
click at [629, 164] on input "308" at bounding box center [604, 160] width 86 height 20
click at [629, 164] on input "307" at bounding box center [604, 160] width 86 height 20
click at [629, 164] on input "306" at bounding box center [604, 160] width 86 height 20
click at [629, 164] on input "305" at bounding box center [604, 160] width 86 height 20
click at [629, 164] on input "304" at bounding box center [604, 160] width 86 height 20
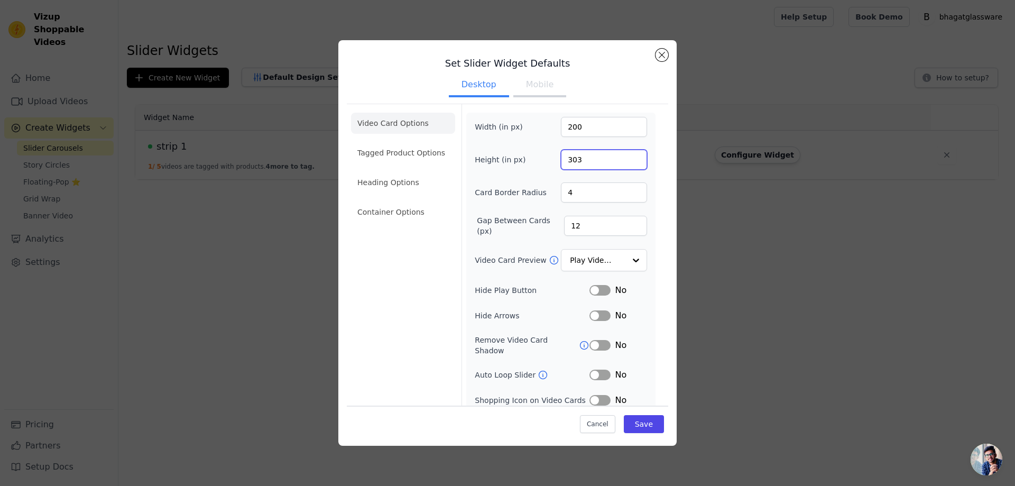
click at [629, 164] on input "303" at bounding box center [604, 160] width 86 height 20
click at [629, 164] on input "302" at bounding box center [604, 160] width 86 height 20
click at [629, 164] on input "301" at bounding box center [604, 160] width 86 height 20
type input "300"
click at [629, 164] on input "300" at bounding box center [604, 160] width 86 height 20
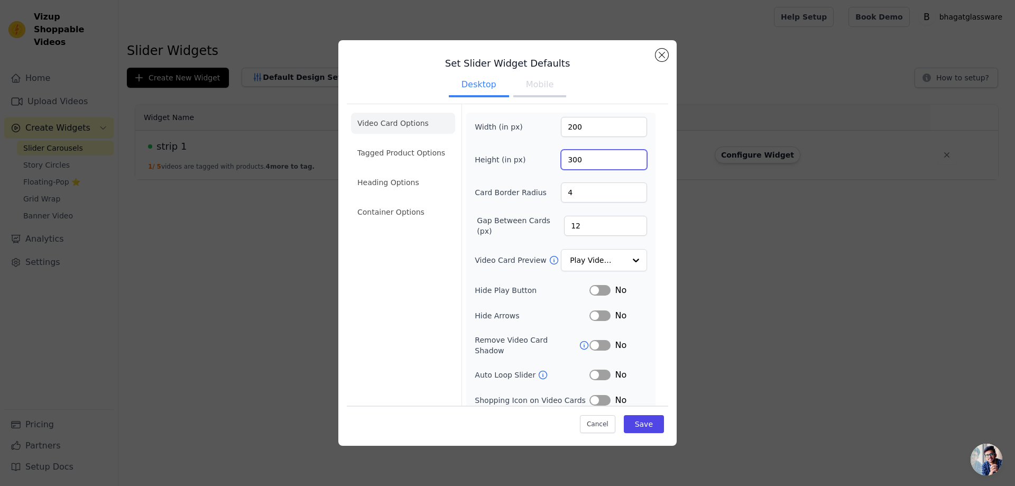
scroll to position [25, 0]
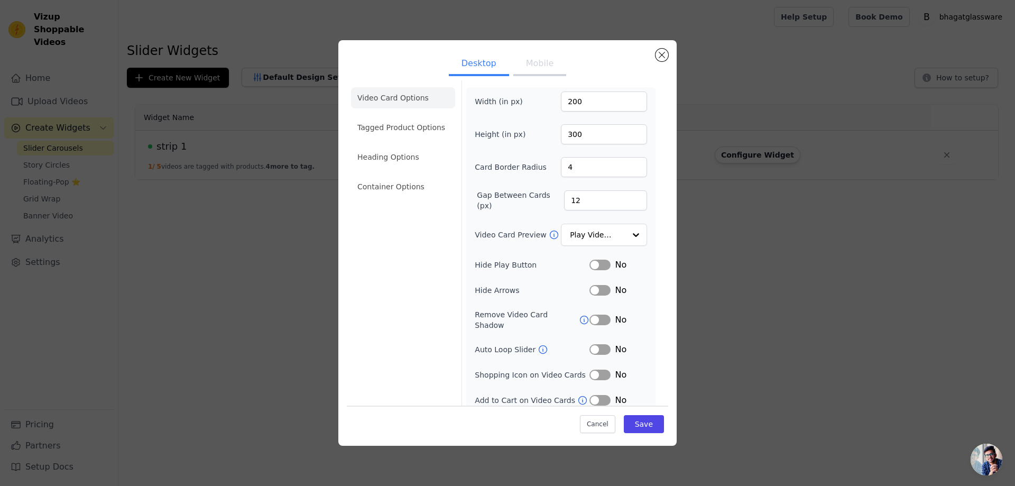
click at [593, 395] on button "Label" at bounding box center [600, 400] width 21 height 11
click at [598, 370] on button "Label" at bounding box center [600, 375] width 21 height 11
click at [599, 344] on button "Label" at bounding box center [600, 349] width 21 height 11
click at [595, 315] on button "Label" at bounding box center [600, 320] width 21 height 11
click at [624, 417] on button "Save" at bounding box center [644, 424] width 40 height 18
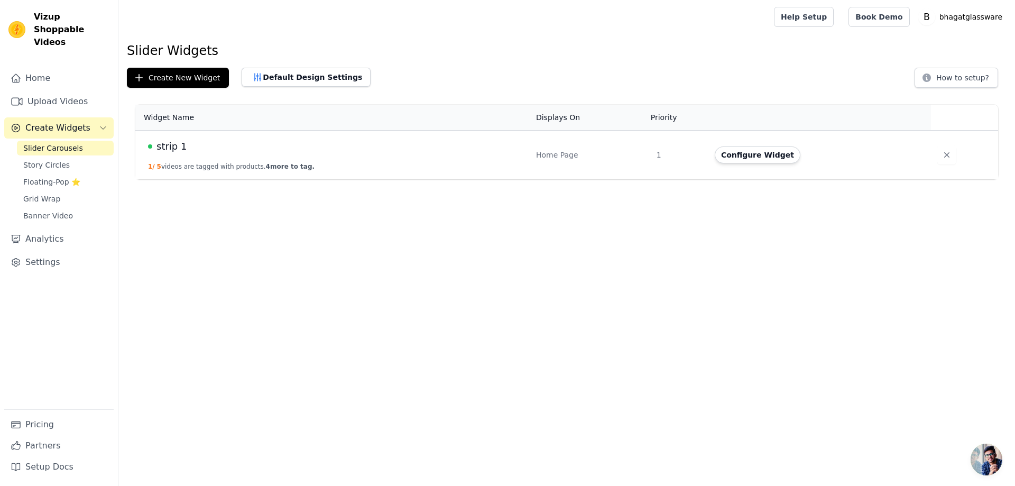
click at [503, 148] on div "strip 1" at bounding box center [335, 146] width 375 height 15
click at [764, 153] on button "Configure Widget" at bounding box center [758, 154] width 86 height 17
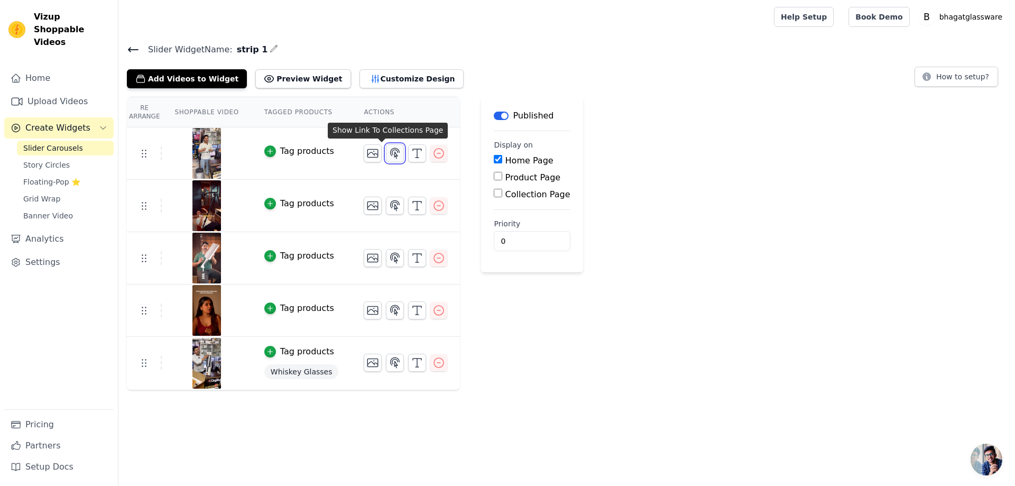
click at [389, 151] on icon "button" at bounding box center [395, 153] width 13 height 13
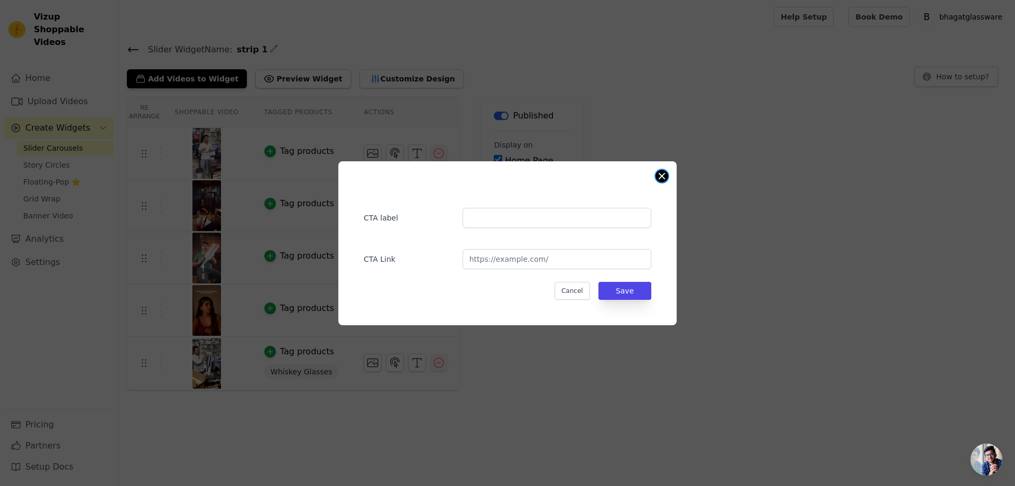
click at [659, 176] on button "Close modal" at bounding box center [662, 176] width 13 height 13
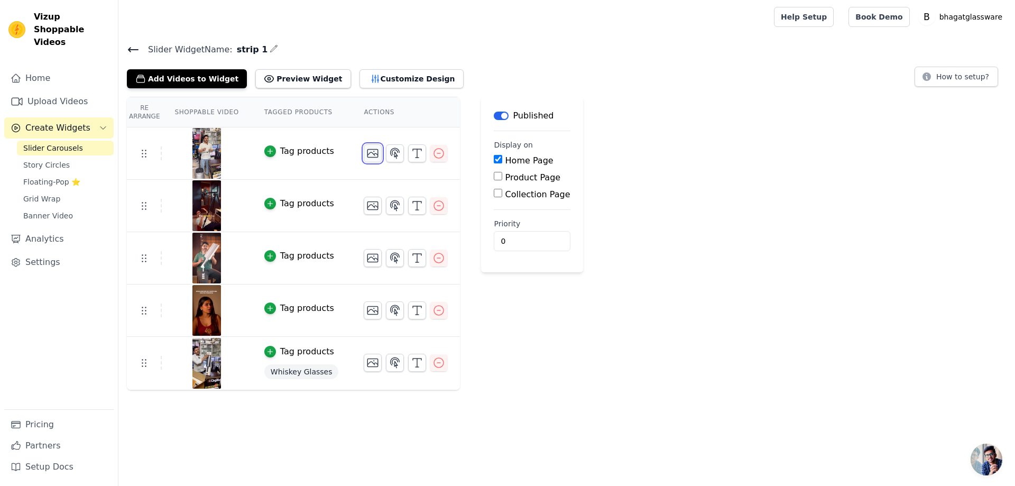
click at [366, 152] on icon "button" at bounding box center [372, 153] width 13 height 13
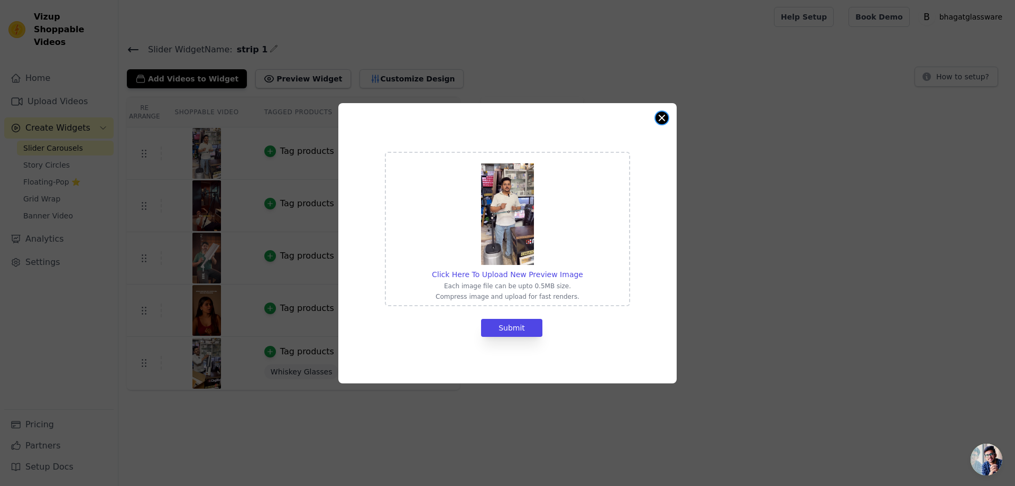
click at [657, 117] on button "Close modal" at bounding box center [662, 118] width 13 height 13
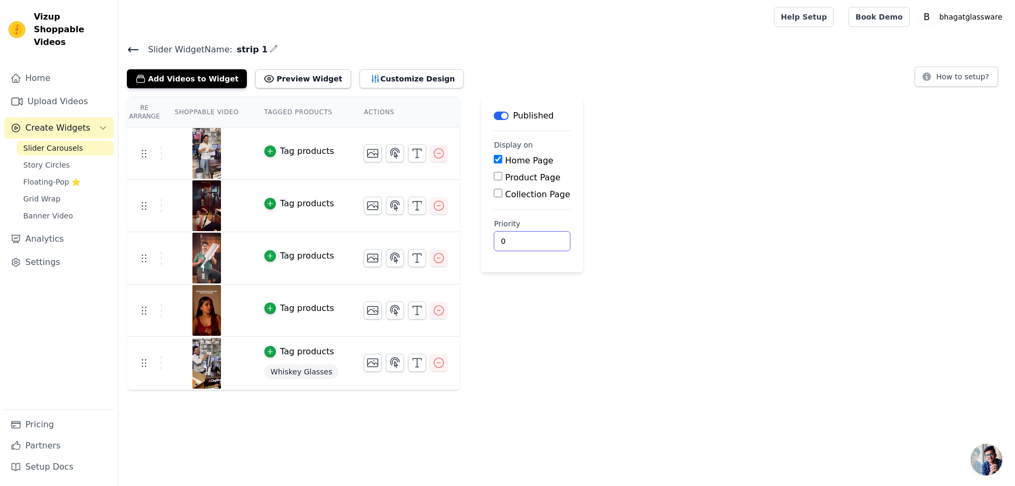
click at [507, 241] on input "0" at bounding box center [532, 241] width 76 height 20
click at [524, 244] on input "0" at bounding box center [532, 241] width 76 height 20
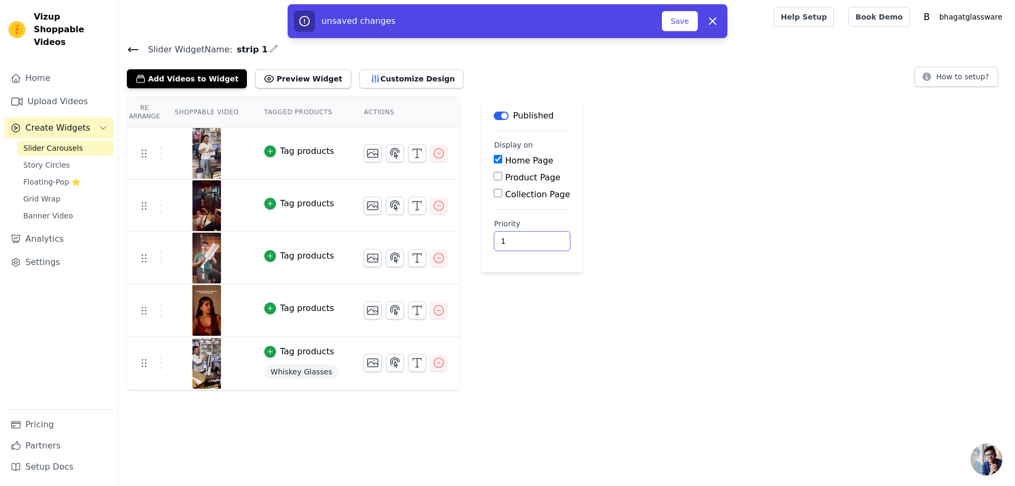
type input "1"
click at [525, 237] on input "1" at bounding box center [532, 241] width 76 height 20
click at [300, 79] on button "Preview Widget" at bounding box center [302, 78] width 95 height 19
click at [360, 70] on button "Customize Design" at bounding box center [412, 78] width 104 height 19
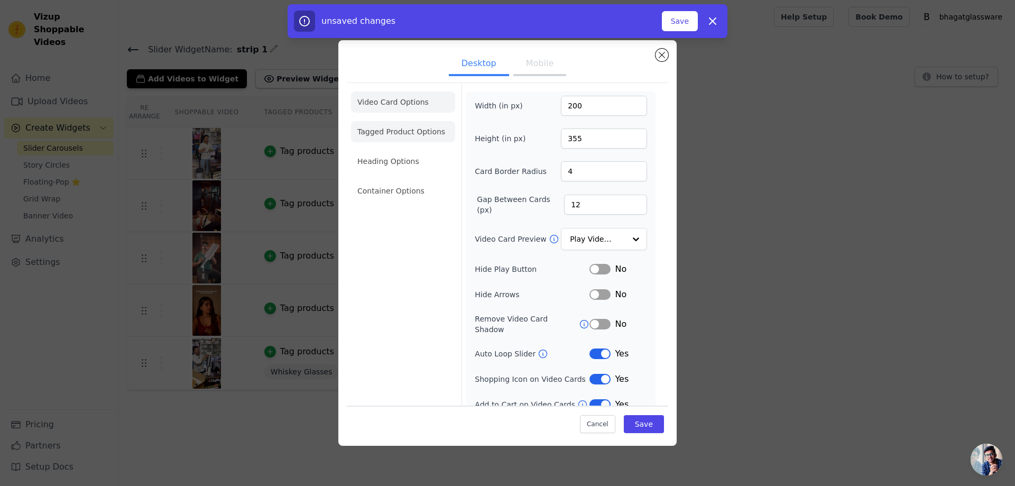
click at [372, 180] on li "Tagged Product Options" at bounding box center [403, 190] width 104 height 21
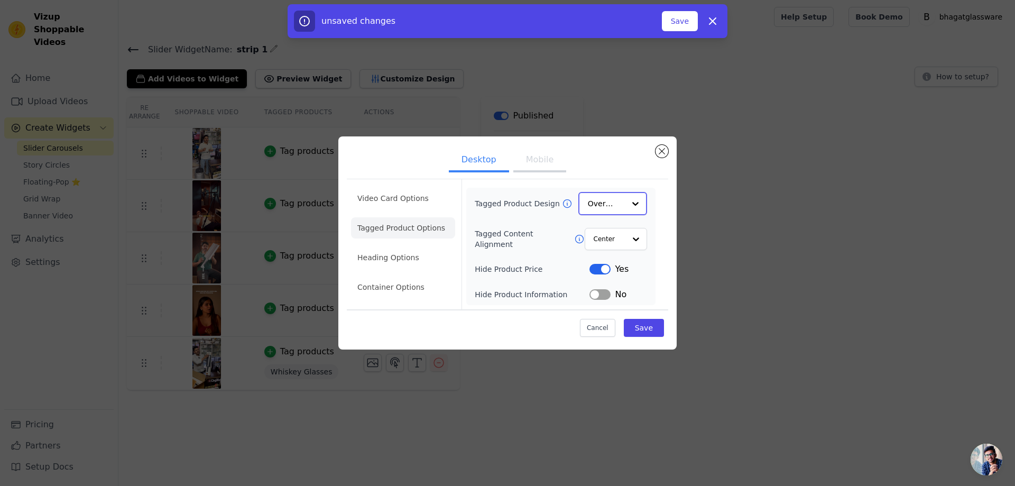
click at [592, 210] on input "Tagged Product Design" at bounding box center [606, 203] width 37 height 21
click at [600, 233] on div "Card" at bounding box center [613, 229] width 69 height 22
click at [640, 326] on button "Save" at bounding box center [644, 327] width 40 height 18
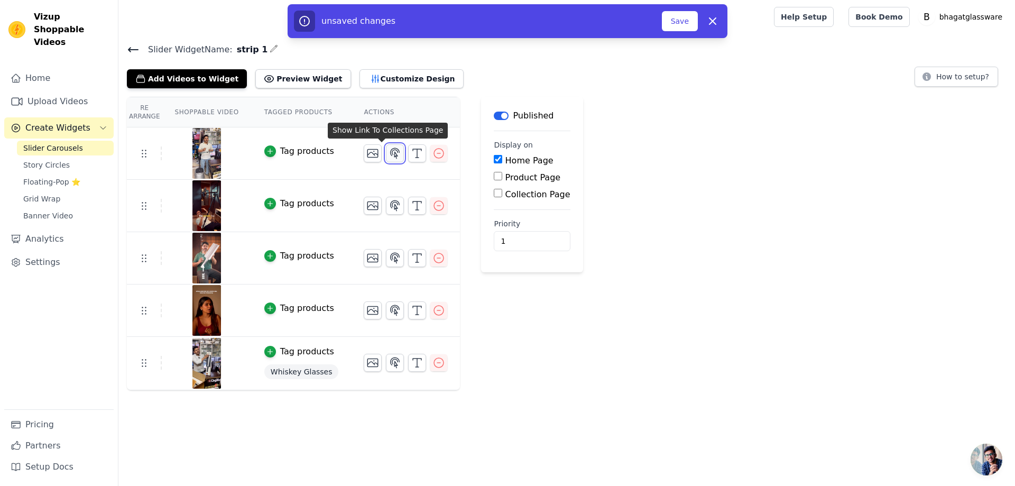
click at [391, 153] on icon "button" at bounding box center [395, 153] width 9 height 10
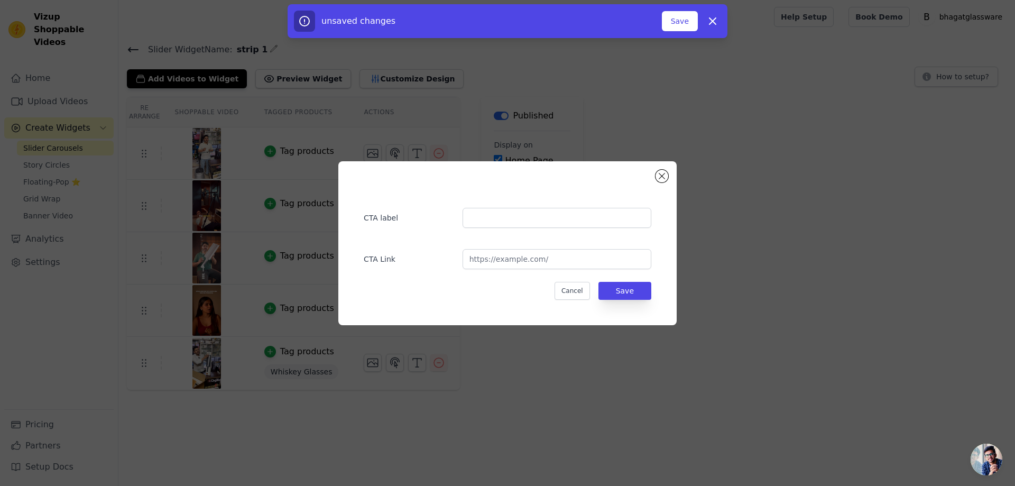
click at [472, 136] on div "CTA label CTA Link Cancel Save" at bounding box center [507, 243] width 1015 height 486
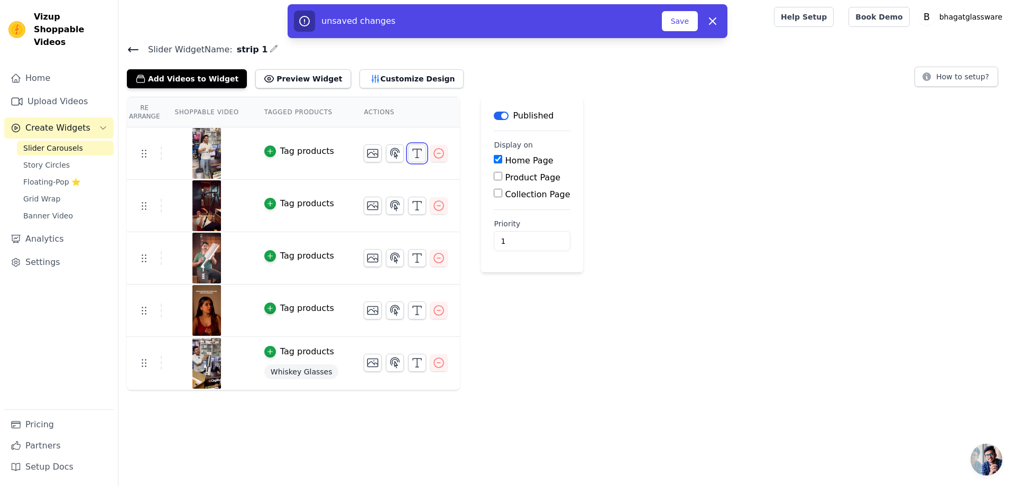
click at [413, 149] on polyline "button" at bounding box center [417, 150] width 8 height 2
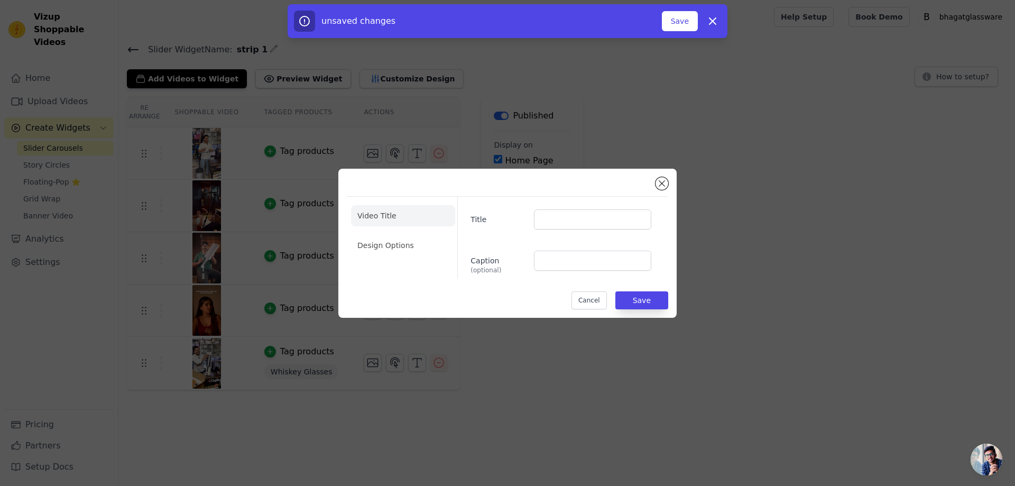
click at [823, 191] on div "Video Title Design Options Title Caption (optional) Cancel Save" at bounding box center [508, 243] width 982 height 183
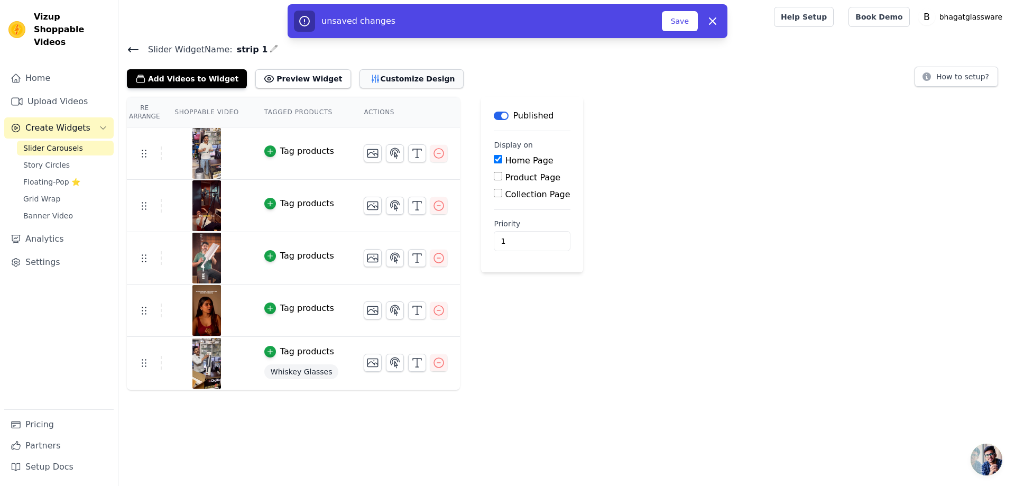
click at [376, 74] on button "Customize Design" at bounding box center [412, 78] width 104 height 19
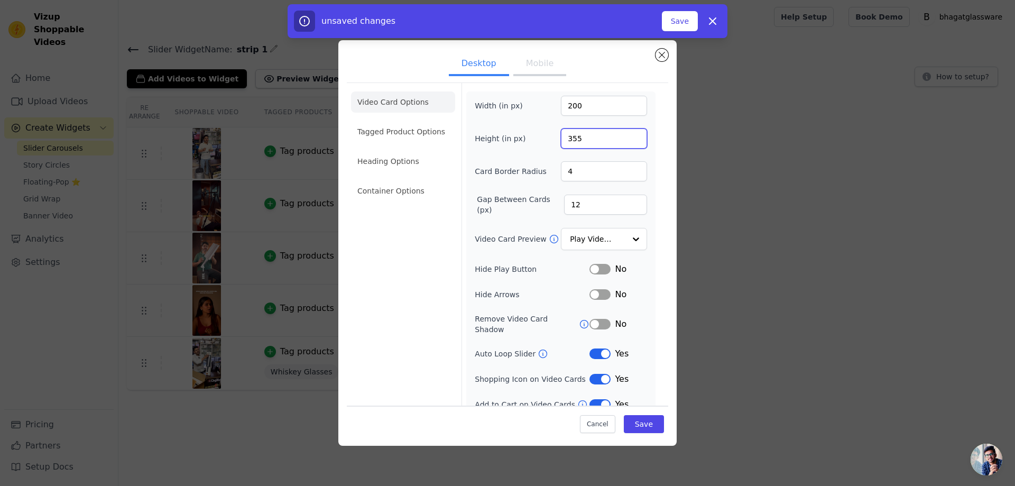
click at [592, 140] on input "355" at bounding box center [604, 139] width 86 height 20
click at [593, 140] on input "355" at bounding box center [604, 139] width 86 height 20
drag, startPoint x: 568, startPoint y: 137, endPoint x: 583, endPoint y: 137, distance: 14.8
click at [582, 137] on input "355" at bounding box center [604, 139] width 86 height 20
click at [589, 139] on input "300" at bounding box center [604, 139] width 86 height 20
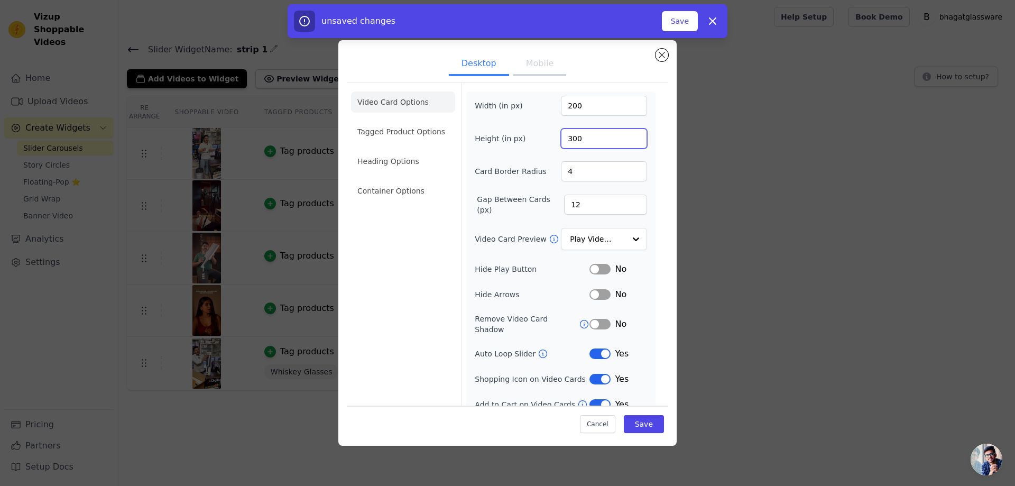
click at [589, 139] on input "300" at bounding box center [604, 139] width 86 height 20
type input "355"
click at [581, 102] on input "200" at bounding box center [604, 106] width 86 height 20
click at [628, 111] on input "200" at bounding box center [604, 106] width 86 height 20
click at [538, 60] on button "Mobile" at bounding box center [539, 64] width 53 height 23
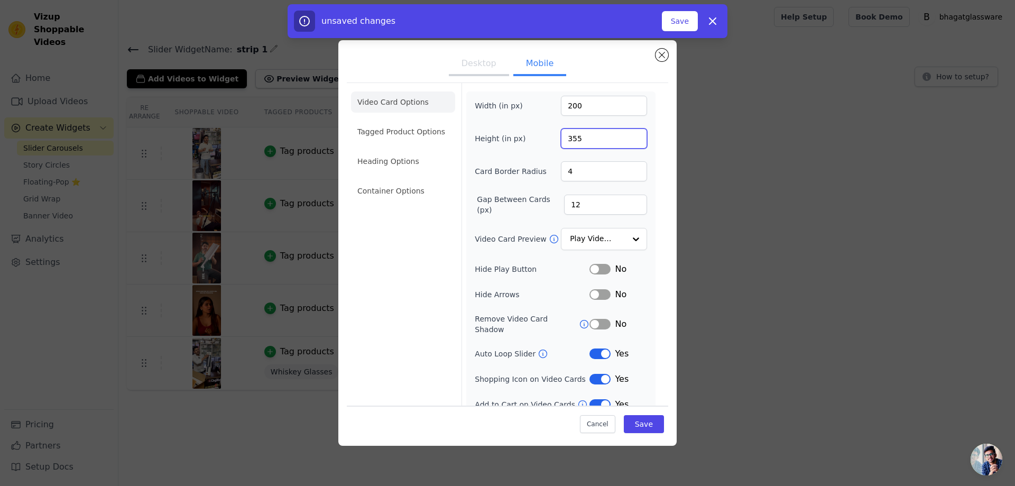
click at [577, 138] on input "355" at bounding box center [604, 139] width 86 height 20
type input "300"
click at [638, 426] on button "Save" at bounding box center [644, 424] width 40 height 18
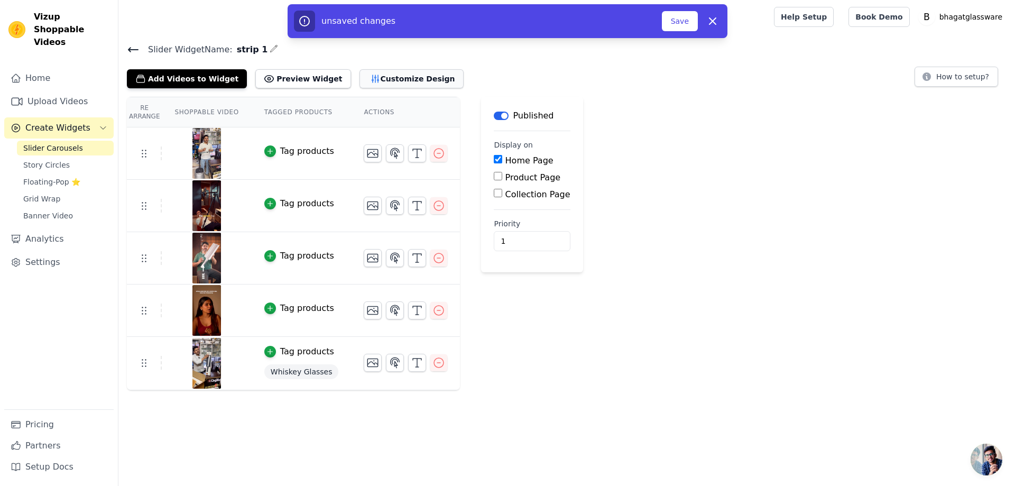
click at [396, 75] on button "Customize Design" at bounding box center [412, 78] width 104 height 19
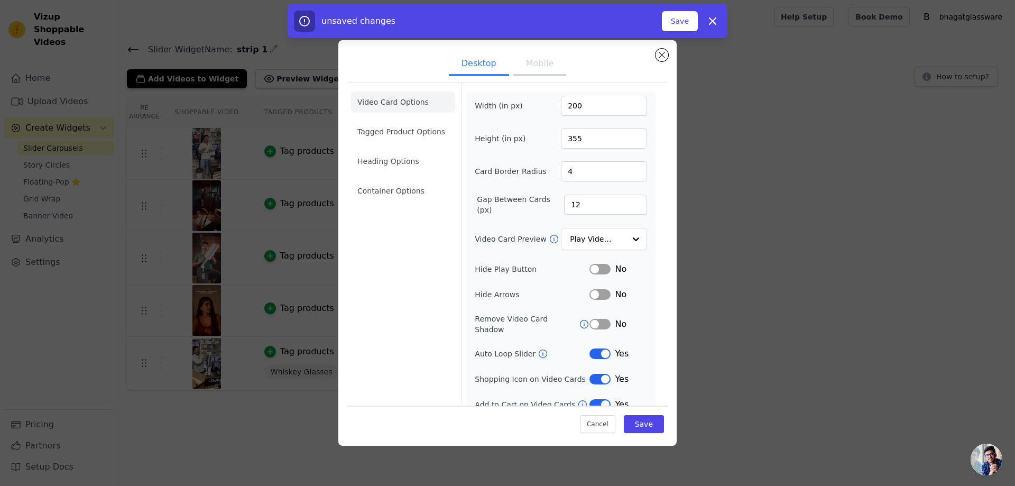
click at [531, 62] on button "Mobile" at bounding box center [539, 64] width 53 height 23
click at [595, 207] on input "12" at bounding box center [605, 205] width 83 height 20
type input "8"
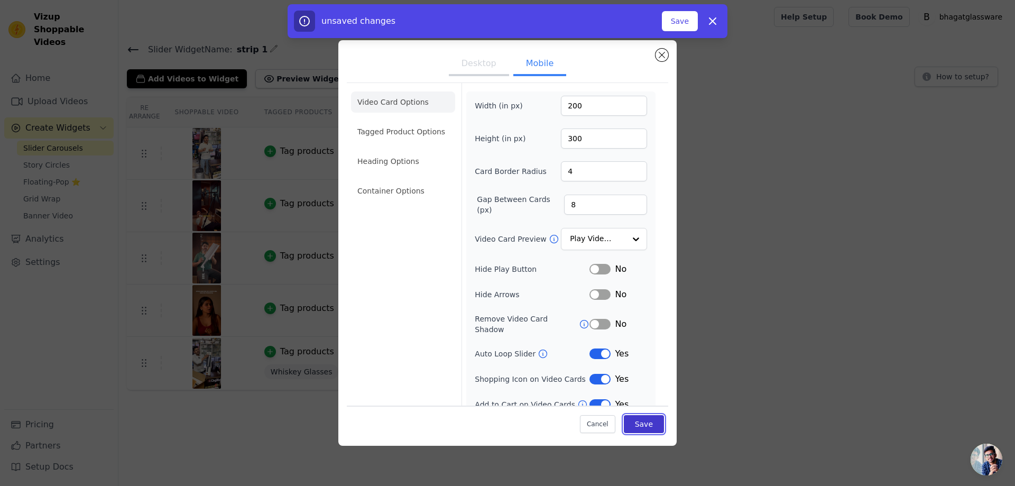
click at [639, 423] on button "Save" at bounding box center [644, 424] width 40 height 18
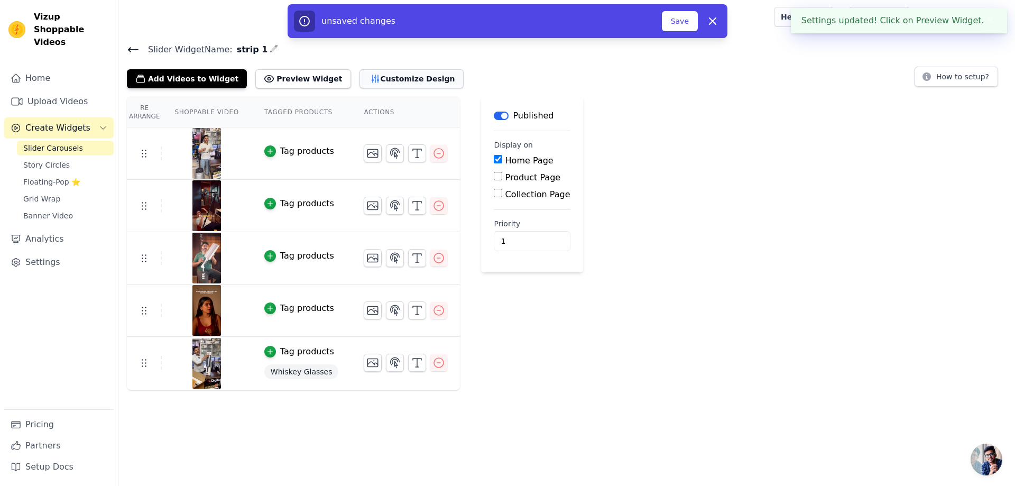
click at [405, 73] on button "Customize Design" at bounding box center [412, 78] width 104 height 19
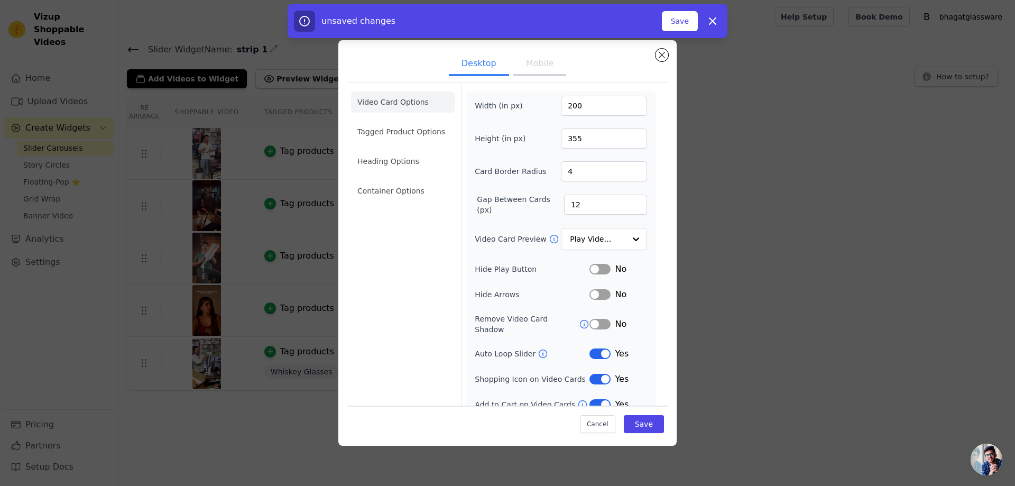
click at [597, 267] on button "Label" at bounding box center [600, 269] width 21 height 11
click at [602, 210] on input "12" at bounding box center [605, 205] width 83 height 20
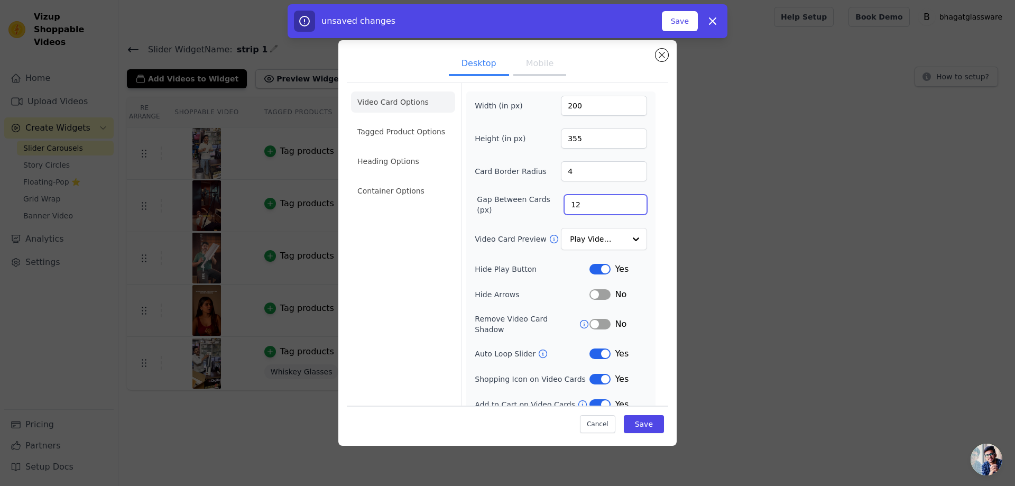
click at [602, 210] on input "12" at bounding box center [605, 205] width 83 height 20
click at [626, 206] on input "11" at bounding box center [605, 205] width 83 height 20
click at [628, 206] on input "10" at bounding box center [605, 205] width 83 height 20
click at [628, 206] on input "9" at bounding box center [605, 205] width 83 height 20
type input "8"
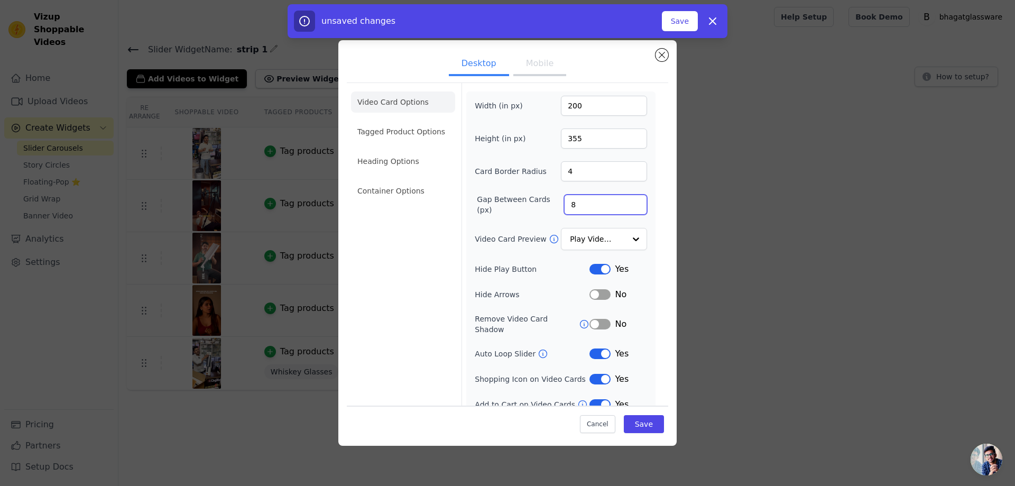
click at [628, 206] on input "8" at bounding box center [605, 205] width 83 height 20
click at [643, 423] on button "Save" at bounding box center [644, 424] width 40 height 18
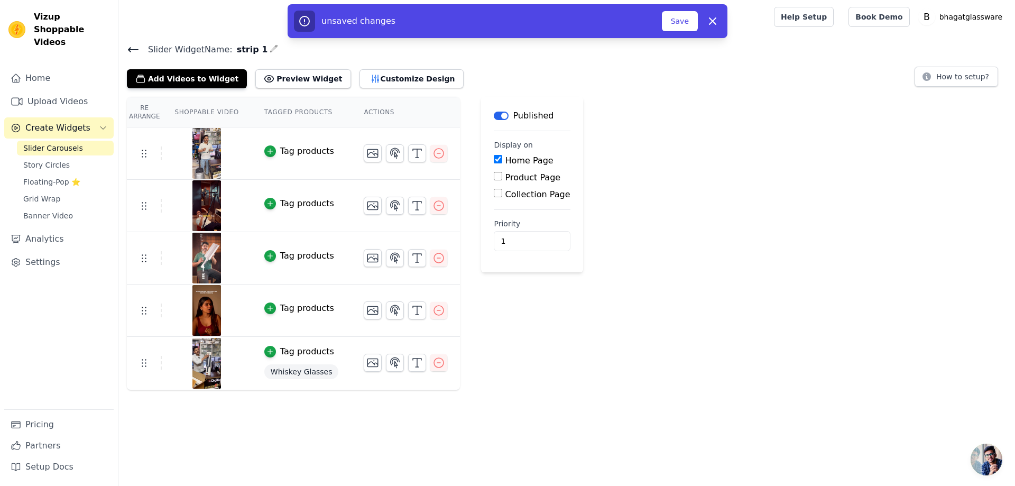
click at [679, 250] on div "Re Arrange Shoppable Video Tagged Products Actions Tag products Tag products Ta…" at bounding box center [566, 244] width 897 height 294
click at [391, 75] on button "Customize Design" at bounding box center [412, 78] width 104 height 19
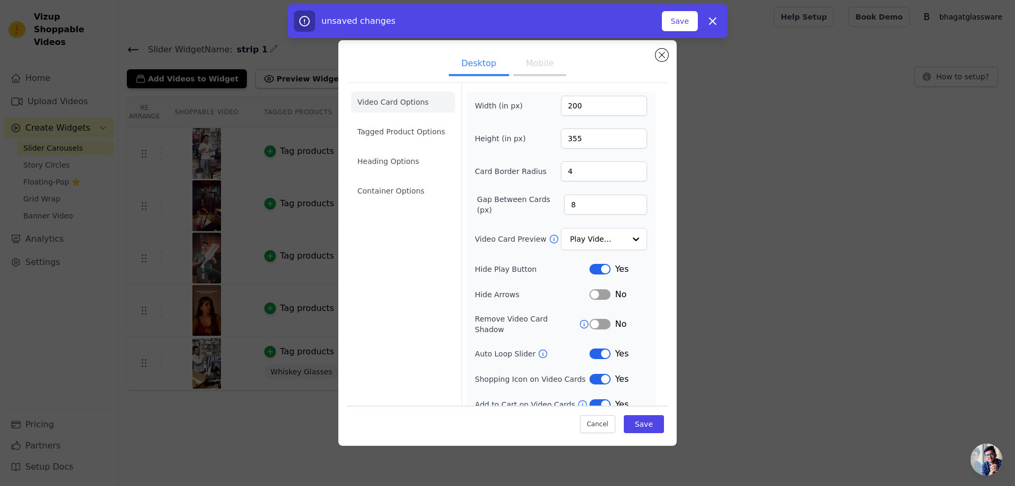
click at [535, 62] on button "Mobile" at bounding box center [539, 64] width 53 height 23
click at [462, 60] on button "Desktop" at bounding box center [479, 64] width 60 height 23
click at [376, 160] on li "Heading Options" at bounding box center [403, 161] width 104 height 21
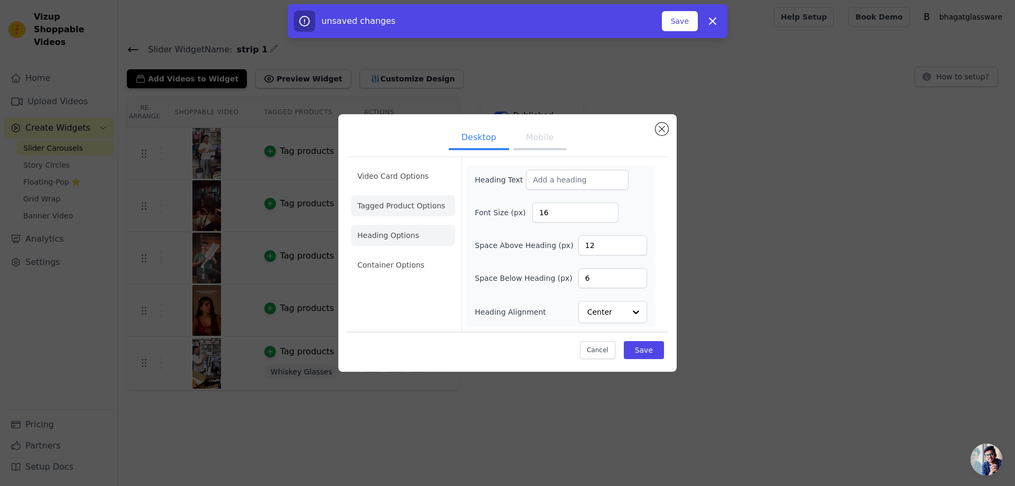
click at [406, 254] on li "Tagged Product Options" at bounding box center [403, 264] width 104 height 21
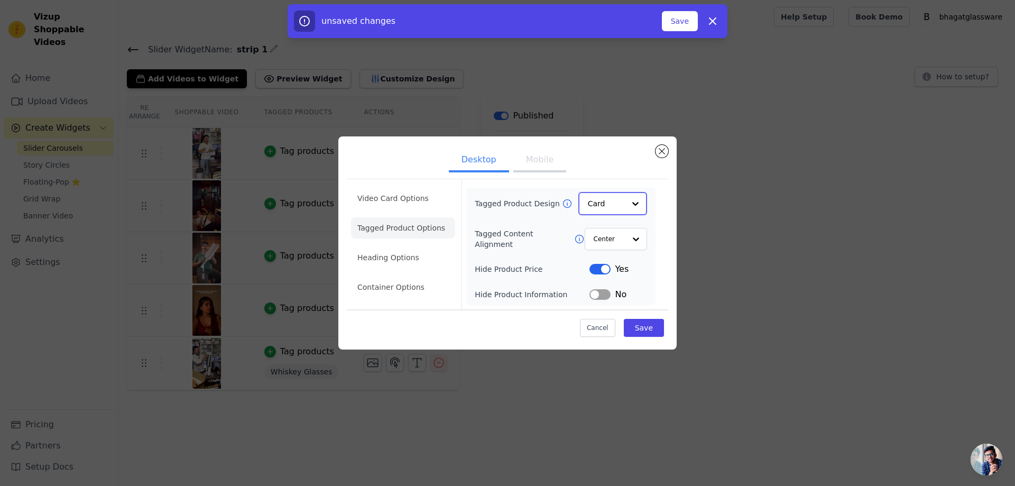
click at [637, 206] on div at bounding box center [635, 203] width 21 height 21
click at [611, 272] on div "Minimalist" at bounding box center [613, 273] width 69 height 22
click at [627, 235] on div at bounding box center [635, 238] width 21 height 21
click at [653, 327] on button "Save" at bounding box center [644, 327] width 40 height 18
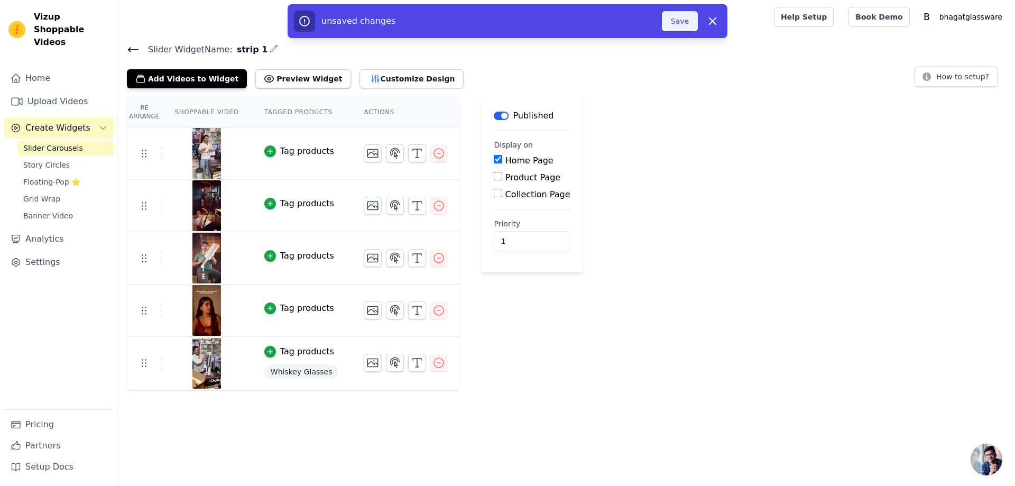
click at [677, 21] on button "Save" at bounding box center [680, 21] width 36 height 20
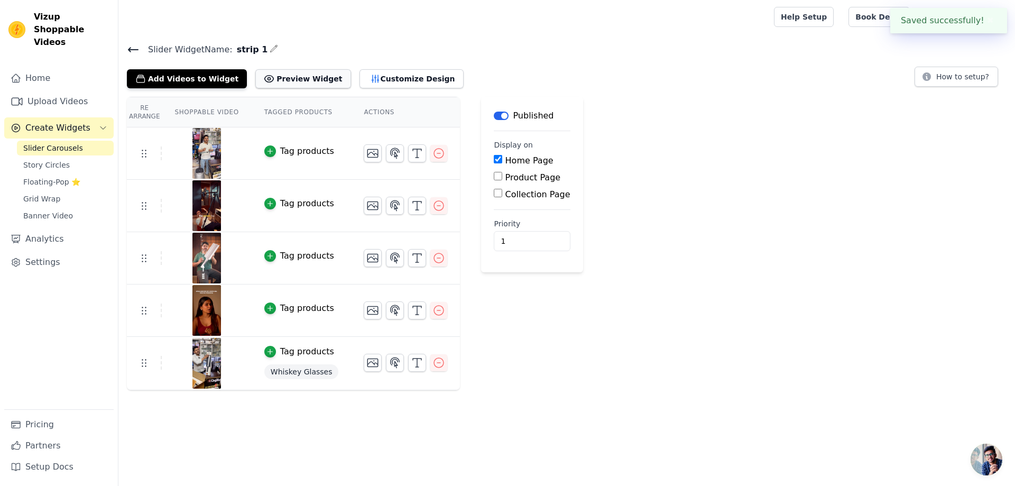
click at [296, 75] on button "Preview Widget" at bounding box center [302, 78] width 95 height 19
click at [385, 72] on button "Customize Design" at bounding box center [412, 78] width 104 height 19
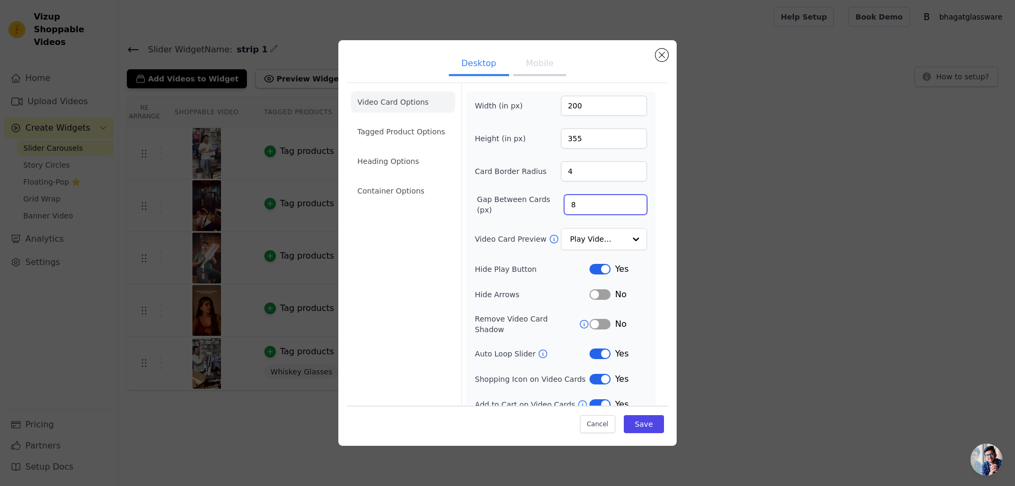
click at [582, 206] on input "8" at bounding box center [605, 205] width 83 height 20
click at [581, 206] on input "8" at bounding box center [605, 205] width 83 height 20
type input "12"
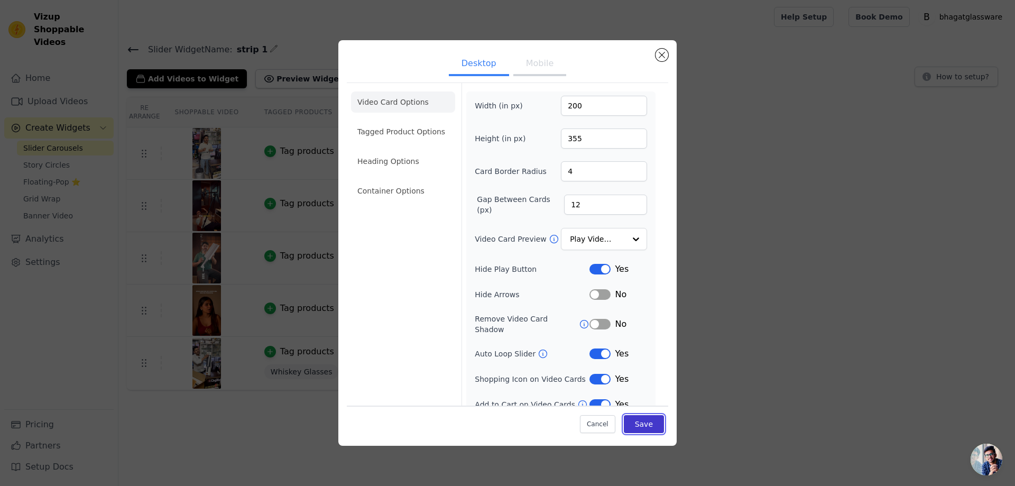
click at [632, 424] on button "Save" at bounding box center [644, 424] width 40 height 18
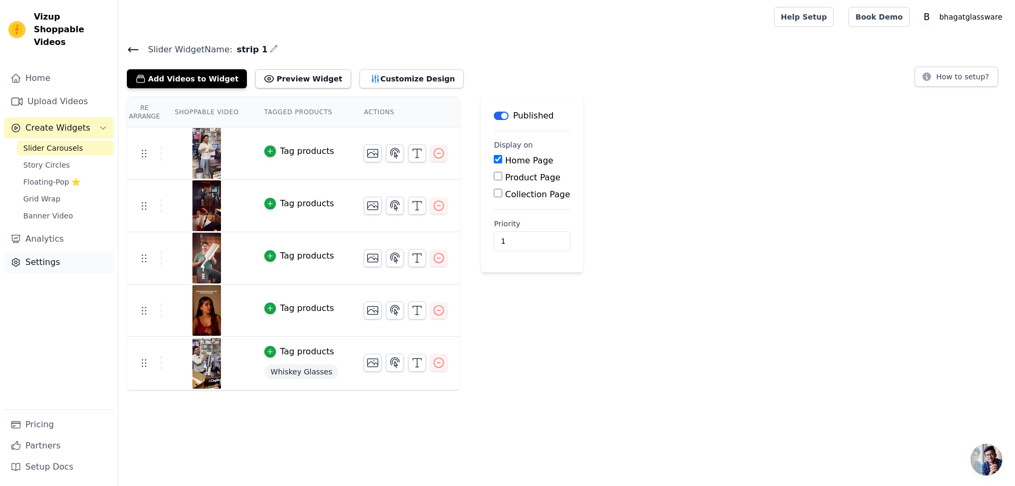
click at [49, 252] on link "Settings" at bounding box center [58, 262] width 109 height 21
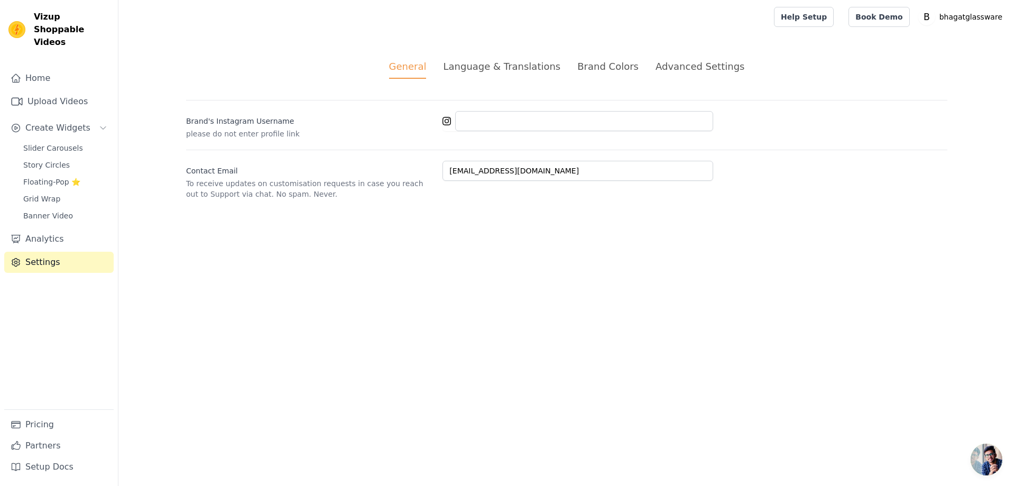
click at [491, 68] on div "Language & Translations" at bounding box center [501, 66] width 117 height 14
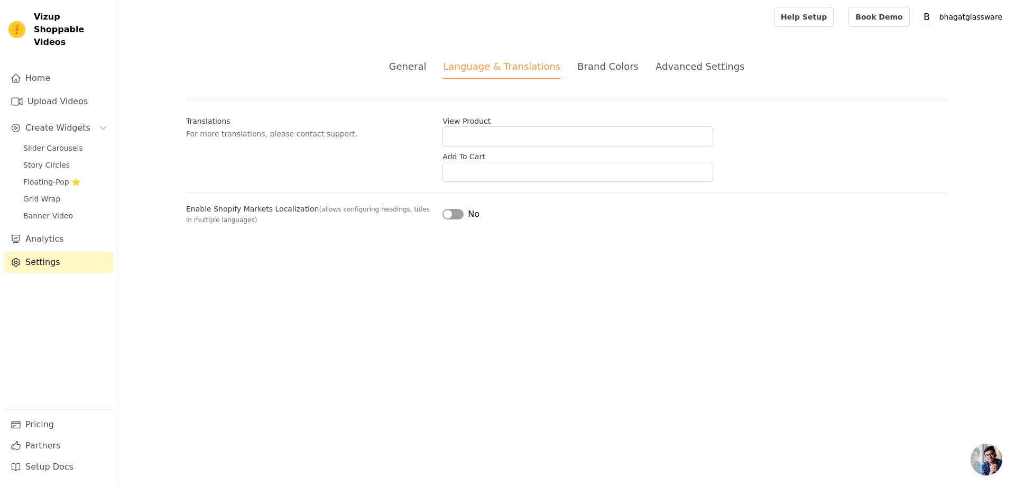
click at [606, 62] on div "Brand Colors" at bounding box center [607, 66] width 61 height 14
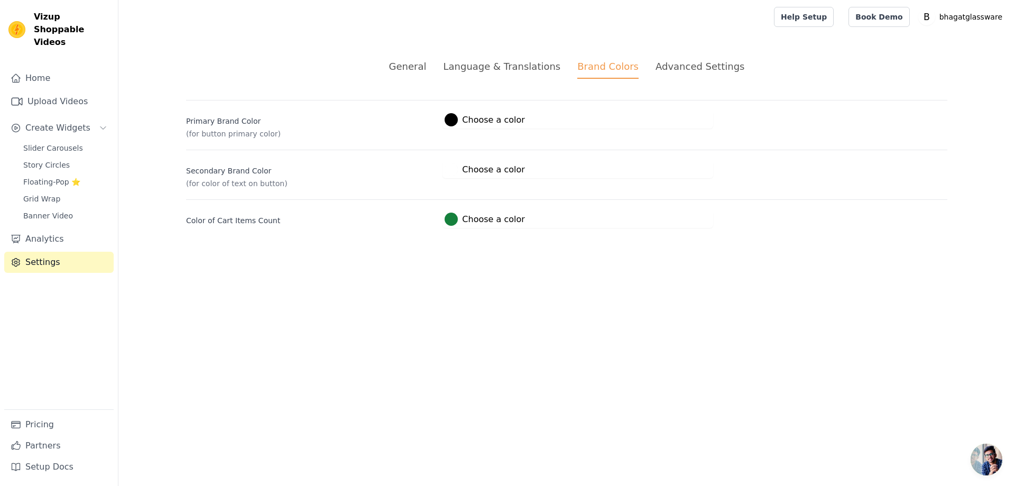
click at [669, 66] on div "Advanced Settings" at bounding box center [700, 66] width 89 height 14
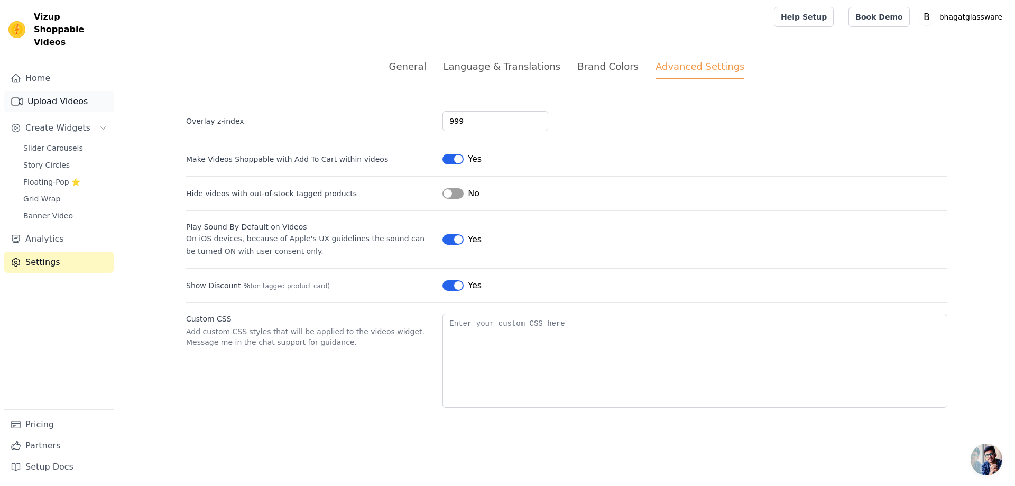
click at [48, 94] on link "Upload Videos" at bounding box center [58, 101] width 109 height 21
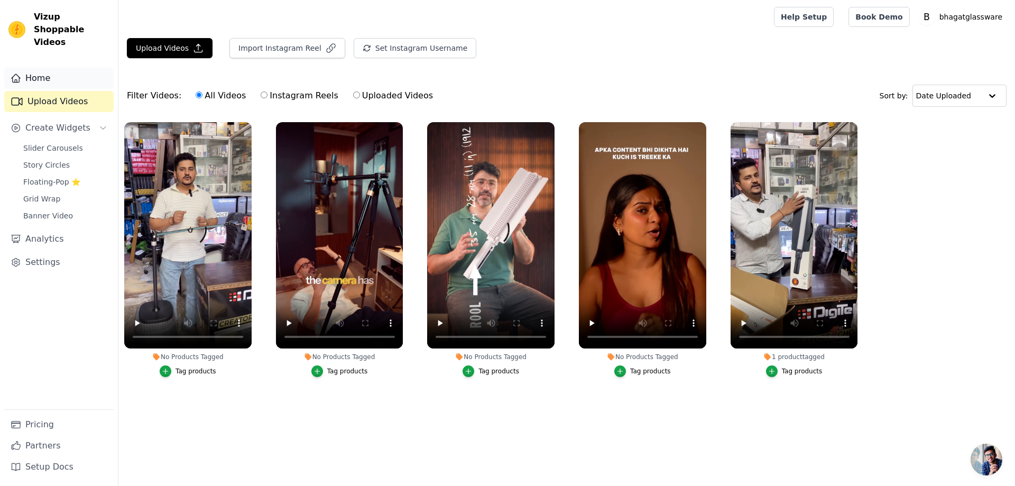
click at [33, 68] on link "Home" at bounding box center [58, 78] width 109 height 21
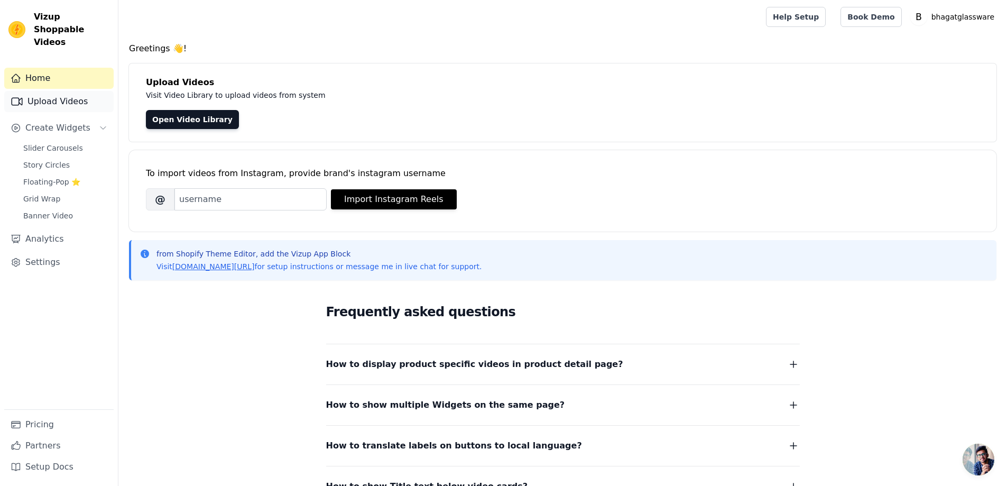
click at [48, 91] on link "Upload Videos" at bounding box center [58, 101] width 109 height 21
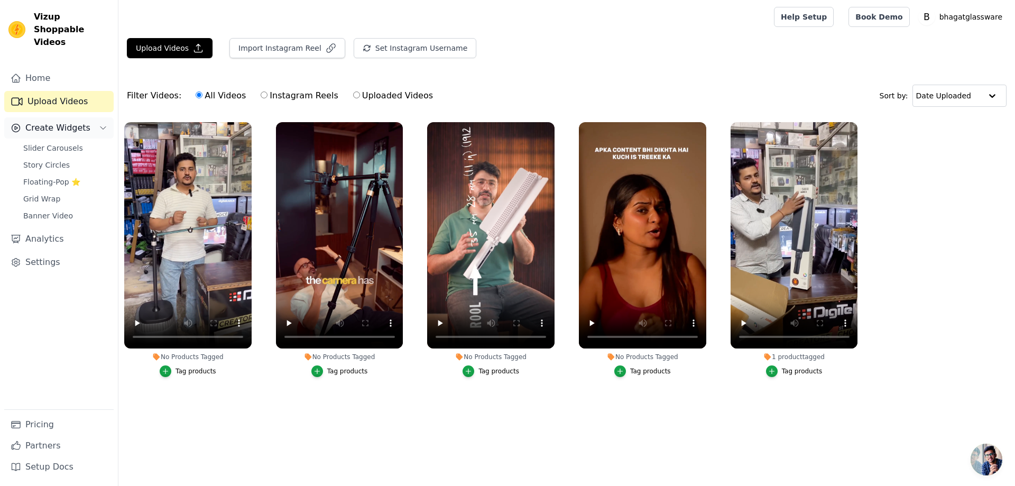
click at [55, 122] on span "Create Widgets" at bounding box center [57, 128] width 65 height 13
click at [102, 125] on icon "Sidebar" at bounding box center [103, 127] width 3 height 5
click at [50, 143] on span "Slider Carousels" at bounding box center [53, 148] width 60 height 11
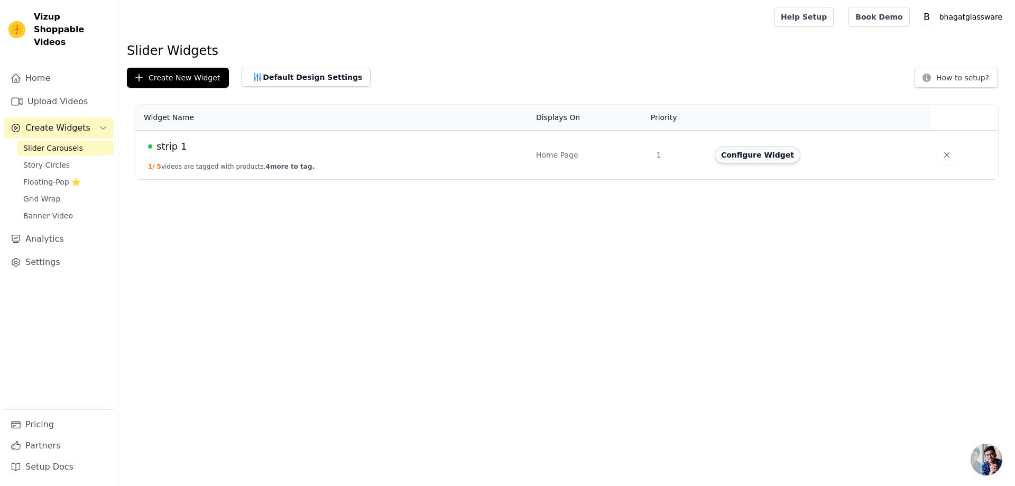
click at [763, 154] on button "Configure Widget" at bounding box center [758, 154] width 86 height 17
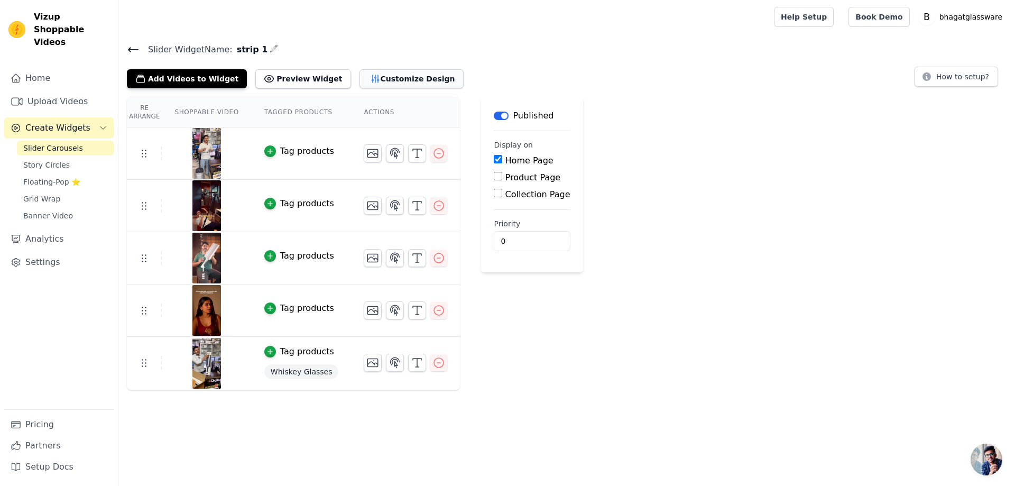
click at [364, 78] on button "Customize Design" at bounding box center [412, 78] width 104 height 19
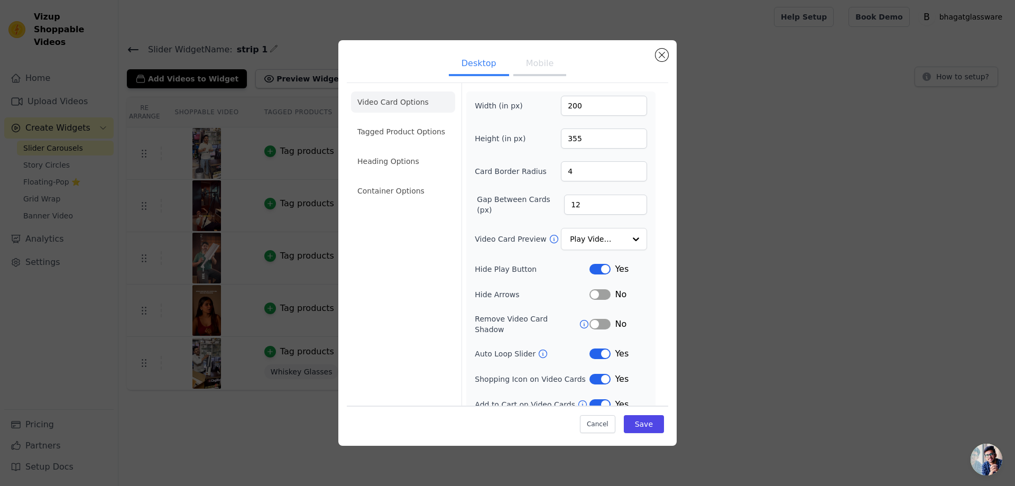
click at [533, 65] on button "Mobile" at bounding box center [539, 64] width 53 height 23
click at [625, 239] on div at bounding box center [635, 239] width 21 height 21
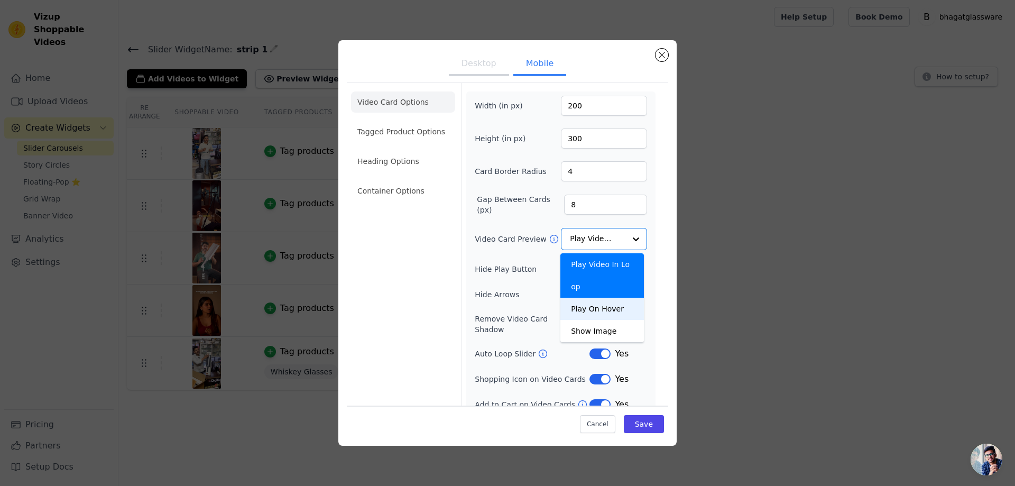
click at [650, 283] on form "Width (in px) 200 Height (in px) 300 Card Border Radius 4 Gap Between Cards (px…" at bounding box center [561, 264] width 198 height 362
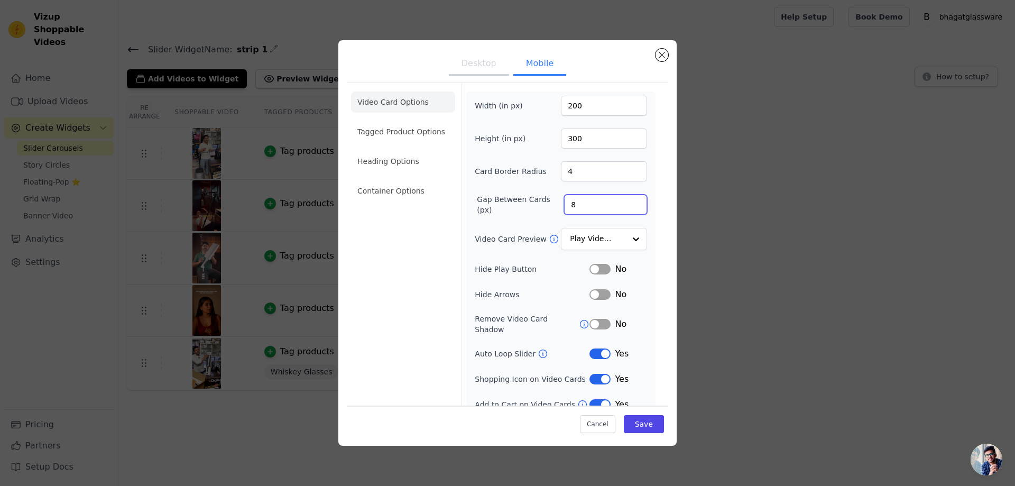
click at [591, 202] on input "8" at bounding box center [605, 205] width 83 height 20
click at [628, 202] on input "9" at bounding box center [605, 205] width 83 height 20
click at [628, 202] on input "10" at bounding box center [605, 205] width 83 height 20
click at [628, 202] on input "11" at bounding box center [605, 205] width 83 height 20
click at [628, 202] on input "12" at bounding box center [605, 205] width 83 height 20
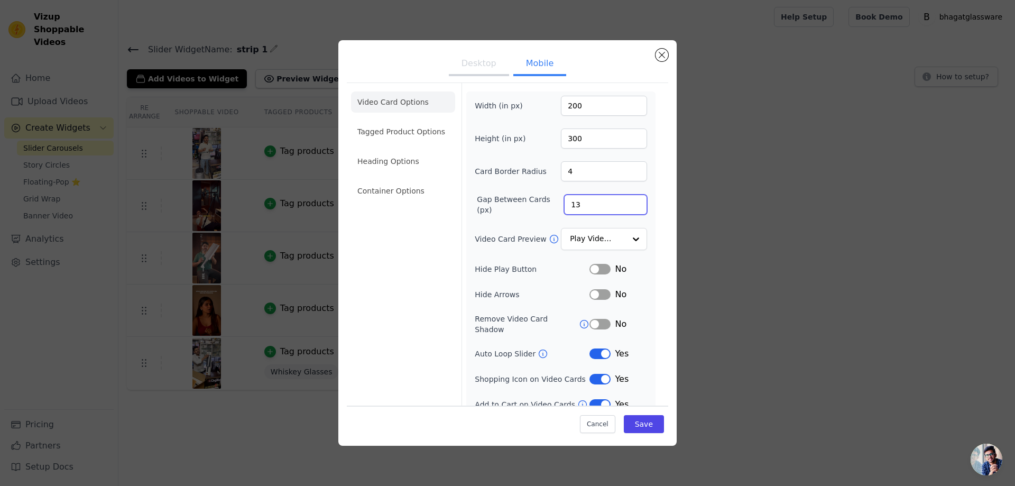
click at [628, 202] on input "13" at bounding box center [605, 205] width 83 height 20
click at [628, 202] on input "14" at bounding box center [605, 205] width 83 height 20
click at [628, 202] on input "15" at bounding box center [605, 205] width 83 height 20
click at [628, 202] on input "16" at bounding box center [605, 205] width 83 height 20
click at [628, 202] on input "17" at bounding box center [605, 205] width 83 height 20
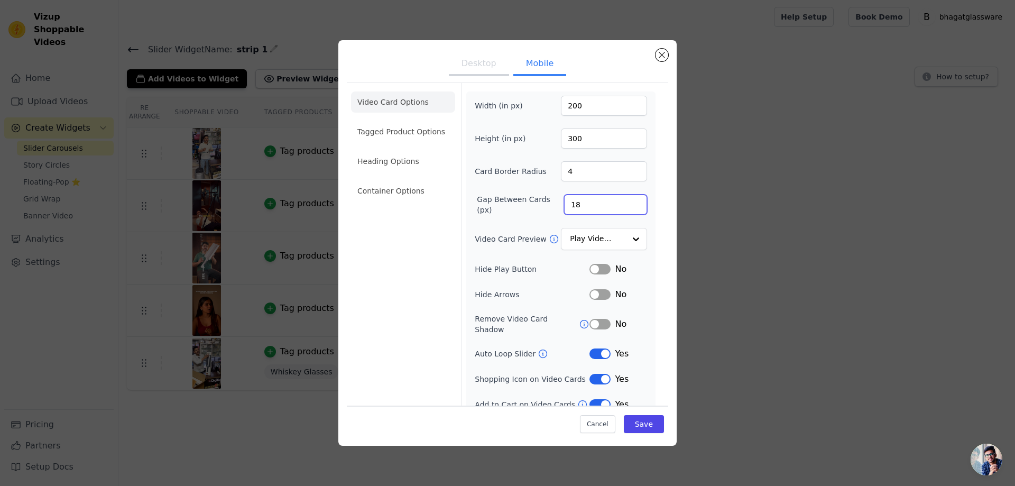
type input "18"
click at [628, 202] on input "18" at bounding box center [605, 205] width 83 height 20
click at [626, 412] on div "Cancel Save" at bounding box center [508, 422] width 322 height 32
click at [639, 425] on button "Save" at bounding box center [644, 424] width 40 height 18
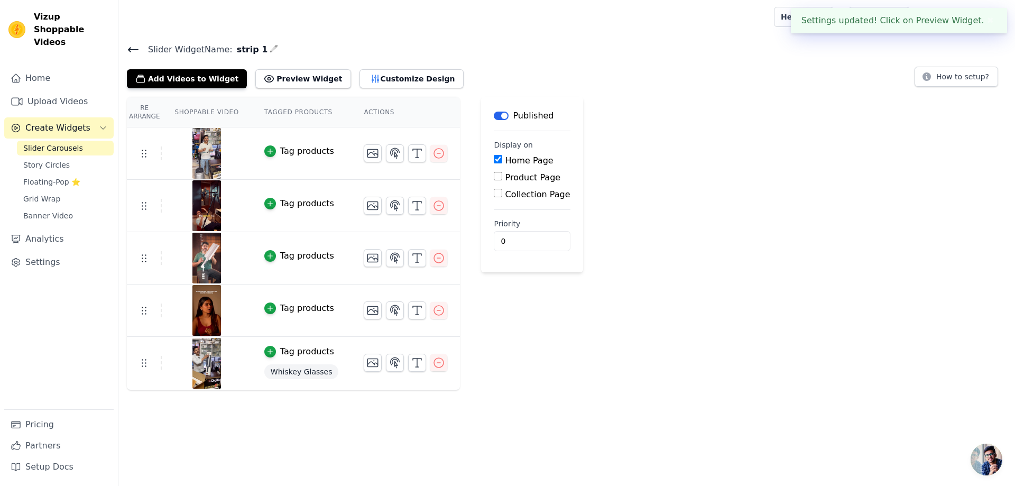
click at [864, 20] on div "Settings updated! Click on Preview Widget. ✖" at bounding box center [899, 20] width 216 height 25
click at [824, 105] on div "Re Arrange Shoppable Video Tagged Products Actions Tag products Tag products Ta…" at bounding box center [566, 244] width 897 height 294
click at [989, 17] on button "✖" at bounding box center [991, 20] width 12 height 13
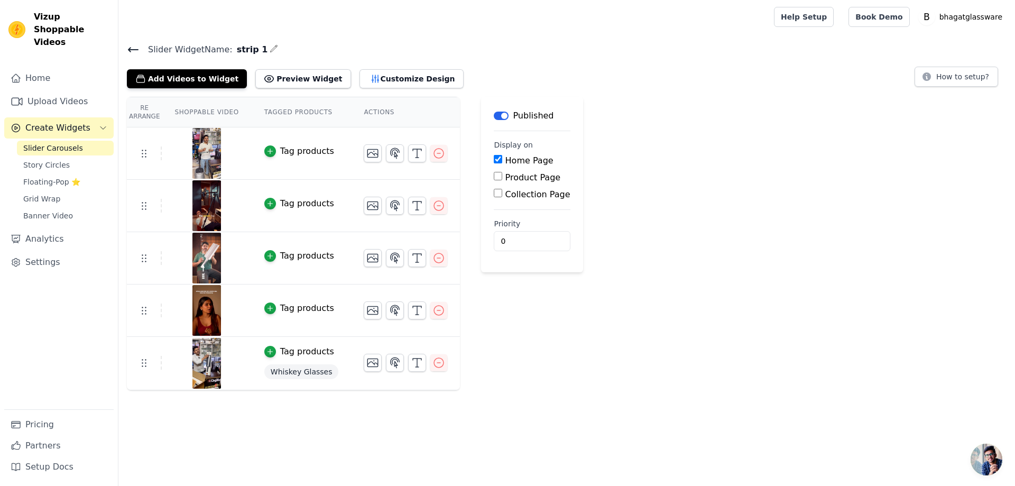
click at [525, 228] on label "Priority" at bounding box center [532, 223] width 76 height 11
click at [525, 231] on input "0" at bounding box center [532, 241] width 76 height 20
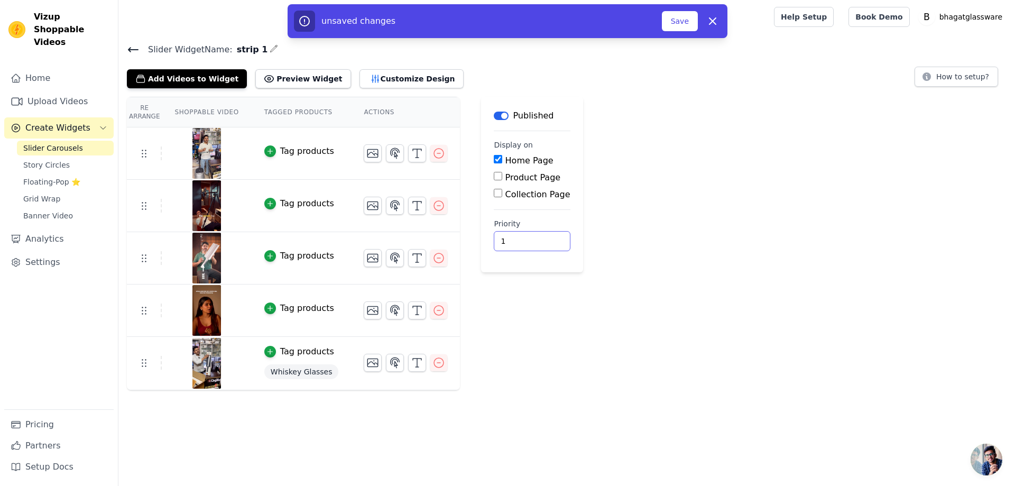
click at [525, 237] on input "1" at bounding box center [532, 241] width 76 height 20
type input "2"
click at [525, 237] on input "2" at bounding box center [532, 241] width 76 height 20
click at [686, 21] on button "Save" at bounding box center [680, 21] width 36 height 20
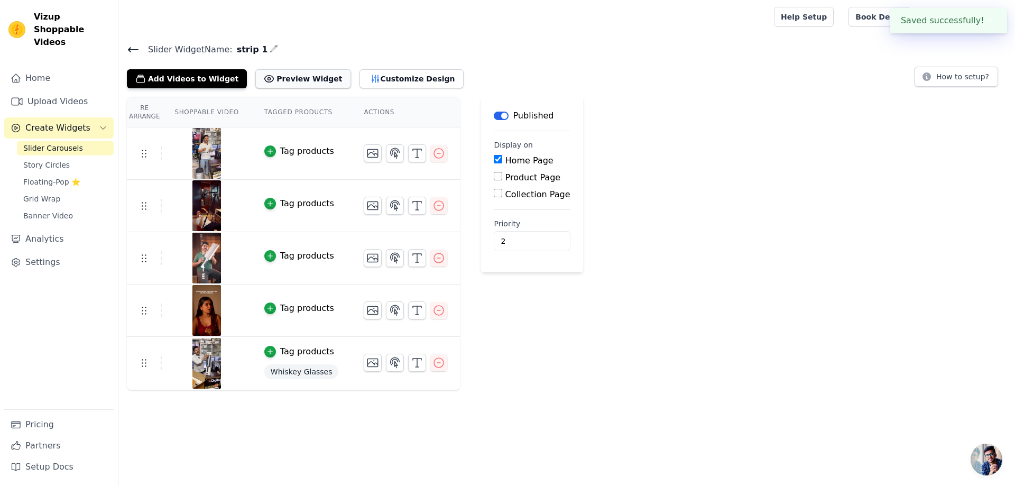
click at [297, 75] on button "Preview Widget" at bounding box center [302, 78] width 95 height 19
click at [539, 382] on div "Label Published Display on Home Page Product Page Collection Page Priority 2" at bounding box center [532, 244] width 102 height 294
click at [957, 77] on button "How to setup?" at bounding box center [957, 77] width 84 height 20
click at [184, 115] on th "Shoppable Video" at bounding box center [206, 112] width 89 height 30
click at [301, 82] on button "Preview Widget" at bounding box center [302, 78] width 95 height 19
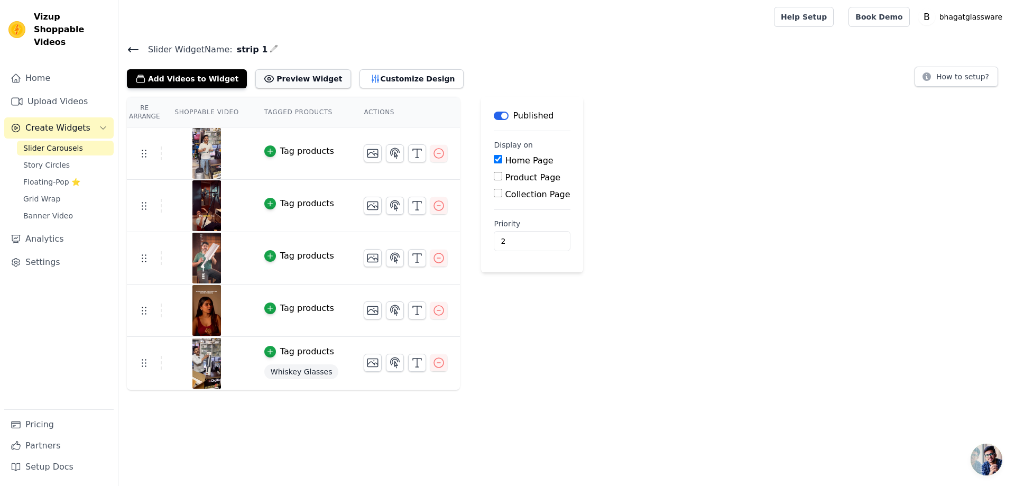
click at [270, 80] on button "Preview Widget" at bounding box center [302, 78] width 95 height 19
click at [360, 80] on button "Customize Design" at bounding box center [412, 78] width 104 height 19
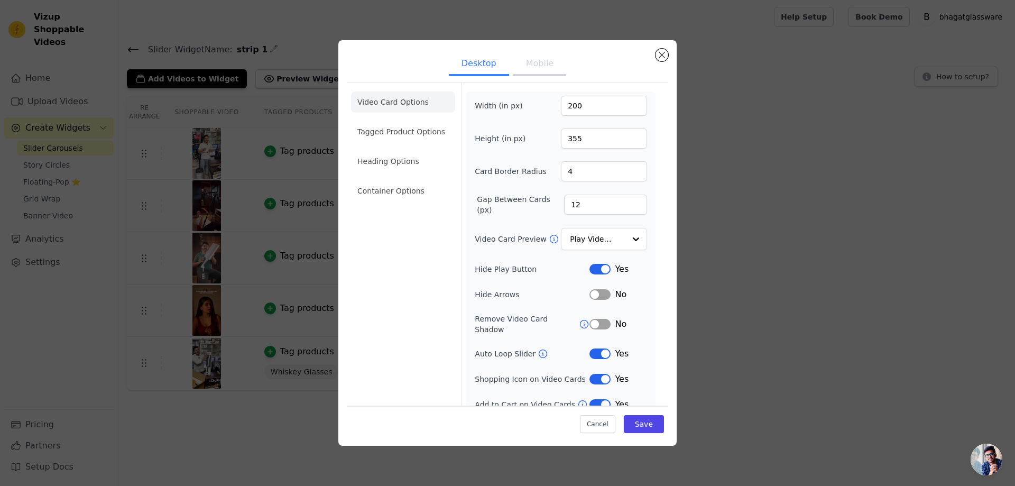
scroll to position [4, 0]
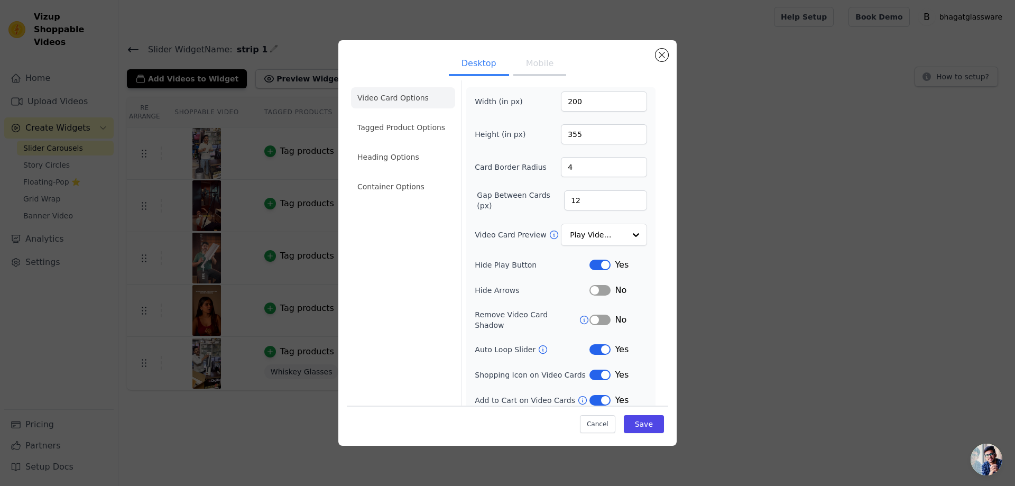
click at [592, 344] on button "Label" at bounding box center [600, 349] width 21 height 11
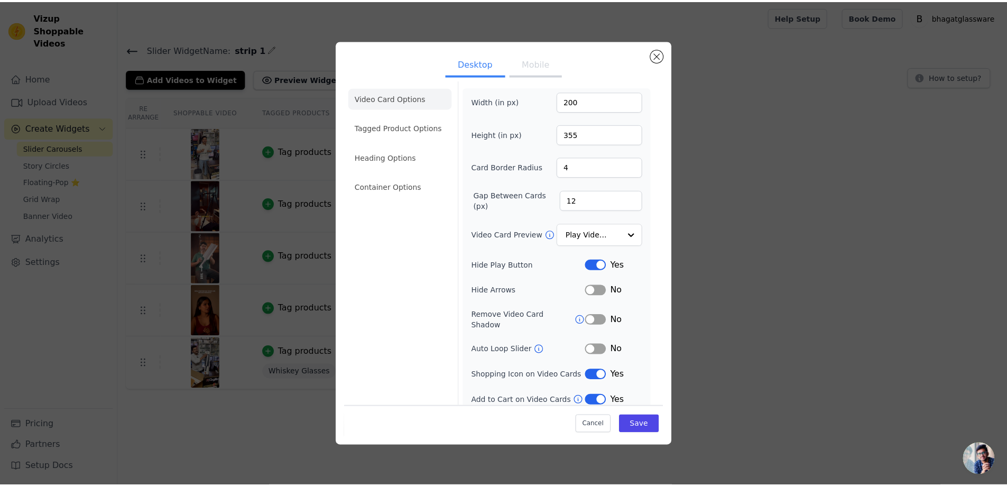
scroll to position [0, 0]
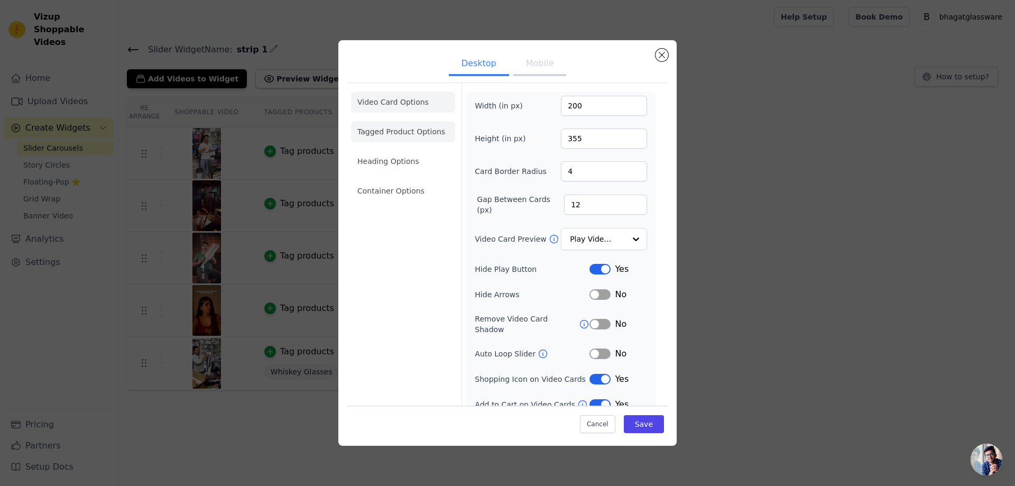
click at [385, 180] on li "Tagged Product Options" at bounding box center [403, 190] width 104 height 21
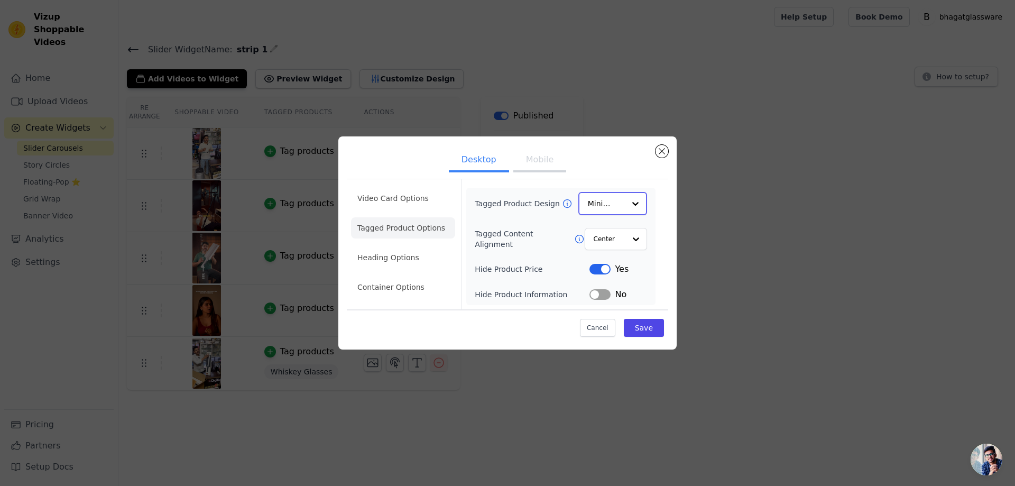
click at [636, 200] on div at bounding box center [635, 203] width 21 height 21
click at [613, 231] on div "Card" at bounding box center [613, 229] width 69 height 22
click at [602, 269] on button "Label" at bounding box center [600, 268] width 21 height 11
click at [617, 230] on input "Tagged Content Alignment" at bounding box center [609, 238] width 32 height 21
drag, startPoint x: 724, startPoint y: 281, endPoint x: 719, endPoint y: 279, distance: 5.7
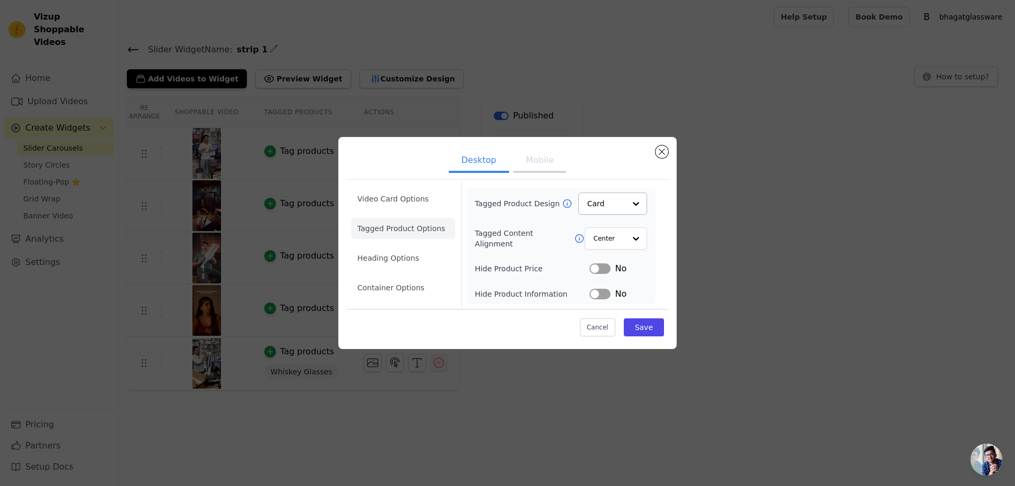
click at [723, 281] on div "Desktop Mobile Video Card Options Tagged Product Options Heading Options Contai…" at bounding box center [508, 243] width 982 height 246
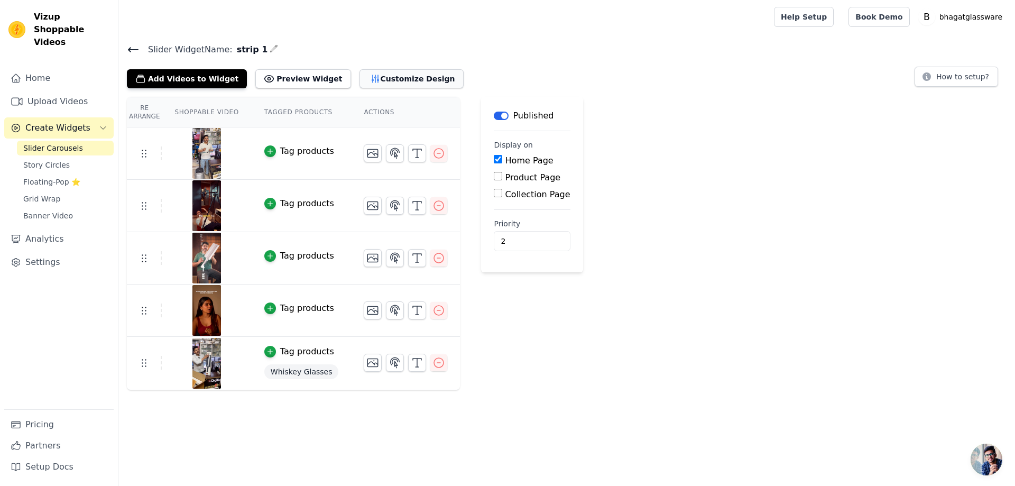
click at [365, 79] on button "Customize Design" at bounding box center [412, 78] width 104 height 19
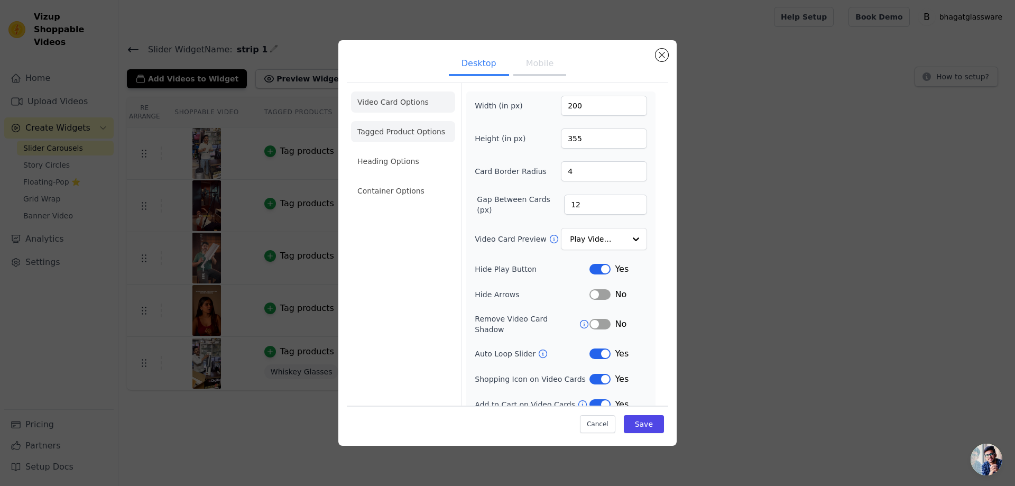
click at [396, 180] on li "Tagged Product Options" at bounding box center [403, 190] width 104 height 21
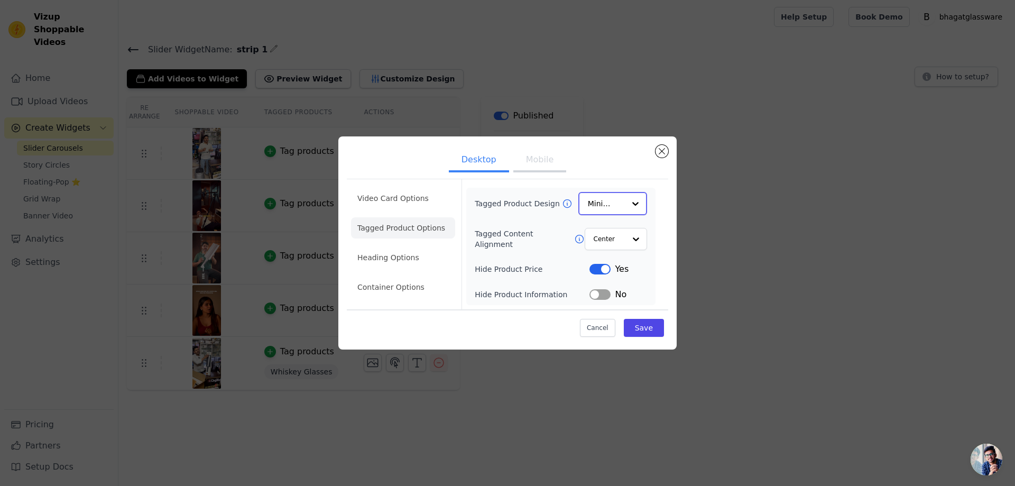
click at [628, 208] on div at bounding box center [635, 203] width 21 height 21
click at [606, 223] on div "Card" at bounding box center [613, 229] width 69 height 22
click at [647, 331] on button "Save" at bounding box center [644, 327] width 40 height 18
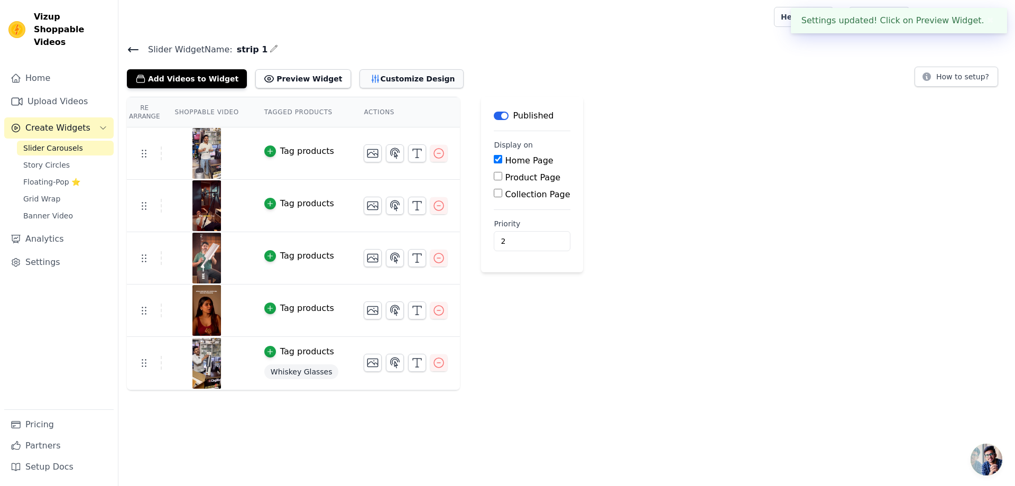
click at [401, 76] on button "Customize Design" at bounding box center [412, 78] width 104 height 19
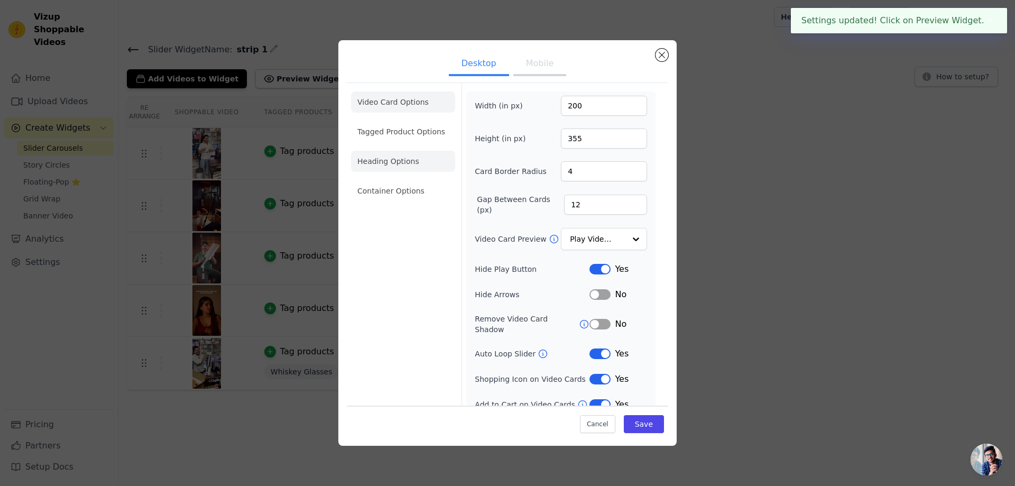
click at [380, 162] on li "Heading Options" at bounding box center [403, 161] width 104 height 21
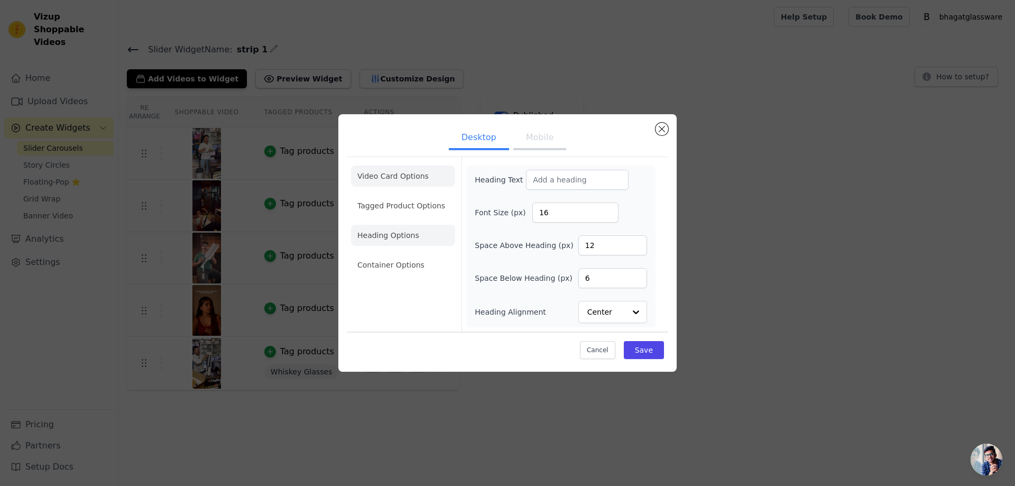
click at [387, 195] on li "Video Card Options" at bounding box center [403, 205] width 104 height 21
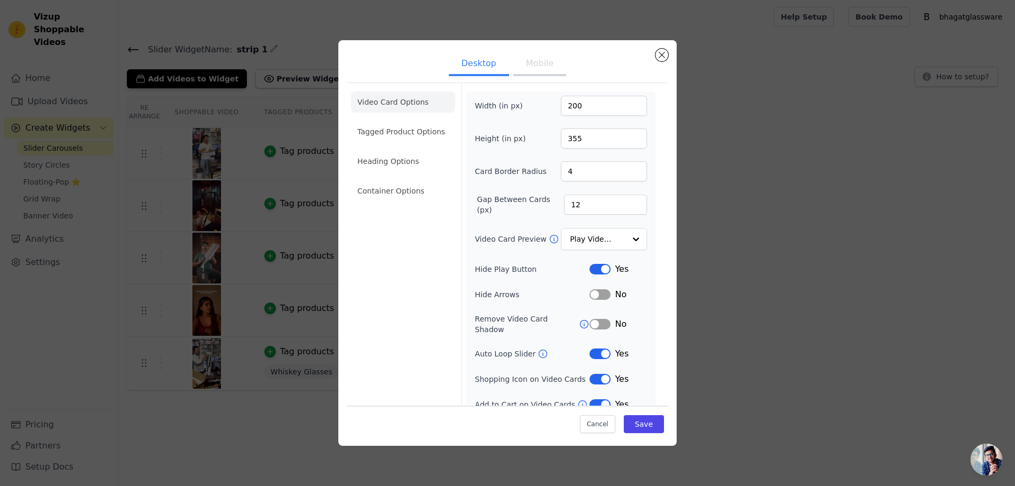
click at [542, 68] on button "Mobile" at bounding box center [539, 64] width 53 height 23
click at [579, 203] on input "18" at bounding box center [605, 205] width 83 height 20
click at [578, 203] on input "18" at bounding box center [605, 205] width 83 height 20
click at [577, 203] on input "18" at bounding box center [605, 205] width 83 height 20
click at [626, 206] on input "17" at bounding box center [605, 205] width 83 height 20
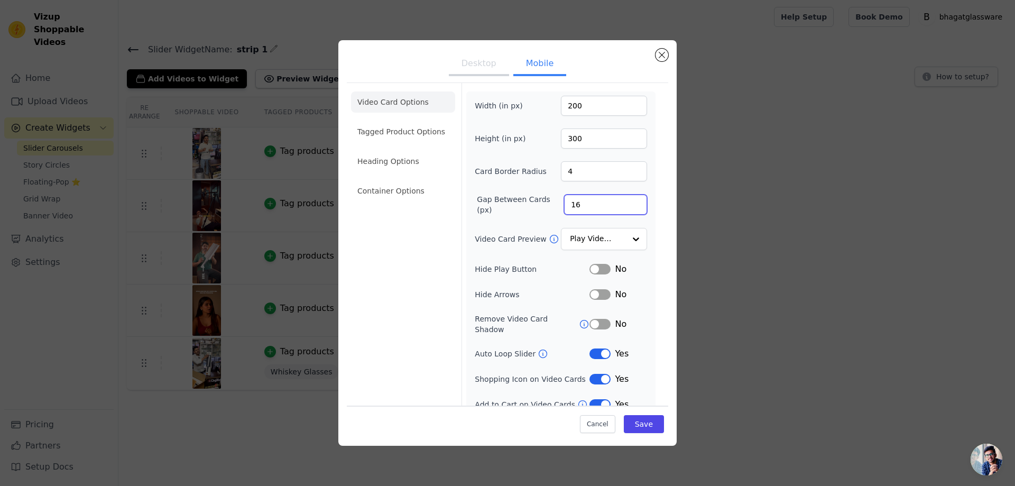
click at [626, 206] on input "16" at bounding box center [605, 205] width 83 height 20
click at [626, 206] on input "15" at bounding box center [605, 205] width 83 height 20
click at [626, 206] on input "1" at bounding box center [605, 205] width 83 height 20
click at [626, 203] on input "2" at bounding box center [605, 205] width 83 height 20
click at [626, 203] on input "3" at bounding box center [605, 205] width 83 height 20
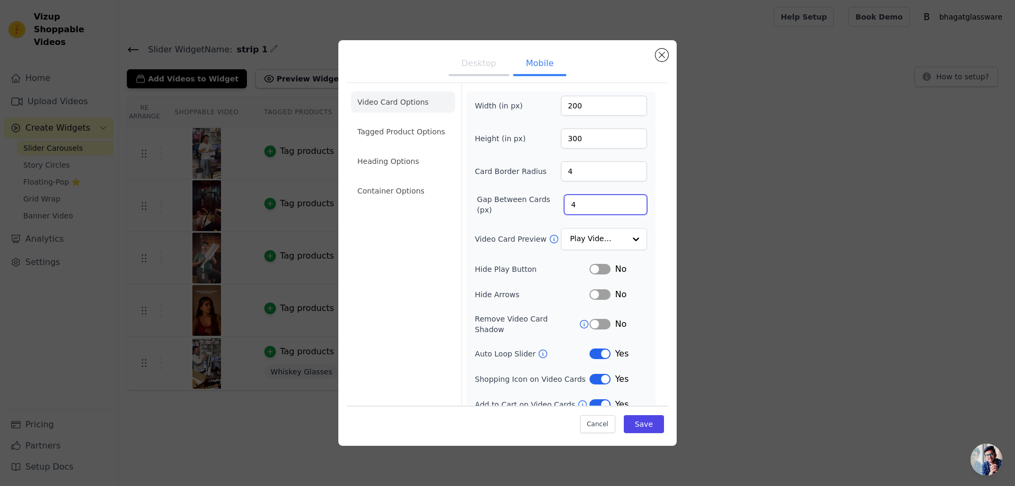
click at [626, 203] on input "4" at bounding box center [605, 205] width 83 height 20
click at [626, 203] on input "5" at bounding box center [605, 205] width 83 height 20
type input "6"
click at [626, 203] on input "6" at bounding box center [605, 205] width 83 height 20
click at [611, 203] on input "6" at bounding box center [605, 205] width 83 height 20
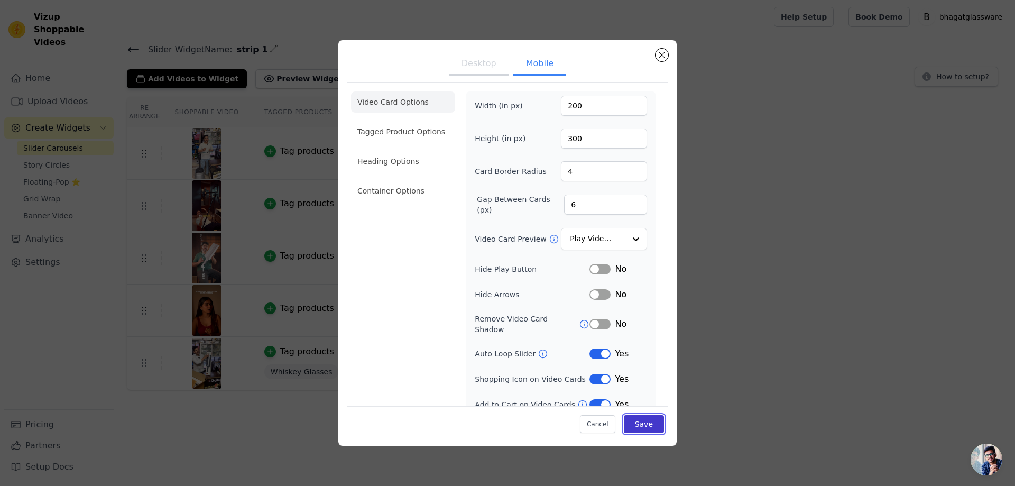
click at [644, 421] on button "Save" at bounding box center [644, 424] width 40 height 18
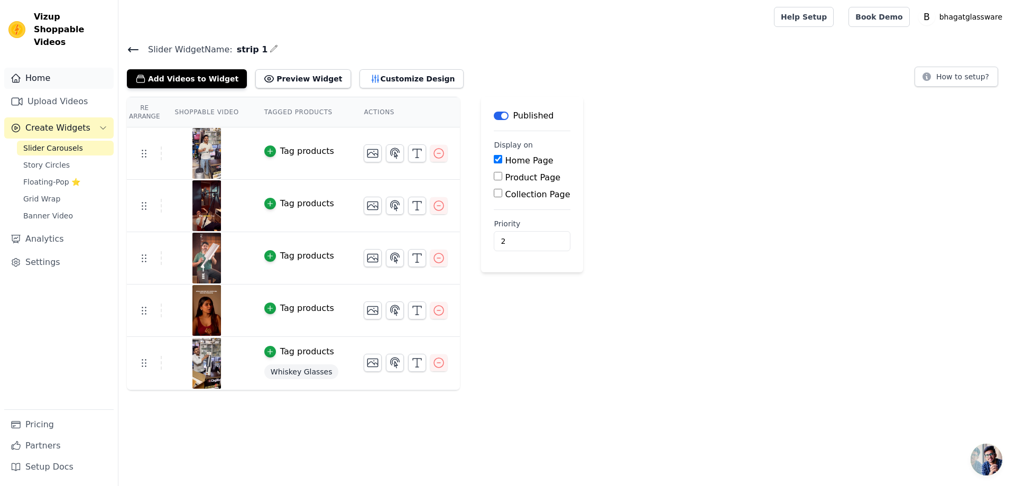
click at [44, 68] on link "Home" at bounding box center [58, 78] width 109 height 21
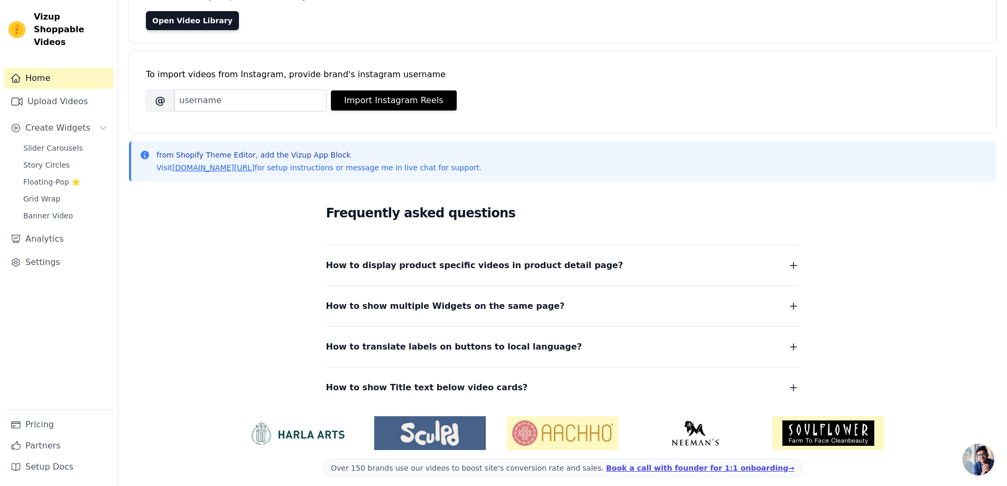
scroll to position [107, 0]
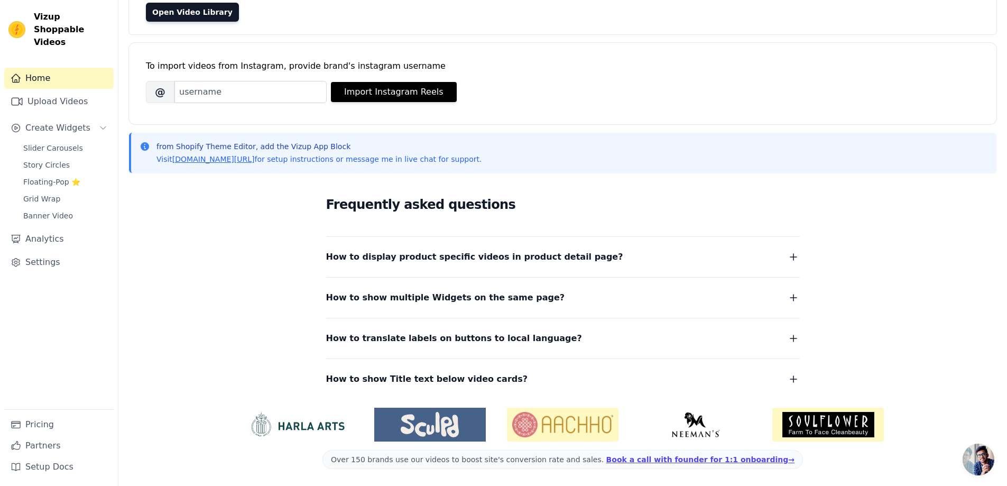
click at [448, 301] on span "How to show multiple Widgets on the same page?" at bounding box center [445, 297] width 239 height 15
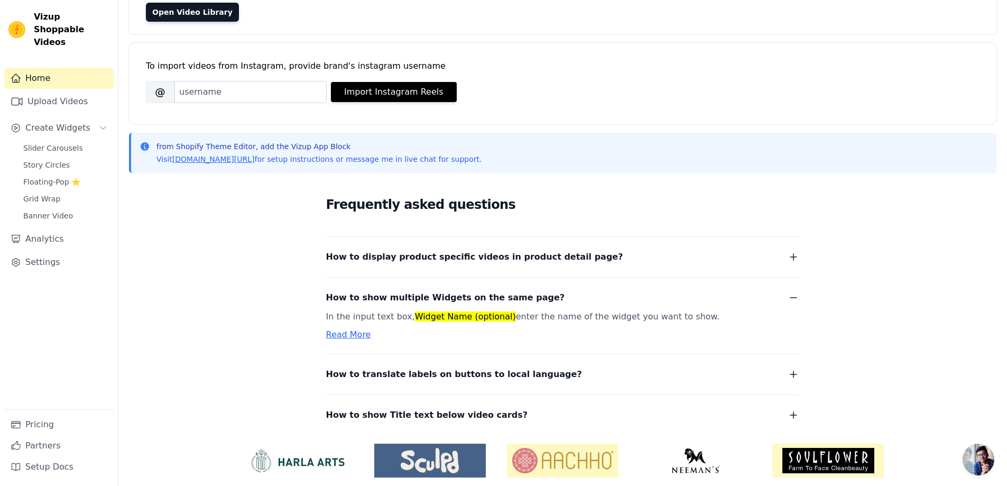
scroll to position [0, 0]
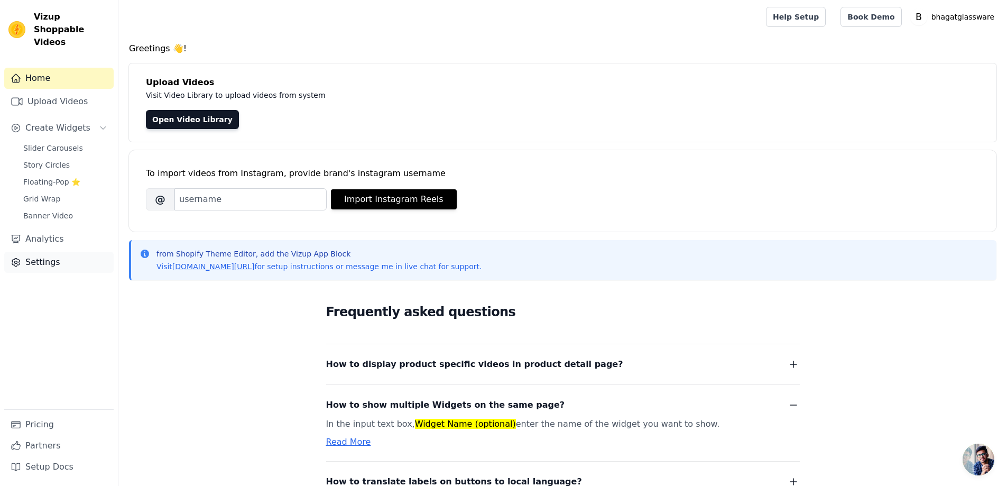
click at [39, 252] on link "Settings" at bounding box center [58, 262] width 109 height 21
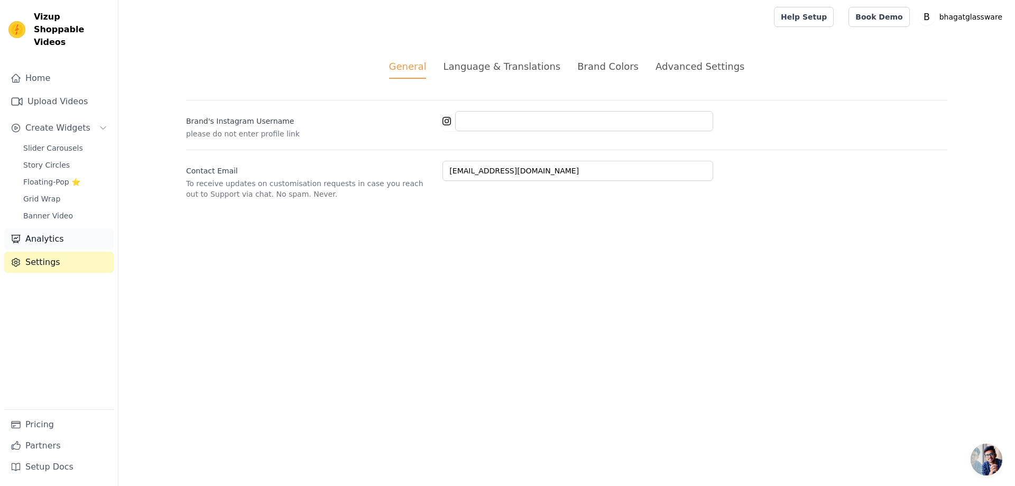
click at [41, 228] on link "Analytics" at bounding box center [58, 238] width 109 height 21
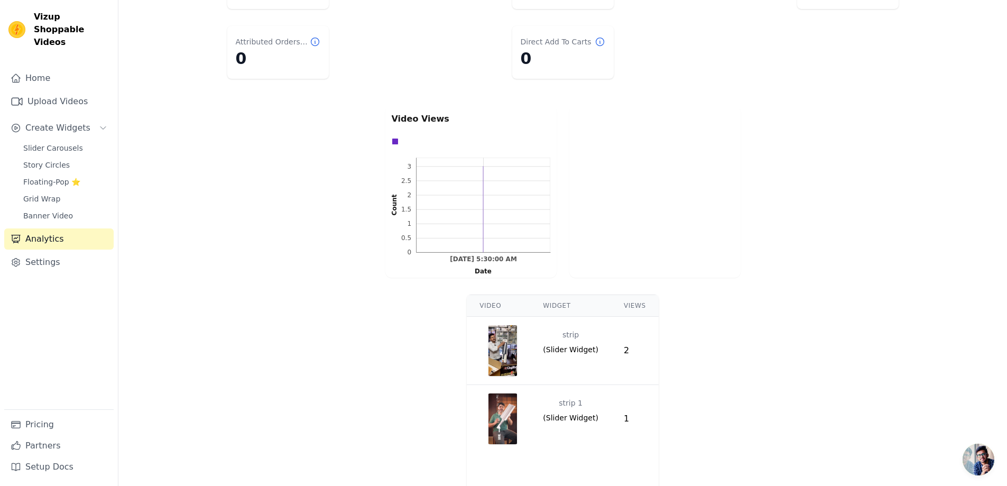
scroll to position [159, 0]
click at [44, 194] on span "Grid Wrap" at bounding box center [41, 199] width 37 height 11
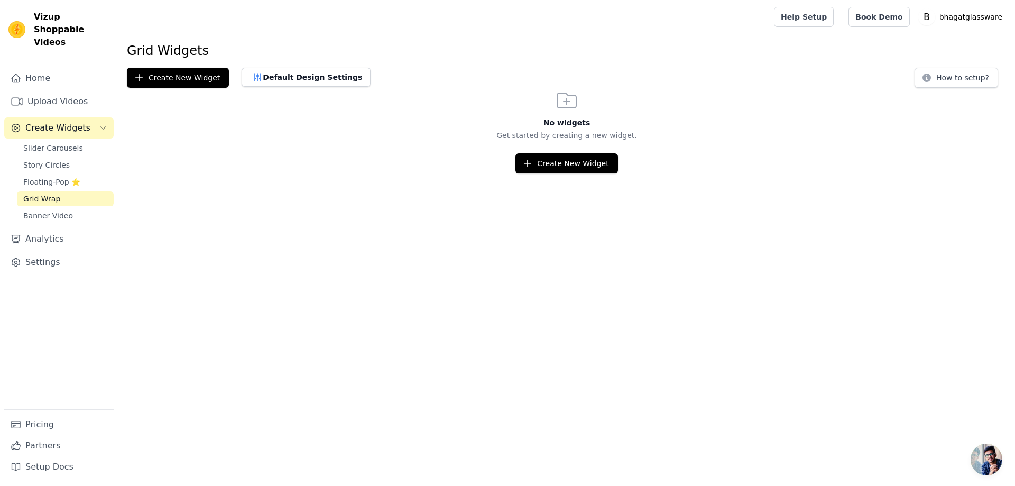
click at [289, 88] on div "No widgets Get started by creating a new widget. Create New Widget" at bounding box center [566, 131] width 897 height 86
click at [35, 68] on link "Home" at bounding box center [58, 78] width 109 height 21
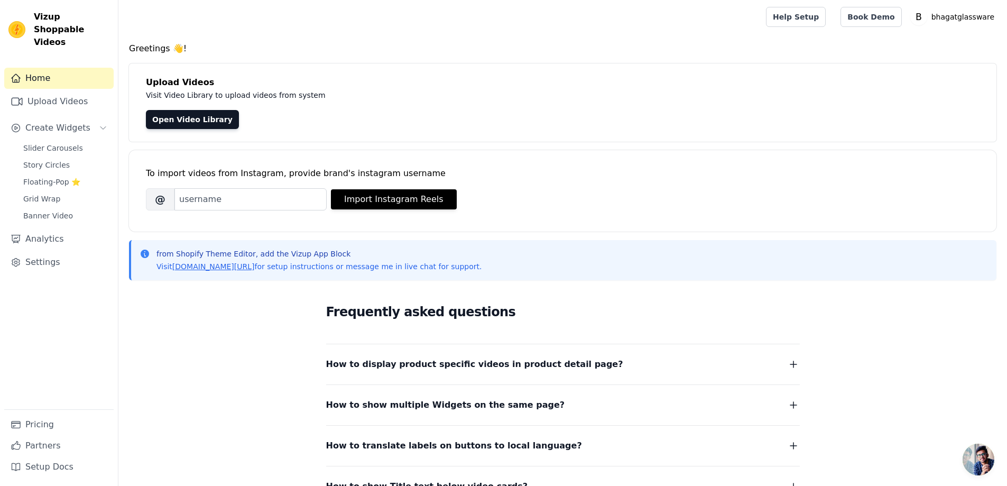
click at [62, 68] on link "Home" at bounding box center [58, 78] width 109 height 21
click at [965, 11] on p "bhagatglassware" at bounding box center [963, 16] width 71 height 19
click at [918, 43] on link "Settings" at bounding box center [948, 43] width 102 height 19
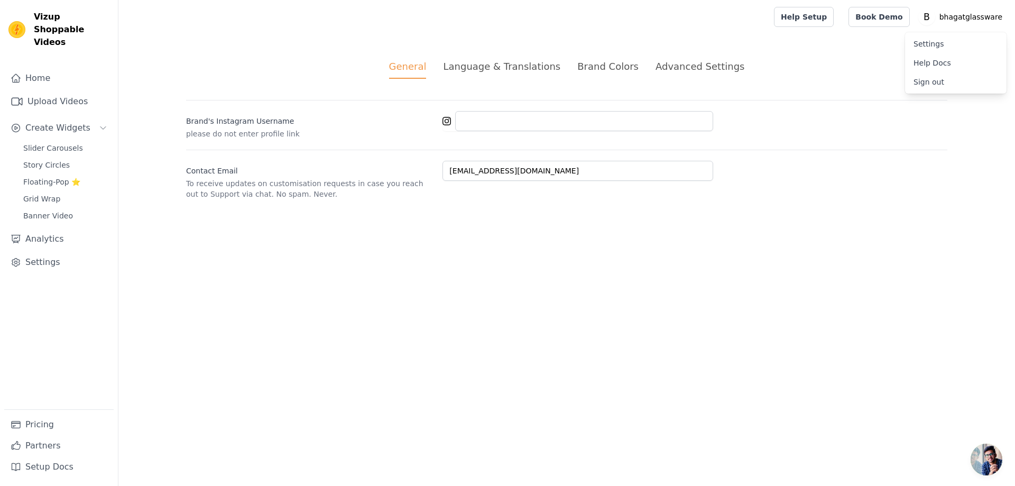
click at [924, 43] on link "Settings" at bounding box center [956, 43] width 102 height 19
click at [30, 68] on link "Home" at bounding box center [58, 78] width 109 height 21
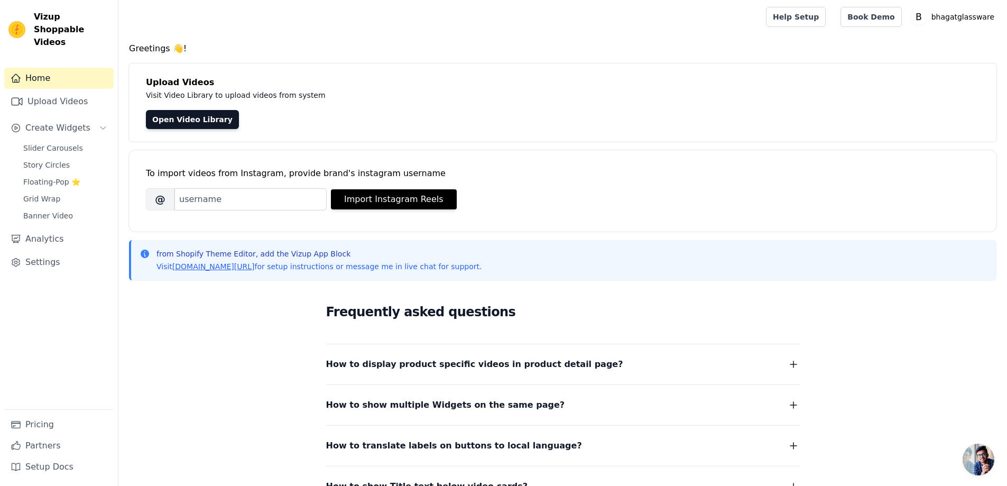
click at [14, 21] on img at bounding box center [16, 29] width 17 height 17
click at [53, 91] on link "Upload Videos" at bounding box center [58, 101] width 109 height 21
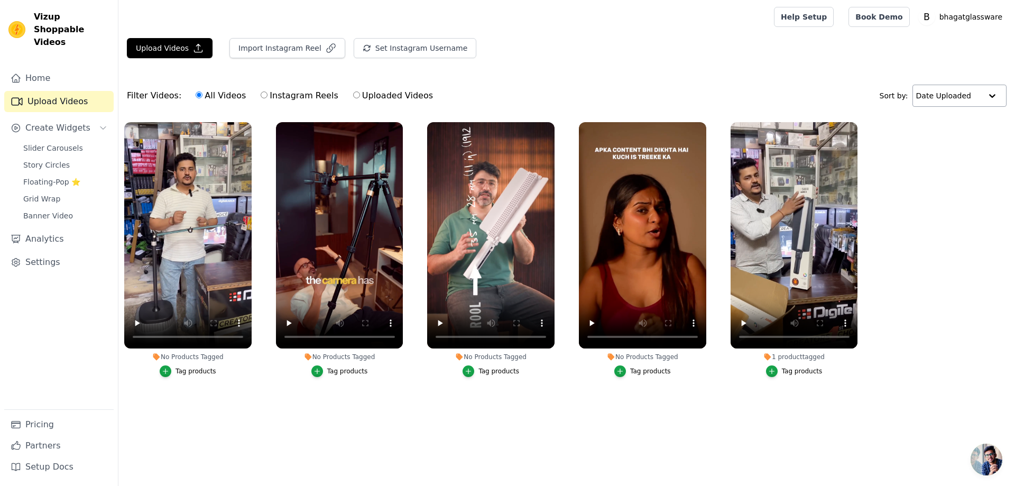
click at [985, 90] on div at bounding box center [992, 95] width 21 height 21
click at [959, 208] on ul "No Products Tagged Tag products No Products Tagged Tag products No Products Tag…" at bounding box center [566, 260] width 897 height 288
click at [235, 381] on label "No Products Tagged Tag products" at bounding box center [188, 252] width 129 height 260
click at [260, 91] on label "Instagram Reels" at bounding box center [299, 96] width 78 height 14
click at [261, 91] on input "Instagram Reels" at bounding box center [264, 94] width 7 height 7
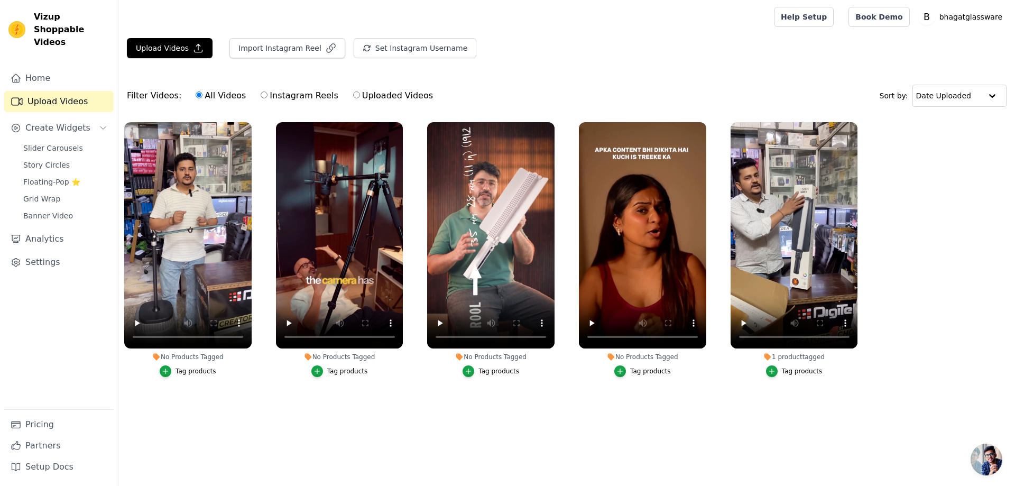
radio input "true"
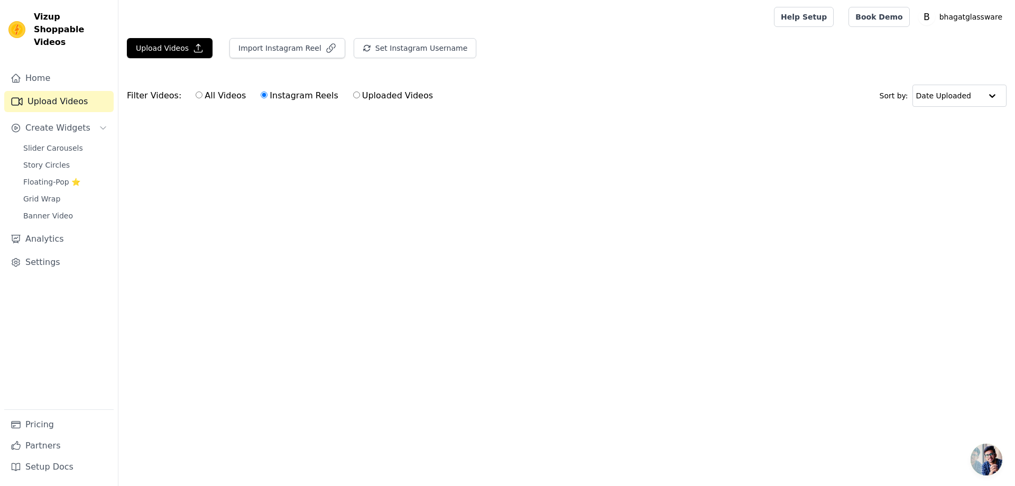
click at [196, 95] on input "All Videos" at bounding box center [199, 94] width 7 height 7
radio input "true"
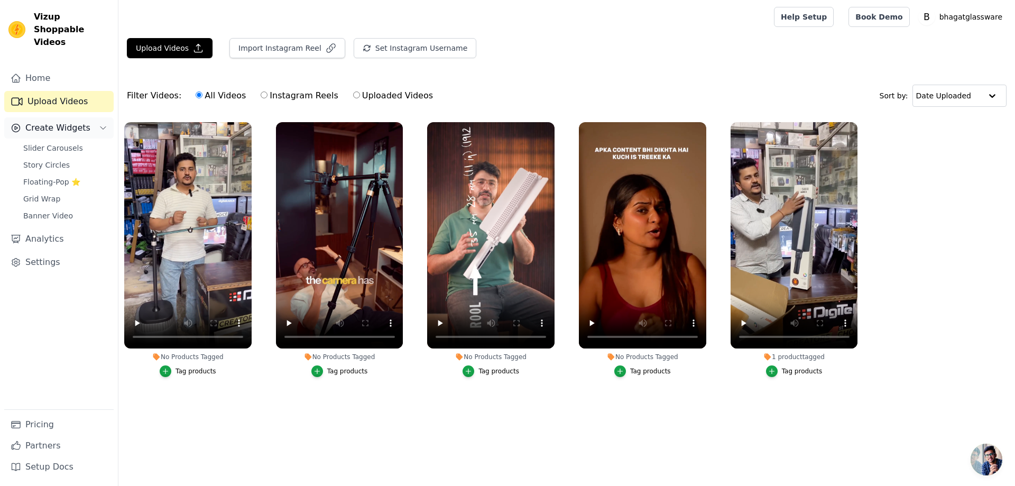
click at [103, 124] on icon "Sidebar" at bounding box center [103, 128] width 8 height 8
click at [88, 91] on link "Upload Videos" at bounding box center [58, 101] width 109 height 21
click at [99, 124] on icon "Sidebar" at bounding box center [103, 128] width 8 height 8
click at [77, 141] on link "Slider Carousels" at bounding box center [65, 148] width 97 height 15
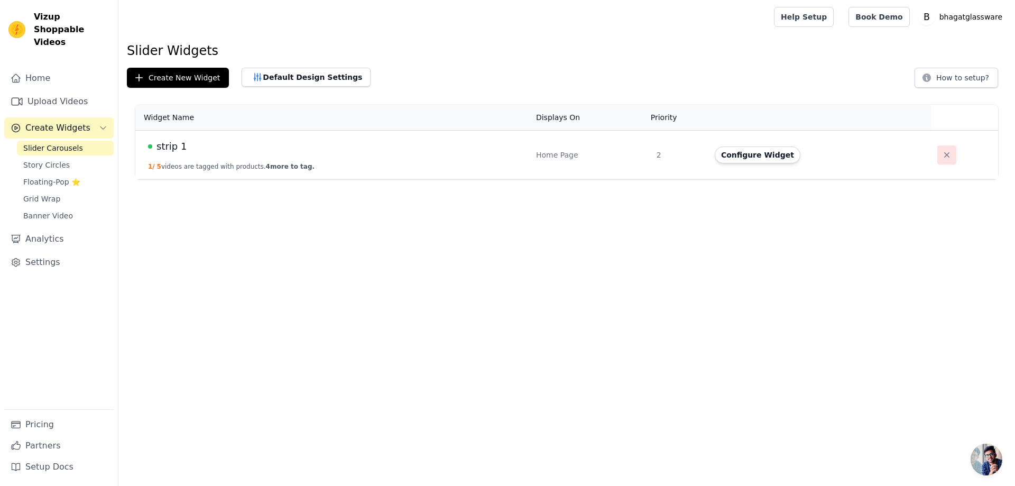
click at [942, 153] on icon "button" at bounding box center [947, 155] width 11 height 11
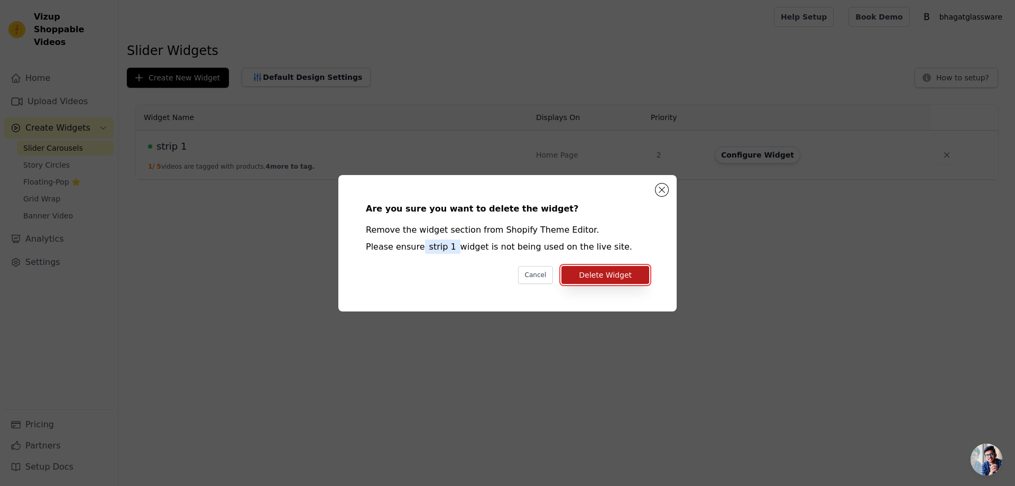
click at [612, 271] on button "Delete Widget" at bounding box center [606, 275] width 88 height 18
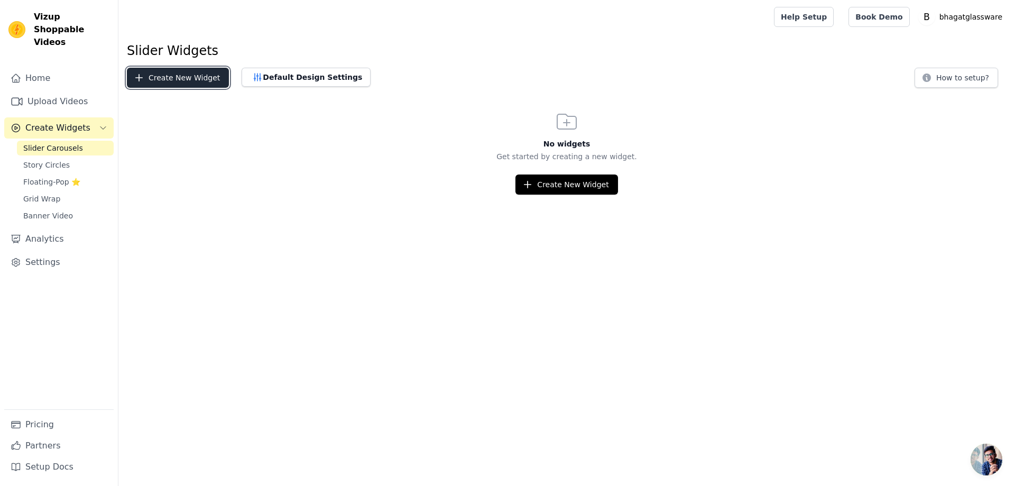
click at [187, 76] on button "Create New Widget" at bounding box center [178, 78] width 102 height 20
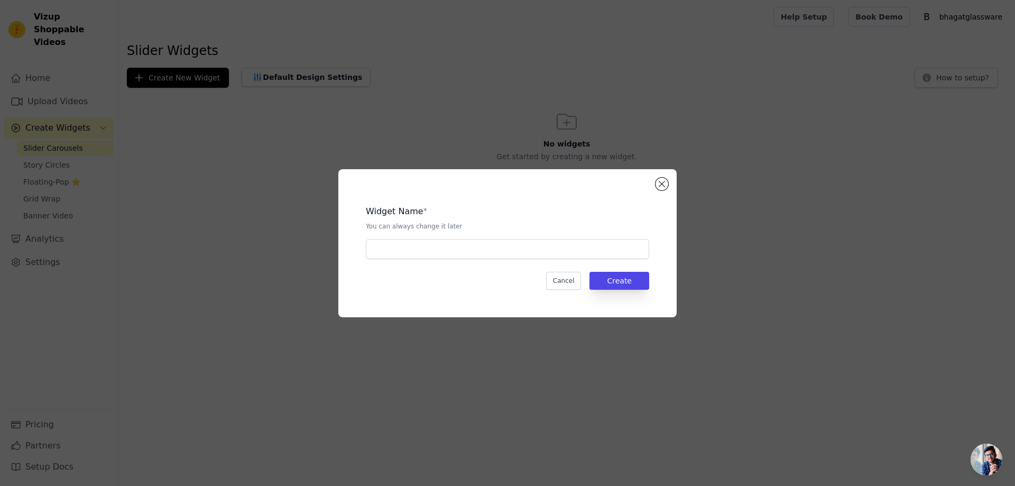
click at [381, 224] on p "You can always change it later" at bounding box center [507, 226] width 283 height 8
click at [387, 247] on input "text" at bounding box center [507, 249] width 283 height 20
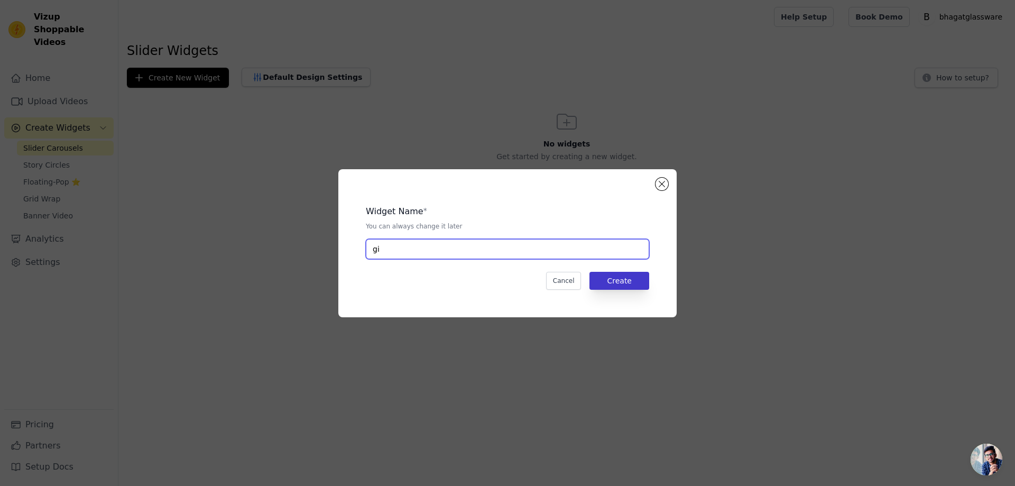
type input "gi"
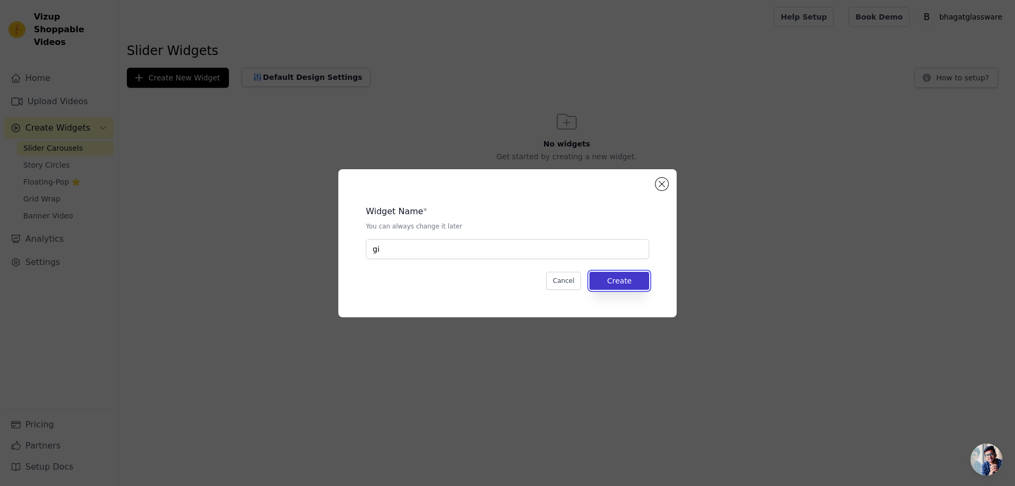
click at [623, 277] on button "Create" at bounding box center [620, 281] width 60 height 18
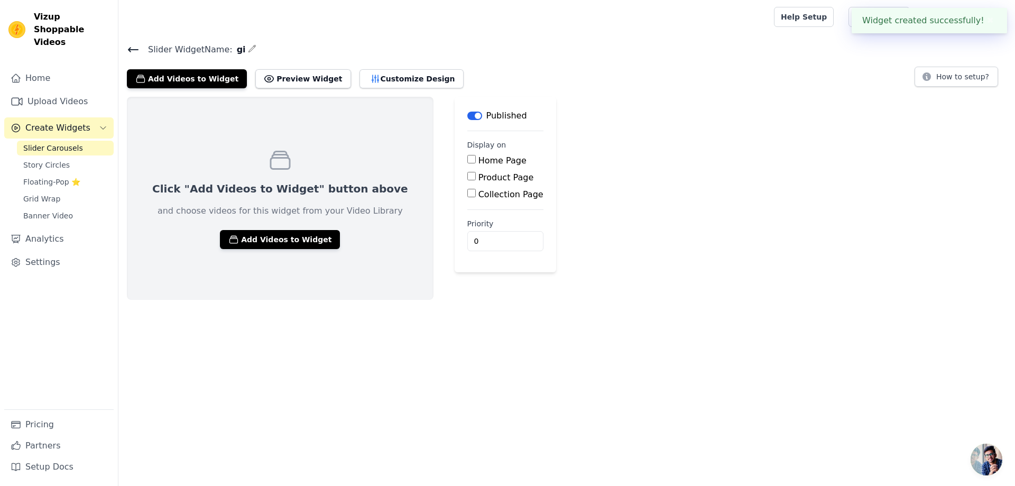
click at [467, 159] on input "Home Page" at bounding box center [471, 159] width 8 height 8
checkbox input "true"
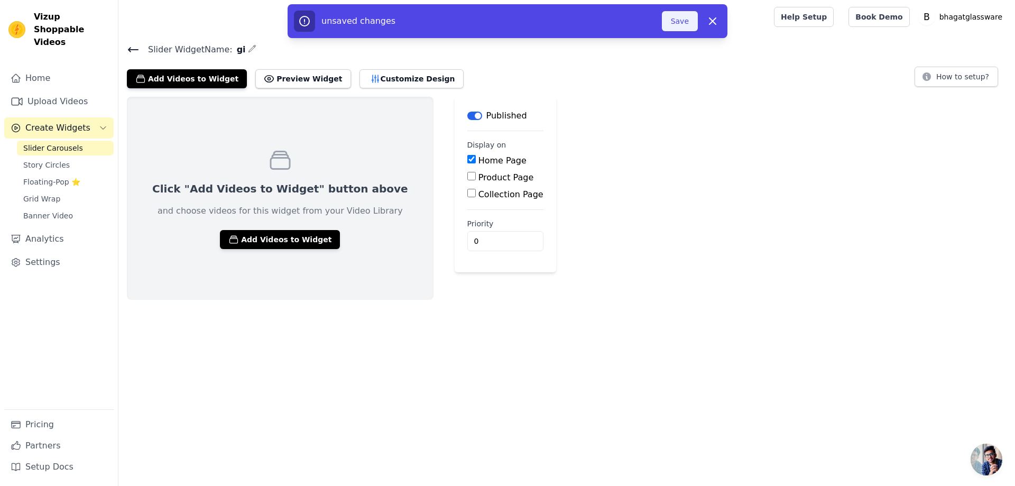
click at [672, 17] on button "Save" at bounding box center [680, 21] width 36 height 20
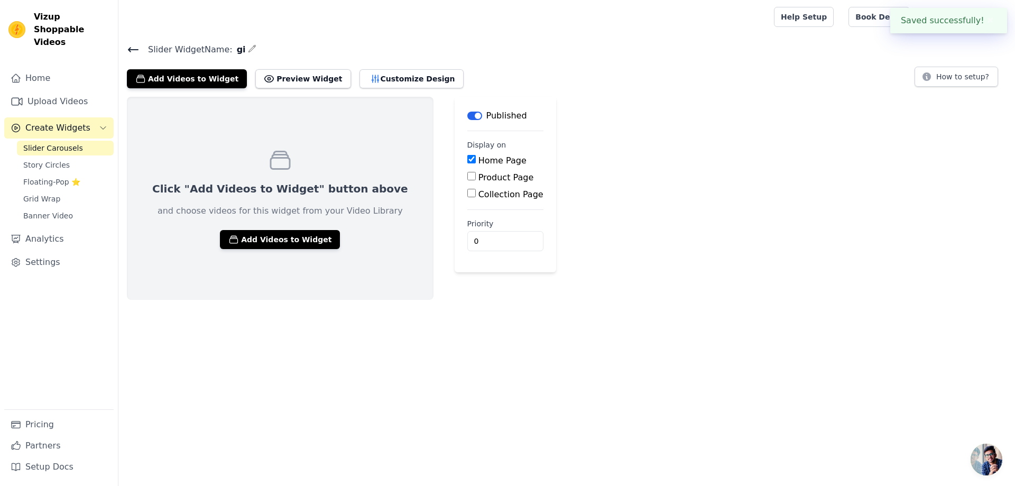
click at [676, 18] on div at bounding box center [444, 17] width 635 height 34
click at [272, 238] on button "Add Videos to Widget" at bounding box center [280, 239] width 120 height 19
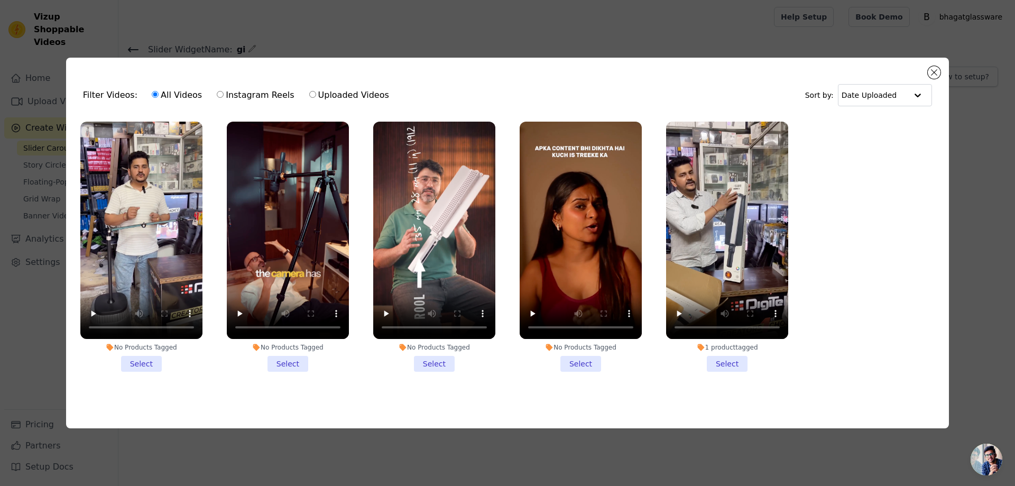
click at [137, 361] on li "No Products Tagged Select" at bounding box center [141, 247] width 122 height 250
click at [0, 0] on input "No Products Tagged Select" at bounding box center [0, 0] width 0 height 0
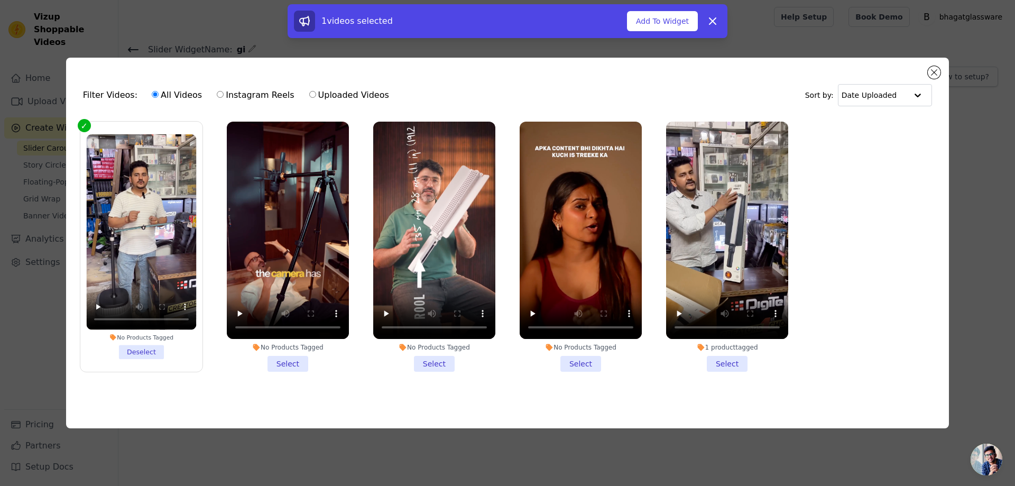
click at [295, 370] on div "No Products Tagged Select" at bounding box center [288, 247] width 134 height 262
click at [287, 357] on li "No Products Tagged Select" at bounding box center [288, 247] width 122 height 250
click at [291, 354] on li "No Products Tagged Select" at bounding box center [288, 247] width 122 height 250
click at [0, 0] on input "No Products Tagged Select" at bounding box center [0, 0] width 0 height 0
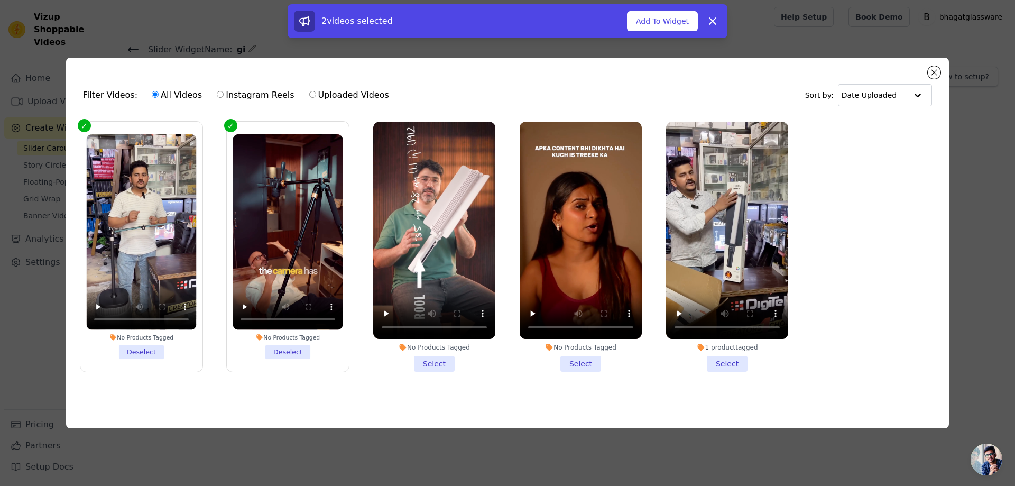
click at [440, 363] on li "No Products Tagged Select" at bounding box center [434, 247] width 122 height 250
click at [0, 0] on input "No Products Tagged Select" at bounding box center [0, 0] width 0 height 0
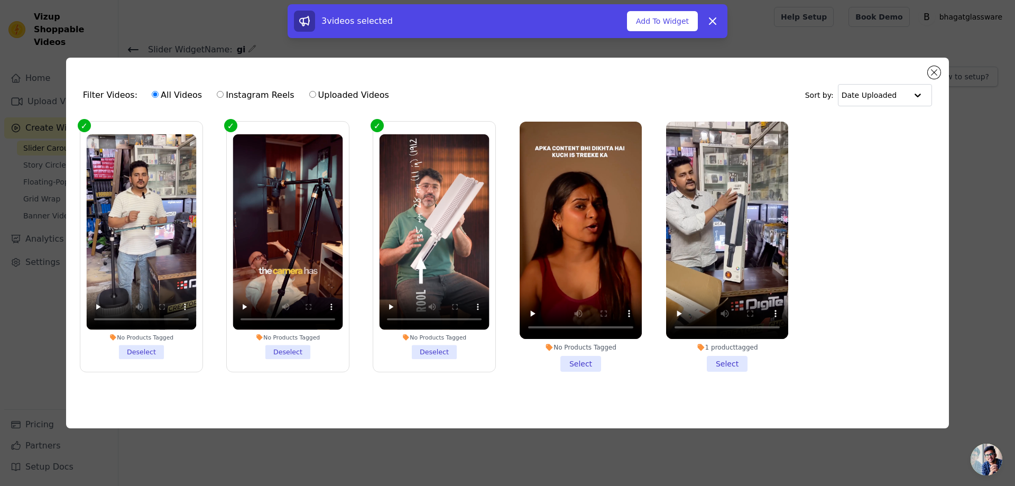
click at [579, 365] on li "No Products Tagged Select" at bounding box center [581, 247] width 122 height 250
click at [0, 0] on input "No Products Tagged Select" at bounding box center [0, 0] width 0 height 0
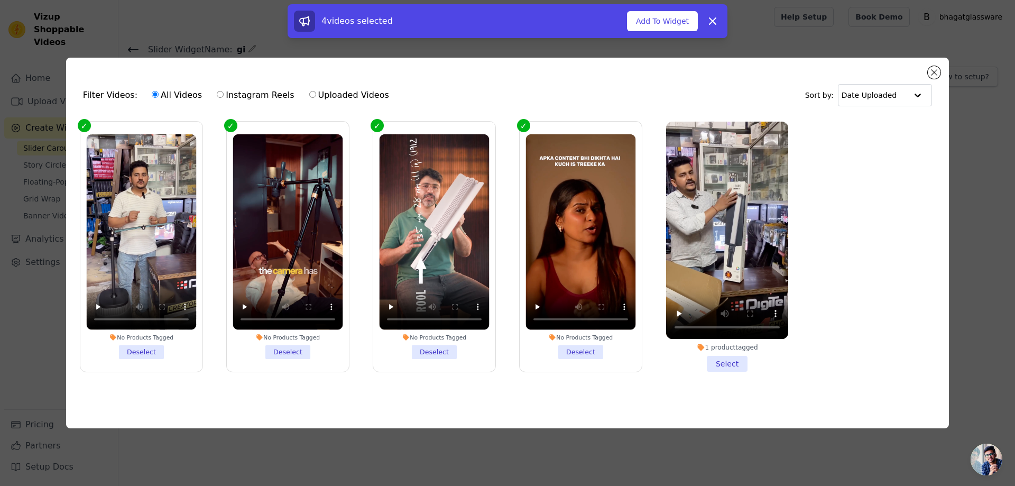
click at [737, 356] on li "1 product tagged Select" at bounding box center [727, 247] width 122 height 250
click at [0, 0] on input "1 product tagged Select" at bounding box center [0, 0] width 0 height 0
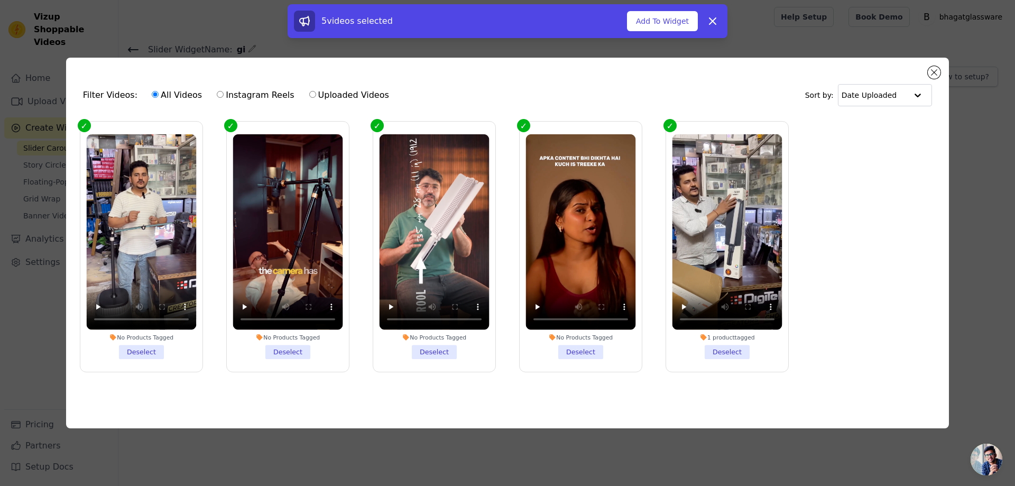
click at [665, 10] on div "5 videos selected Add To Widget Dismiss" at bounding box center [508, 21] width 440 height 34
click at [664, 12] on button "Add To Widget" at bounding box center [662, 21] width 71 height 20
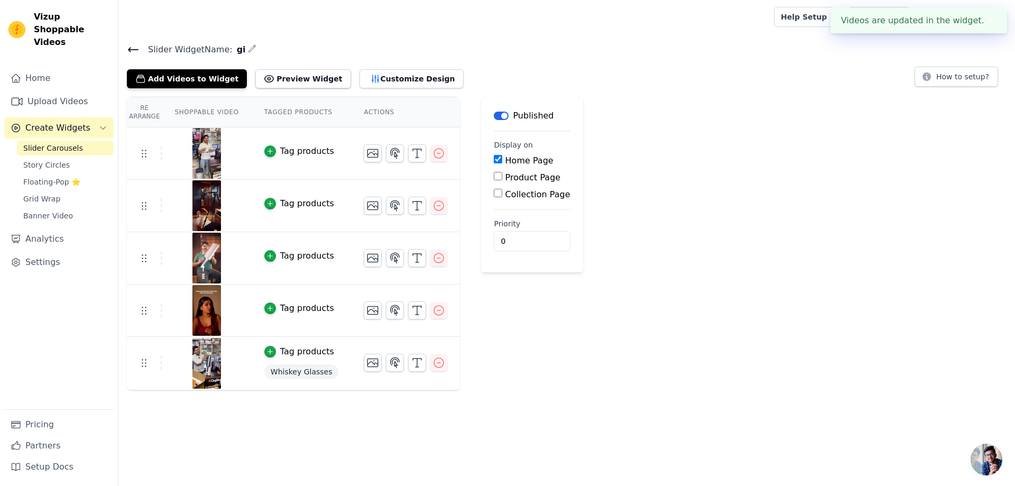
click at [350, 68] on div "Add Videos to Widget Preview Widget Customize Design" at bounding box center [299, 76] width 345 height 23
click at [370, 80] on icon "button" at bounding box center [375, 79] width 11 height 11
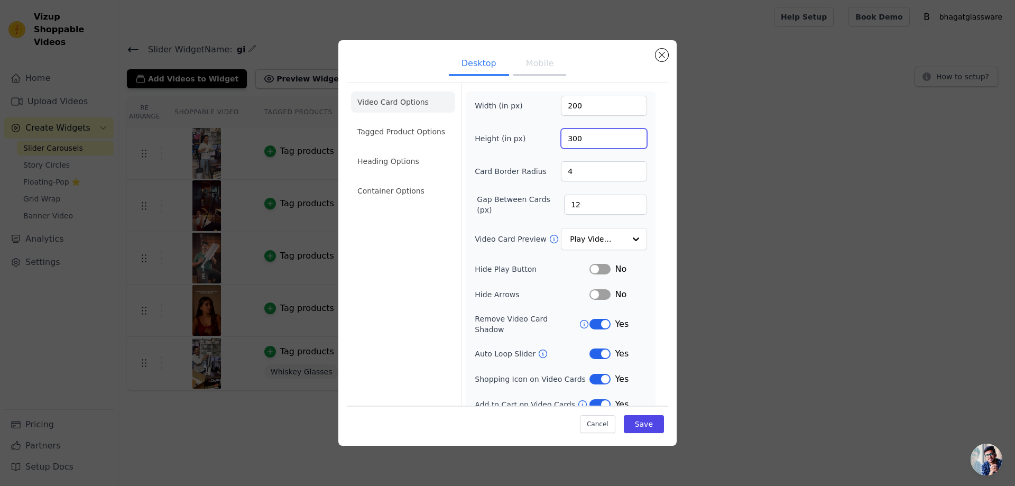
click at [582, 137] on input "300" at bounding box center [604, 139] width 86 height 20
click at [581, 137] on input "300" at bounding box center [604, 139] width 86 height 20
click at [663, 58] on button "Close modal" at bounding box center [662, 55] width 13 height 13
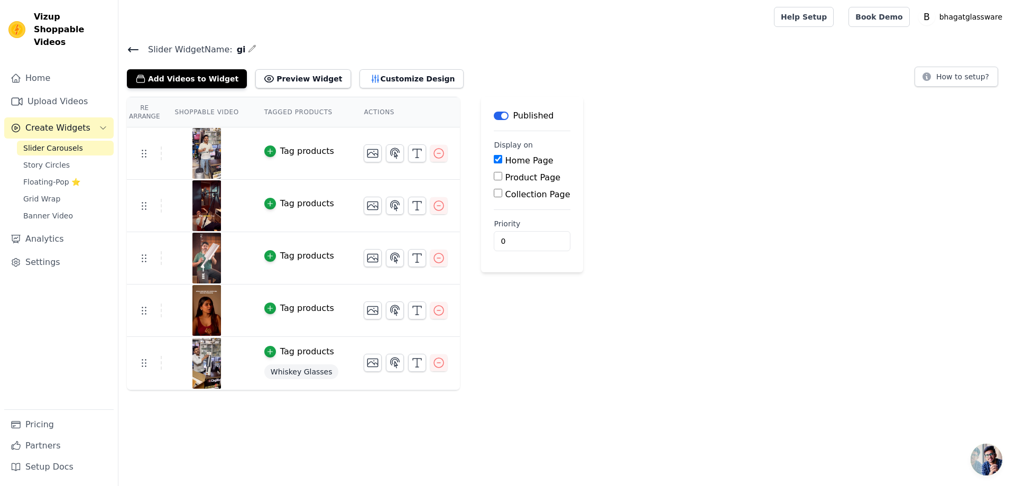
click at [551, 301] on div "Label Published Display on Home Page Product Page Collection Page Priority 0" at bounding box center [532, 244] width 102 height 294
click at [273, 77] on button "Preview Widget" at bounding box center [302, 78] width 95 height 19
click at [21, 21] on img at bounding box center [16, 29] width 17 height 17
click at [17, 27] on img at bounding box center [16, 29] width 17 height 17
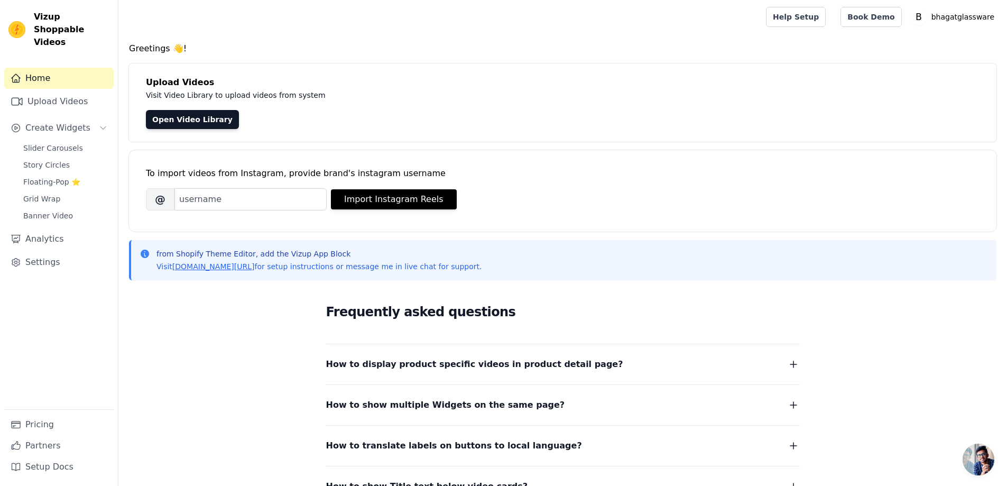
click at [44, 70] on link "Home" at bounding box center [58, 78] width 109 height 21
click at [964, 13] on p "bhagatglassware" at bounding box center [963, 16] width 71 height 19
click at [925, 82] on link "Sign out" at bounding box center [948, 81] width 102 height 19
